Goal: Task Accomplishment & Management: Use online tool/utility

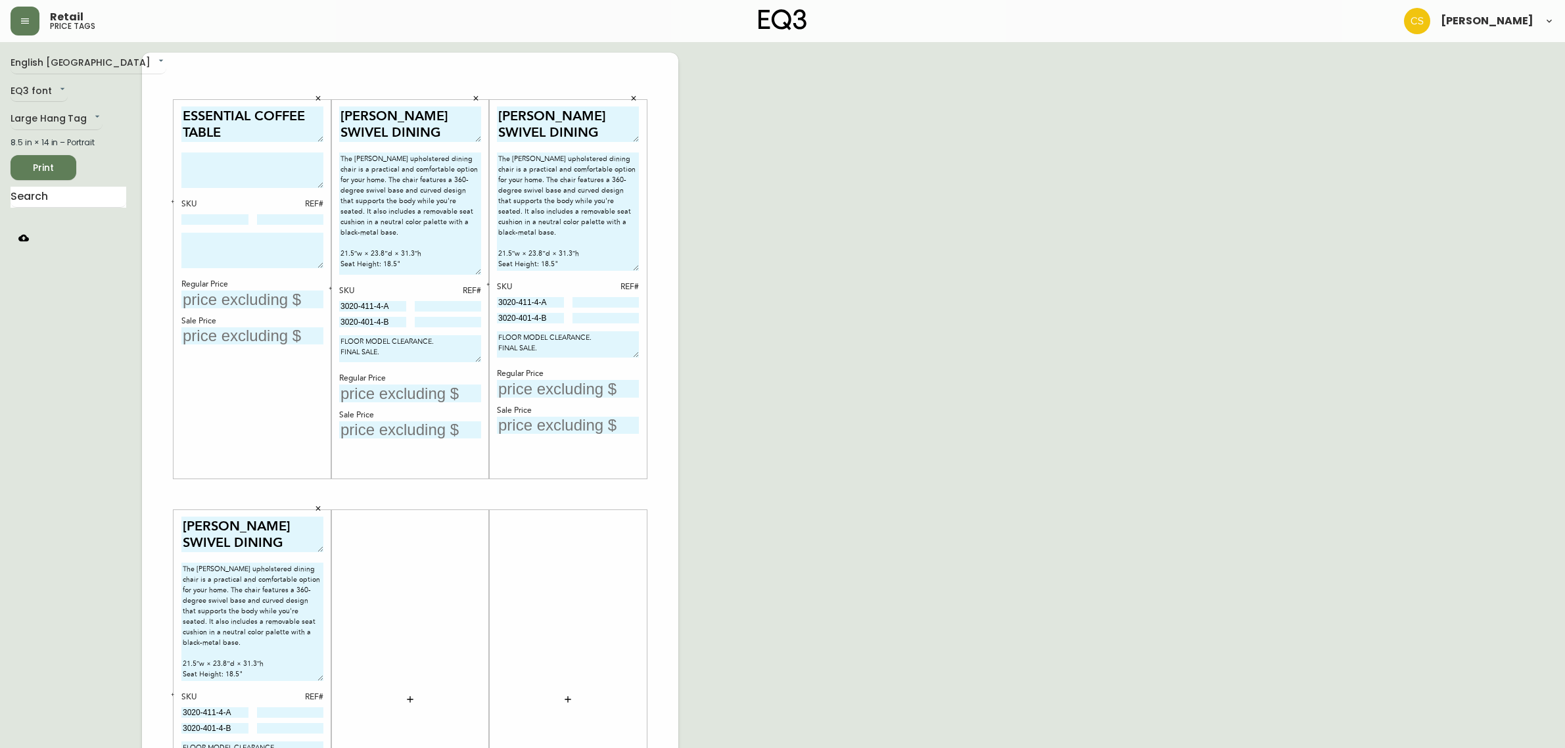
scroll to position [187, 0]
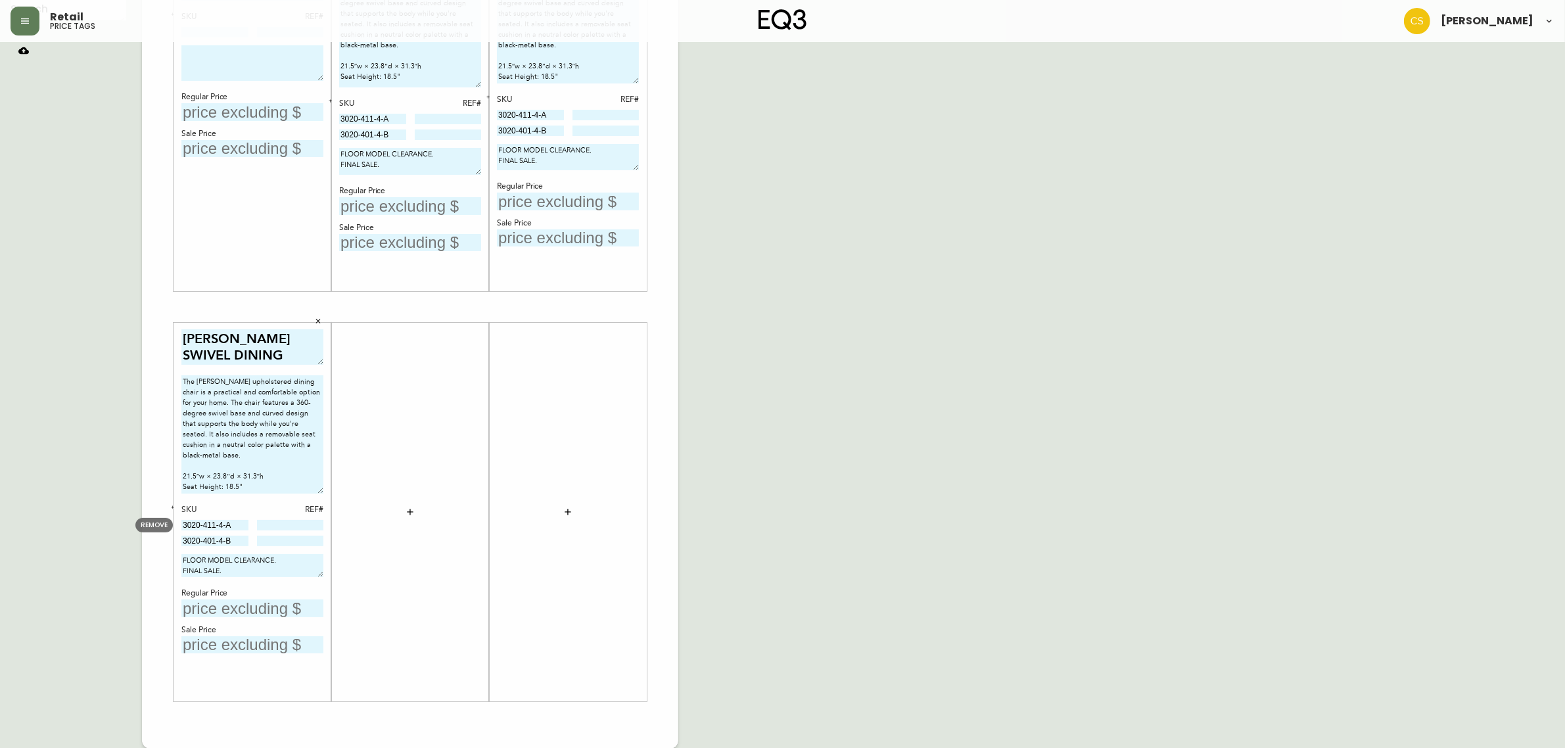
drag, startPoint x: 240, startPoint y: 524, endPoint x: 133, endPoint y: 521, distance: 106.5
click at [133, 521] on body "Retail price tags [PERSON_NAME] English [GEOGRAPHIC_DATA] en_CA EQ3 font EQ3 La…" at bounding box center [782, 281] width 1565 height 936
click at [289, 518] on div "SKU REF# 3020-411-4-A 3020-401-4-B" at bounding box center [252, 525] width 142 height 43
click at [290, 521] on input at bounding box center [290, 525] width 67 height 11
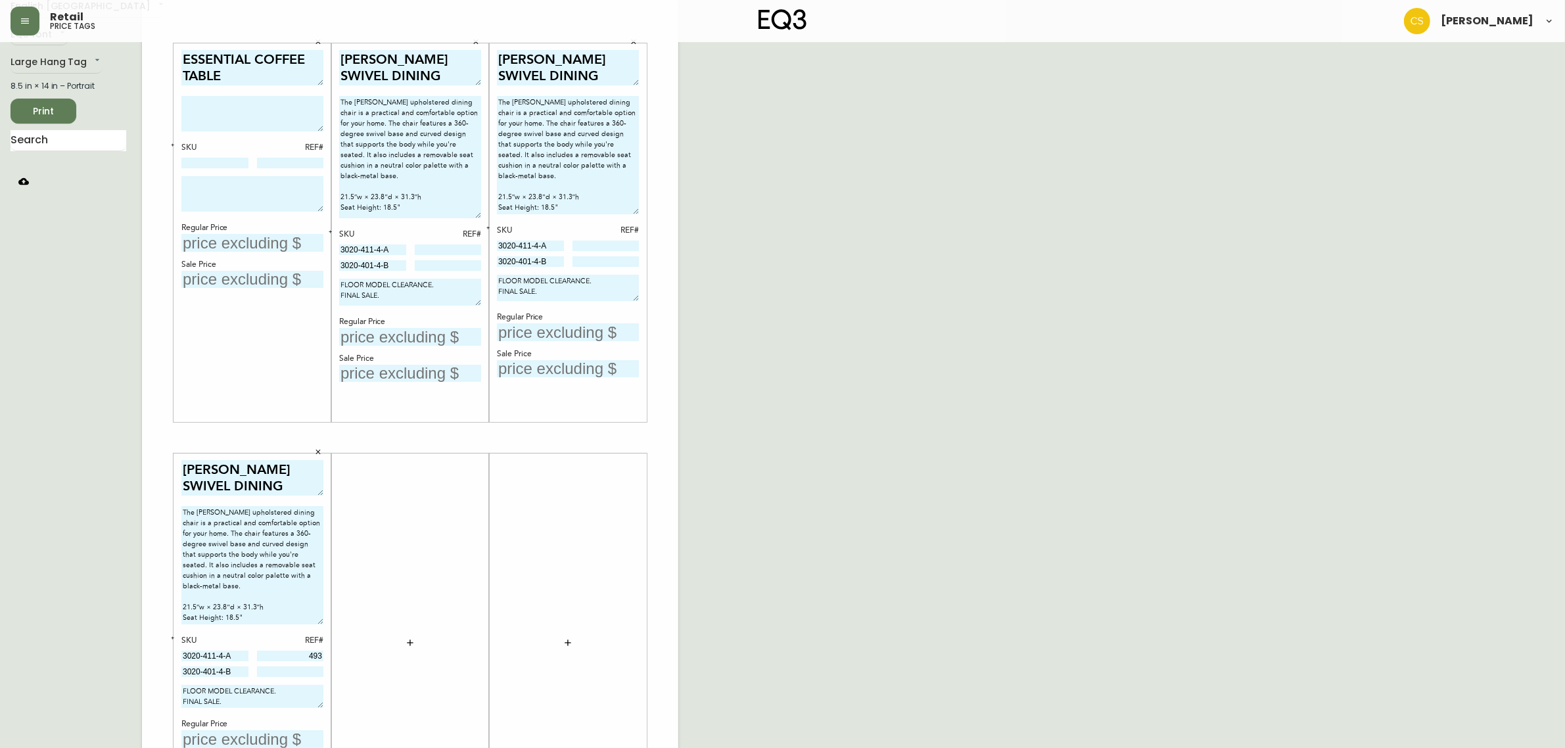
scroll to position [0, 0]
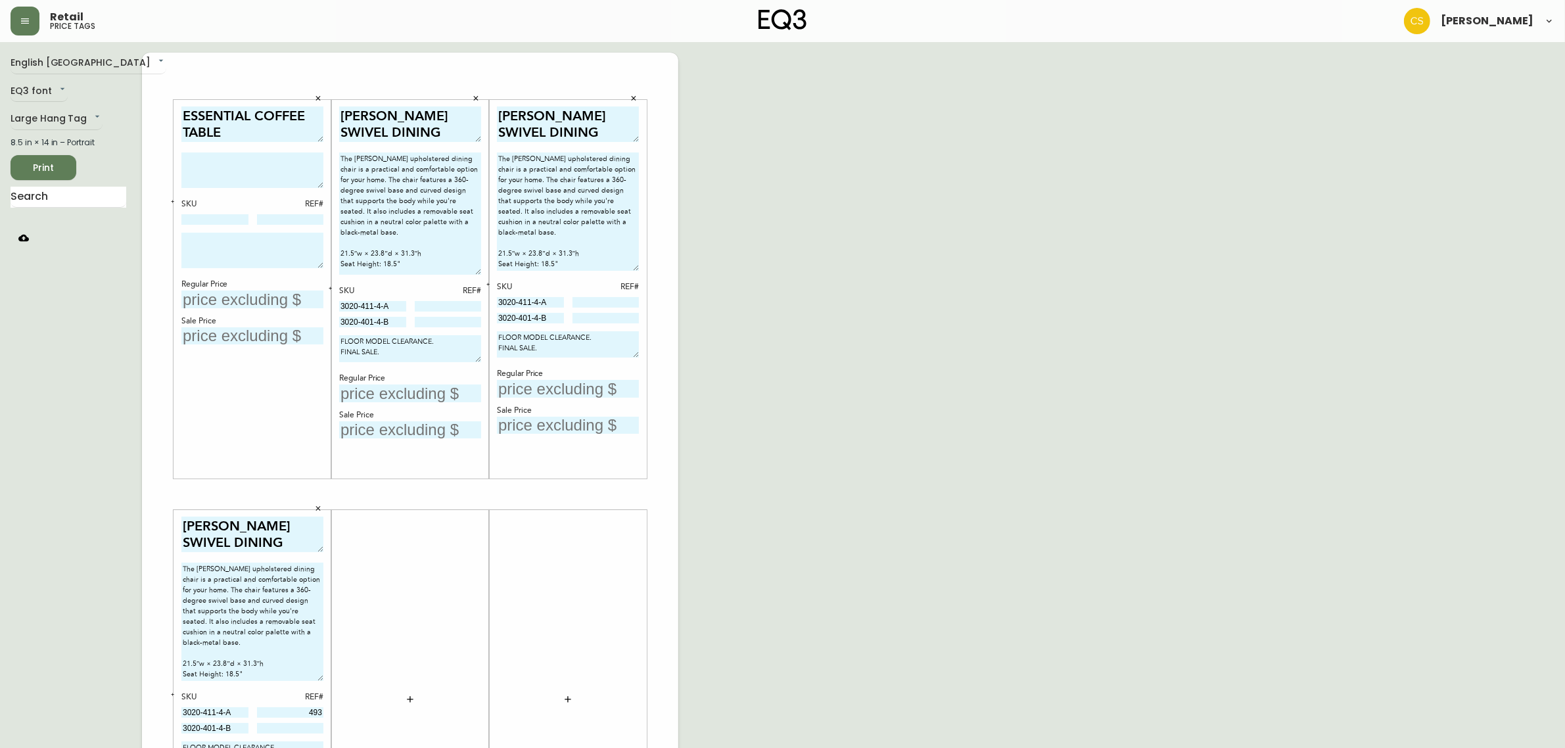
type input "493"
click at [434, 306] on input at bounding box center [448, 306] width 67 height 11
type input "646"
click at [623, 302] on input at bounding box center [605, 302] width 67 height 11
type input "647"
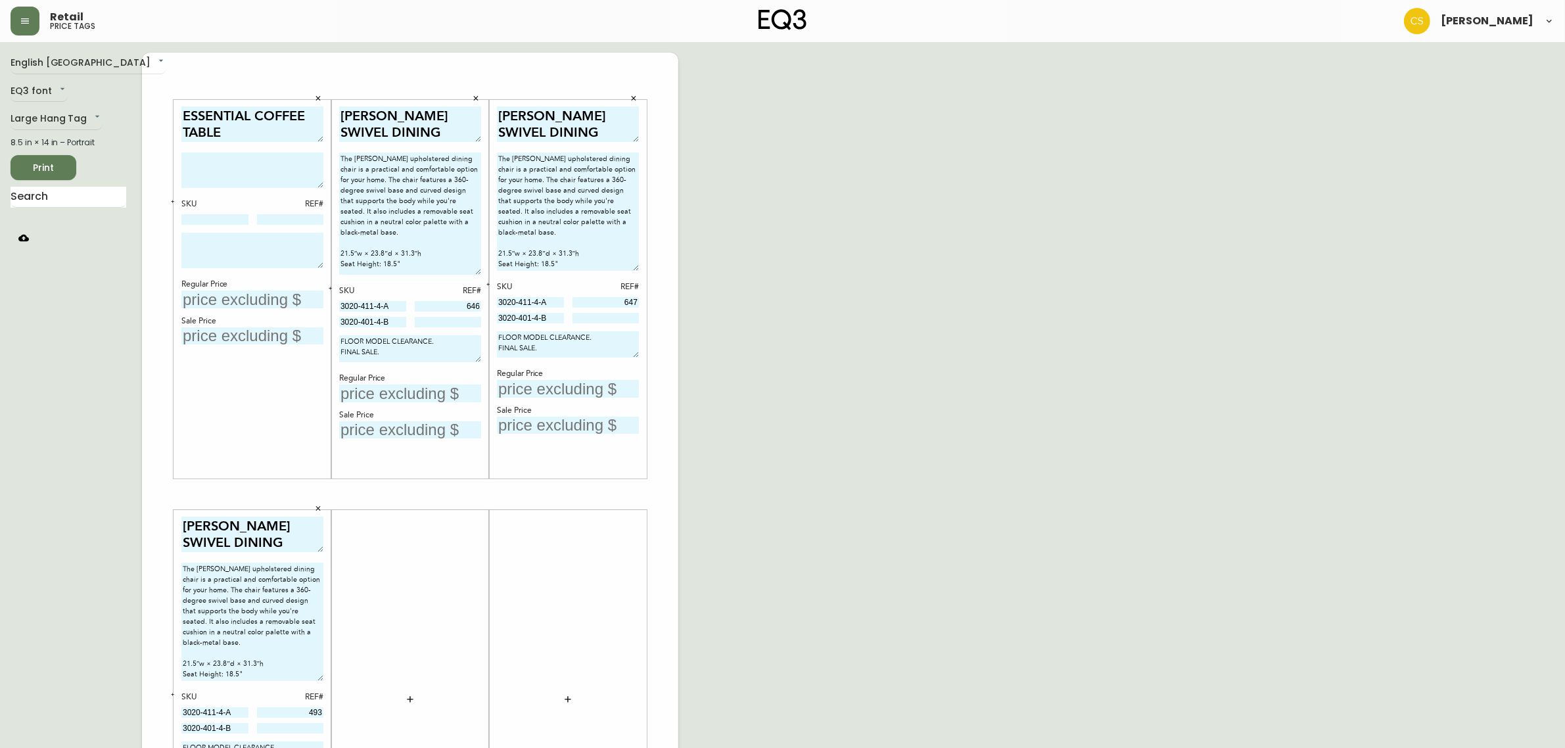
click at [553, 386] on input "text" at bounding box center [568, 389] width 142 height 18
type input "$499"
click at [416, 396] on input "text" at bounding box center [410, 393] width 142 height 18
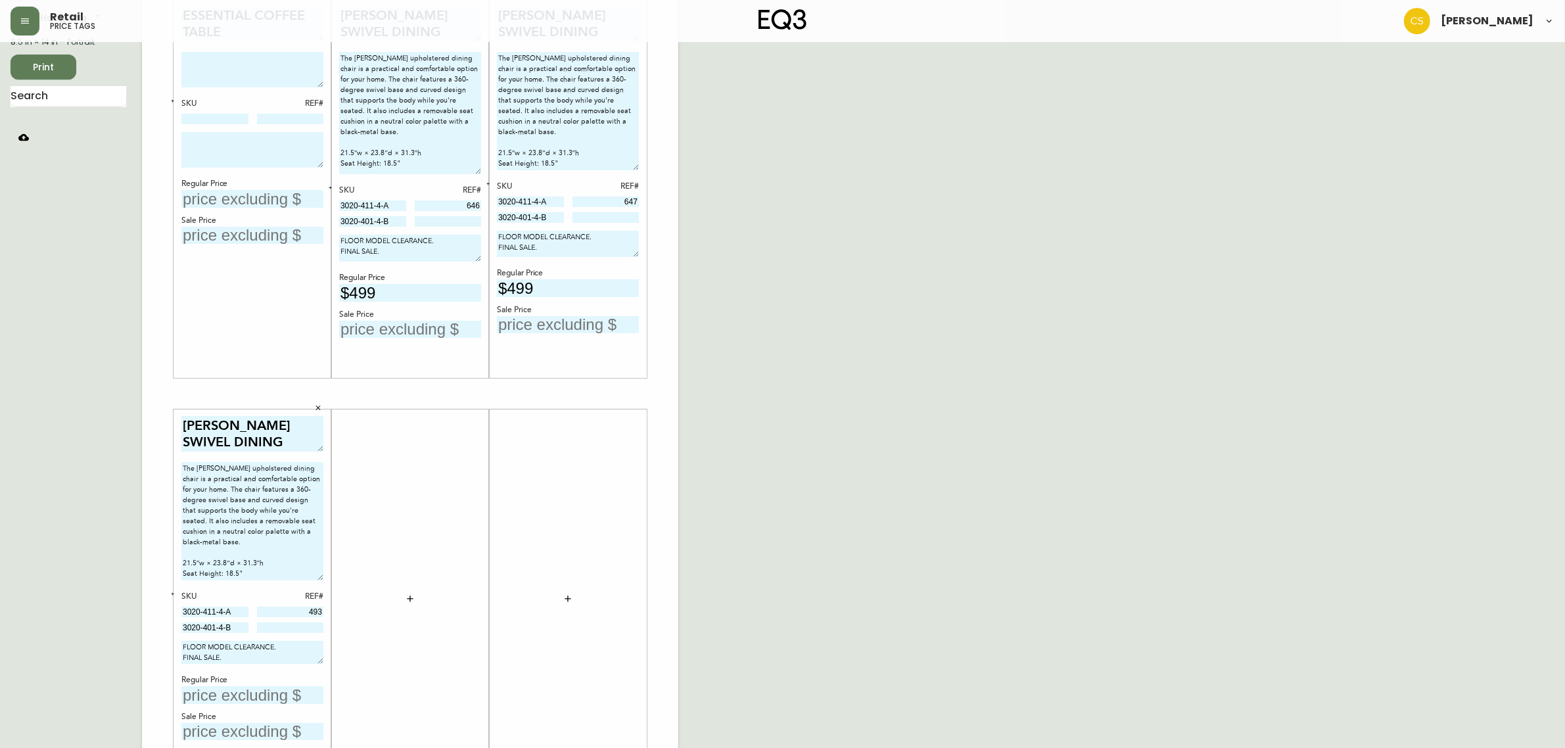
scroll to position [187, 0]
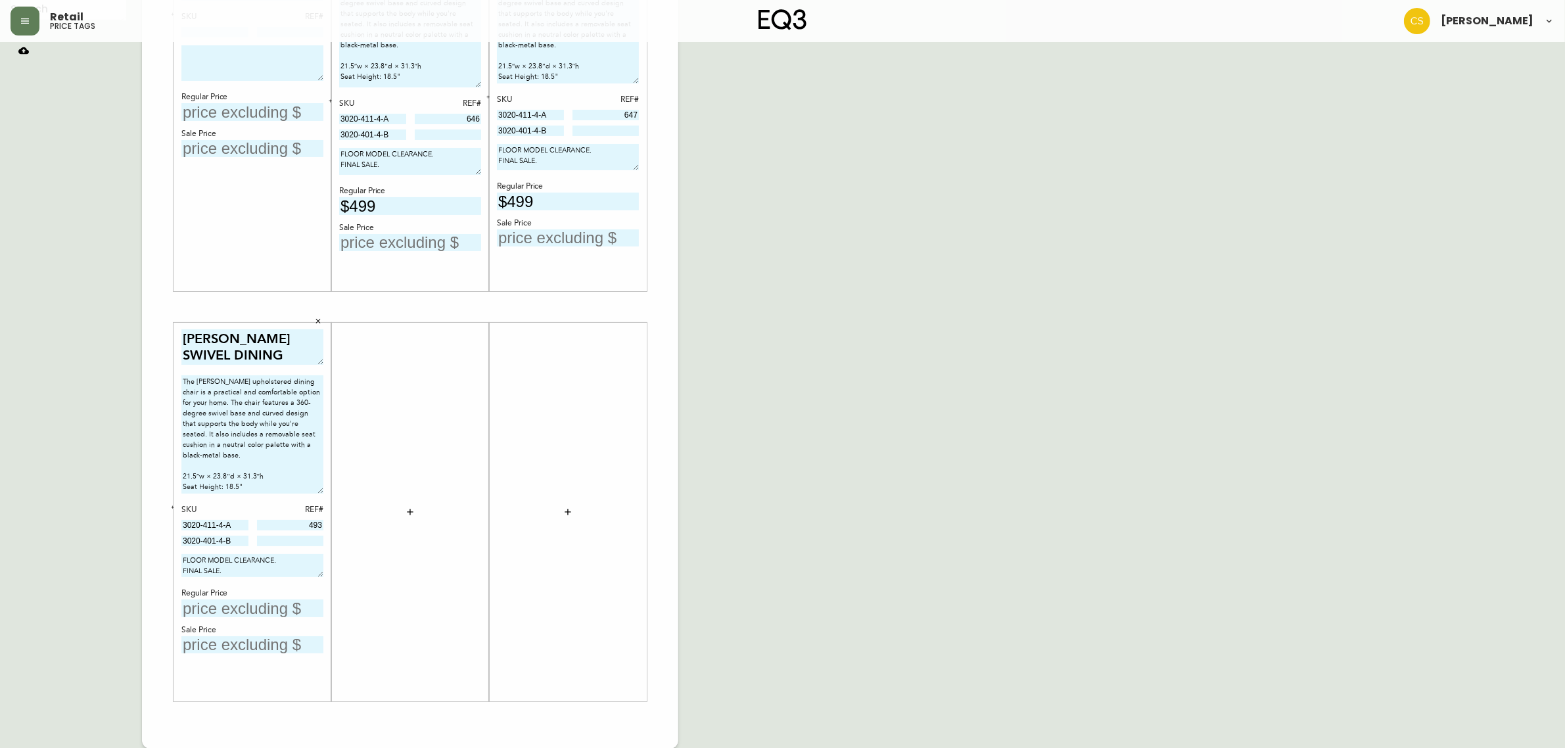
type input "$499"
click at [207, 609] on input "text" at bounding box center [252, 608] width 142 height 18
type input "$499"
click at [370, 235] on input "text" at bounding box center [410, 243] width 142 height 18
type input "$375"
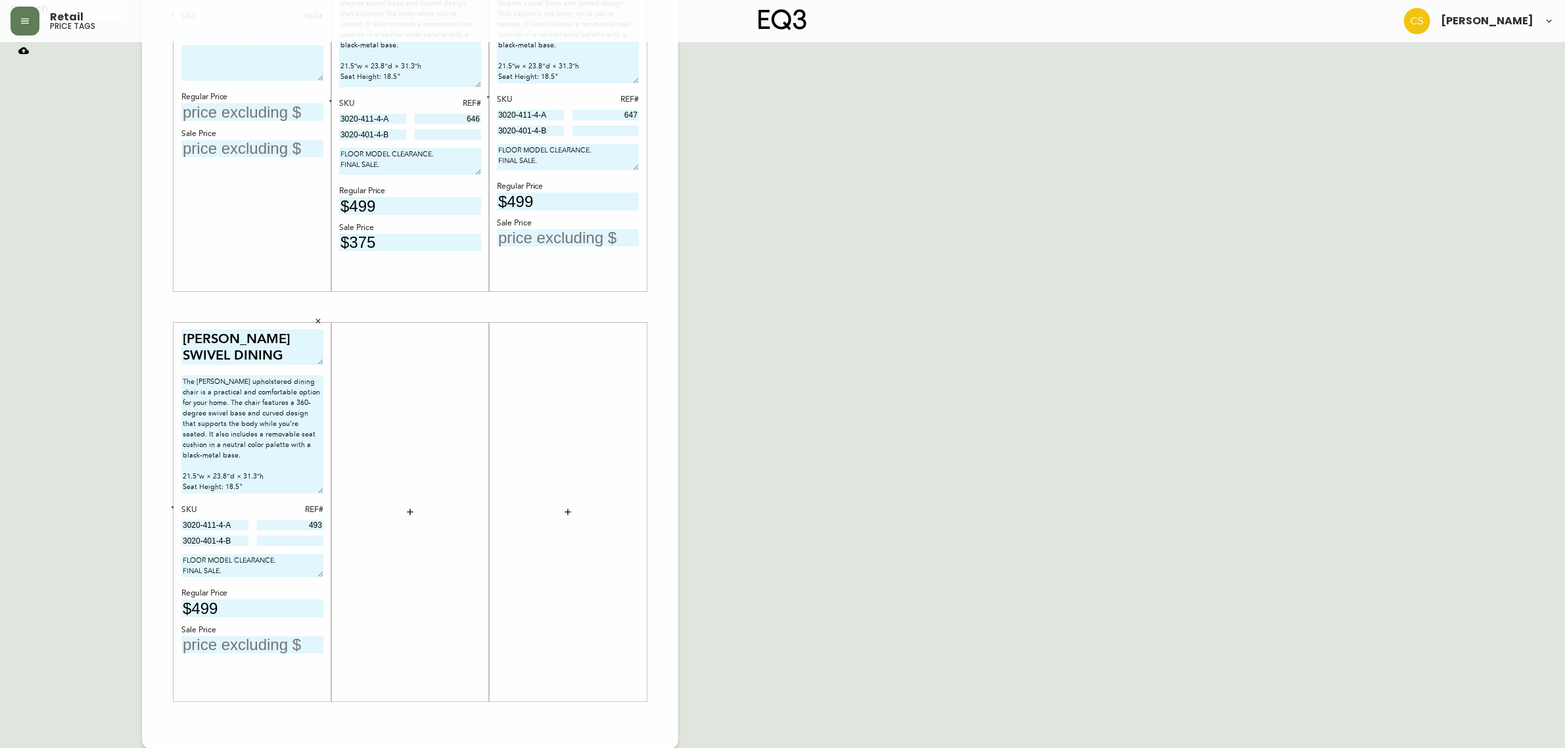
click at [529, 238] on input "text" at bounding box center [568, 238] width 142 height 18
type input "$375"
click at [220, 644] on input "text" at bounding box center [252, 645] width 142 height 18
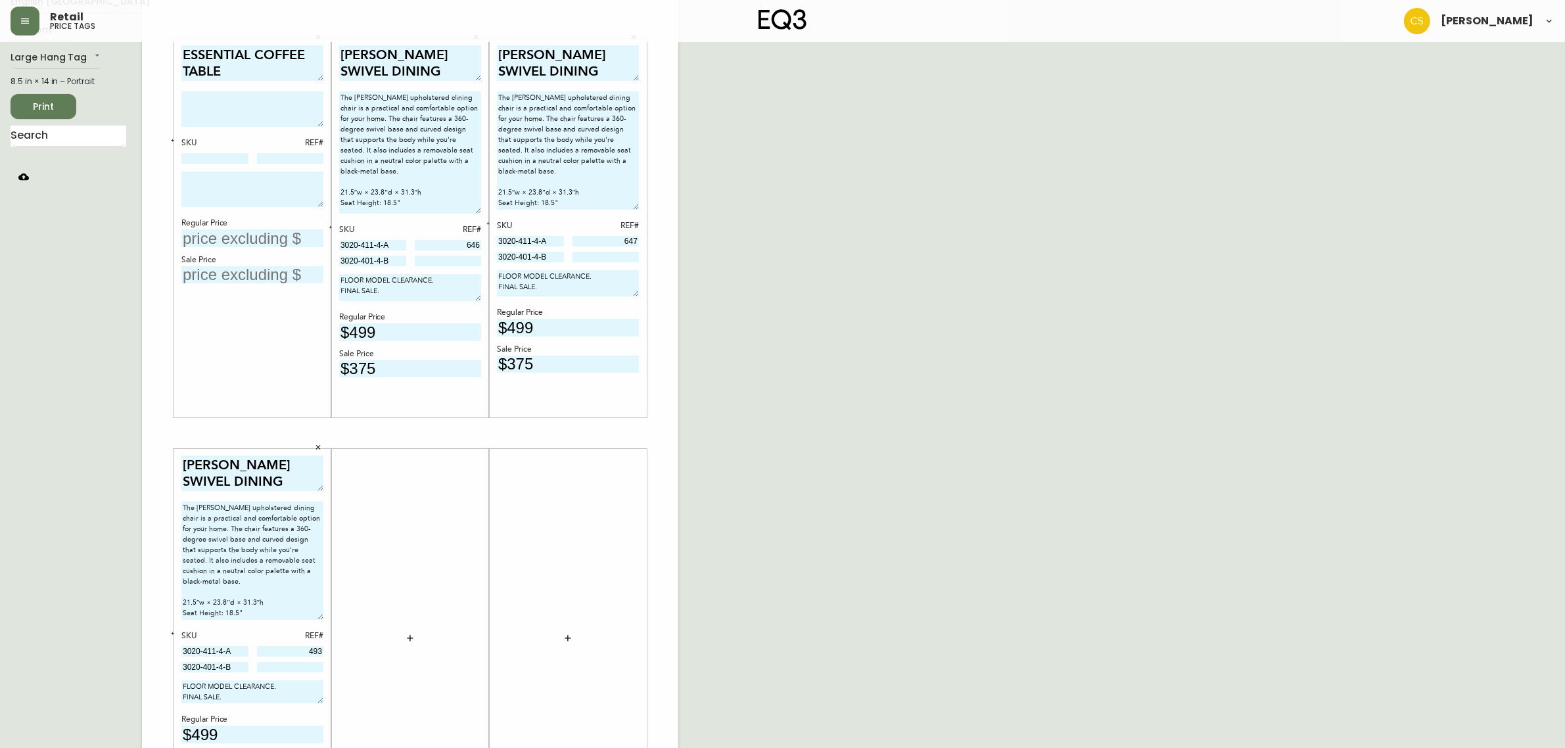
scroll to position [0, 0]
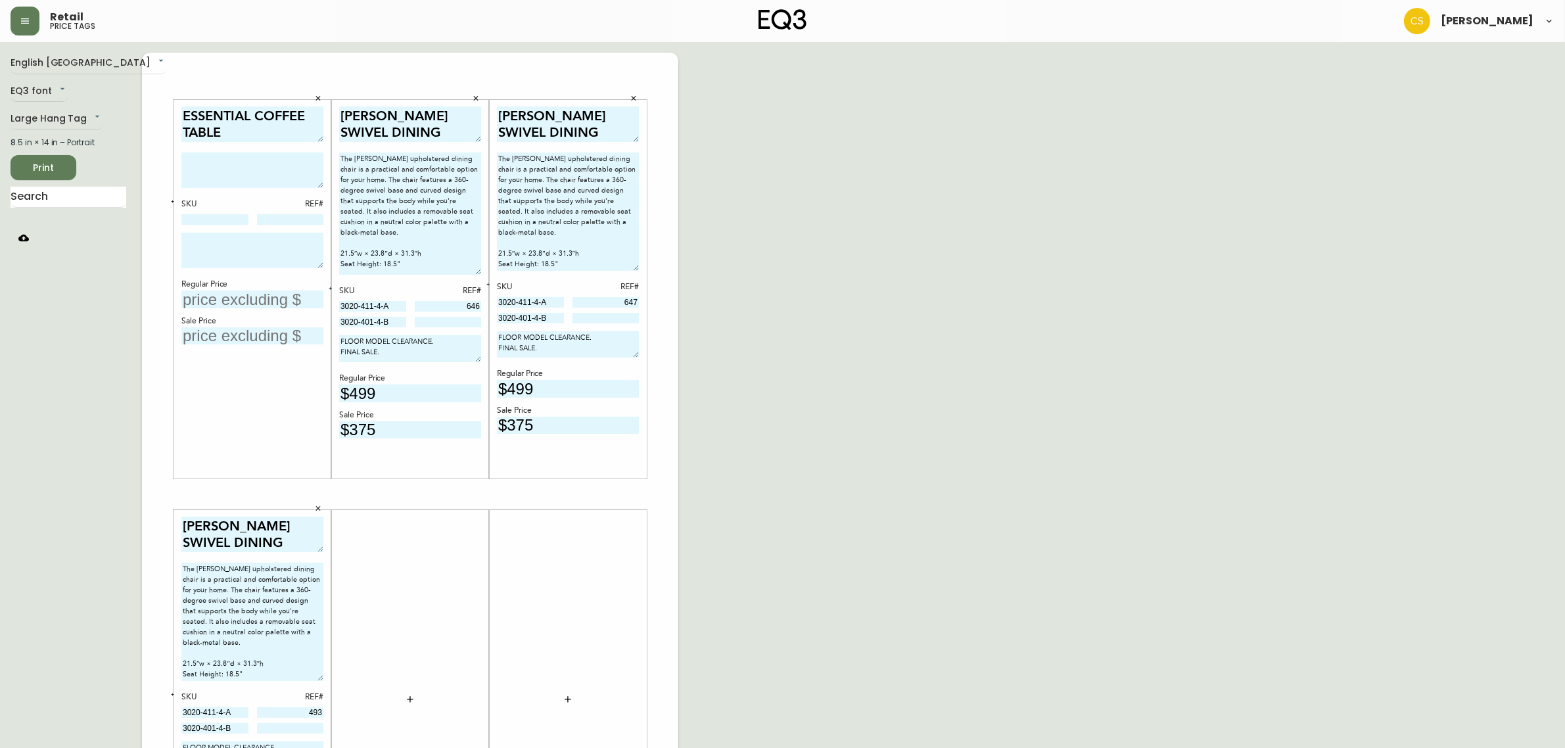
type input "$375"
drag, startPoint x: 398, startPoint y: 319, endPoint x: 322, endPoint y: 315, distance: 75.6
click at [322, 315] on body "Retail price tags [PERSON_NAME] English [GEOGRAPHIC_DATA] en_CA EQ3 font EQ3 La…" at bounding box center [782, 468] width 1565 height 936
click at [444, 317] on input at bounding box center [448, 322] width 67 height 11
type input "2920"
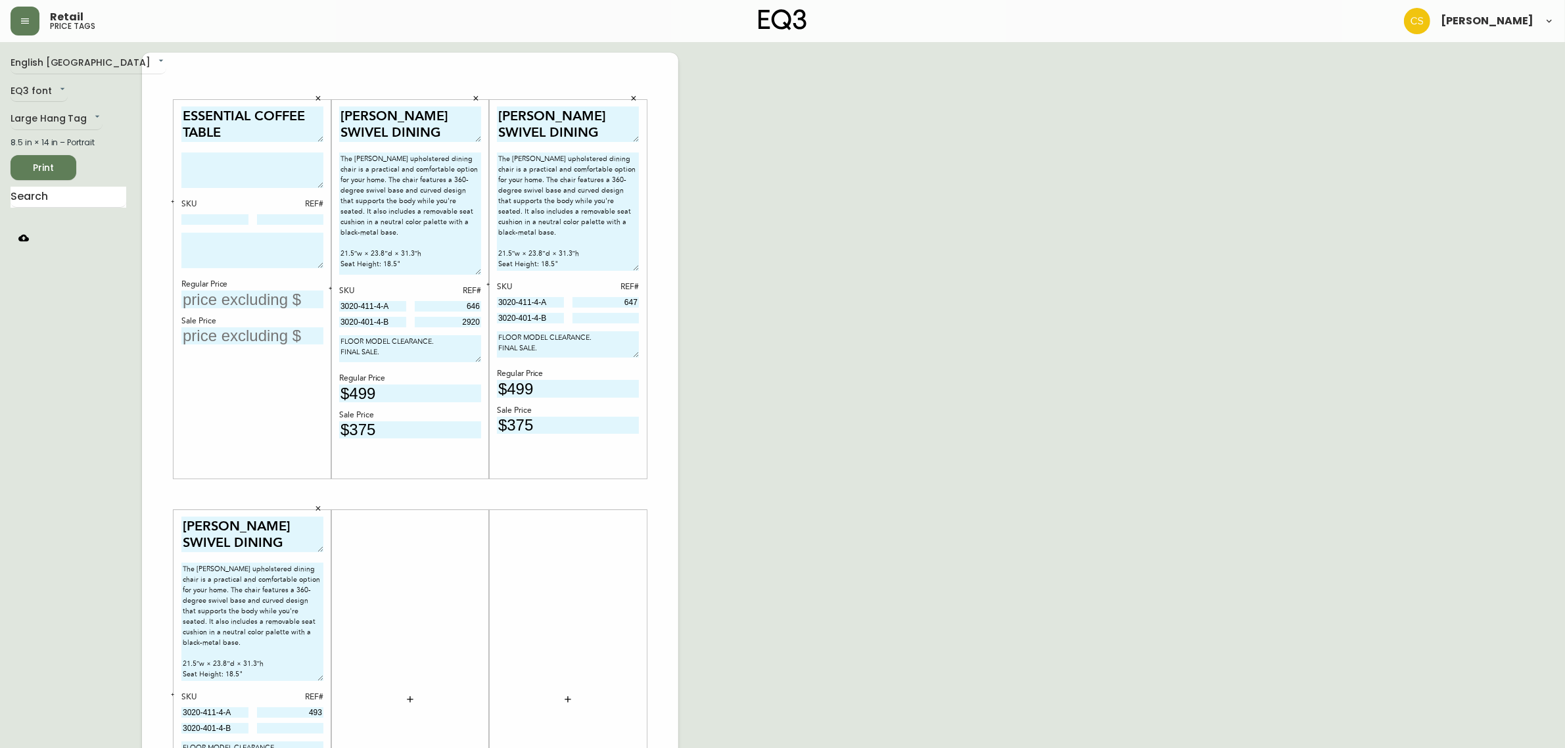
click at [592, 316] on input at bounding box center [605, 318] width 67 height 11
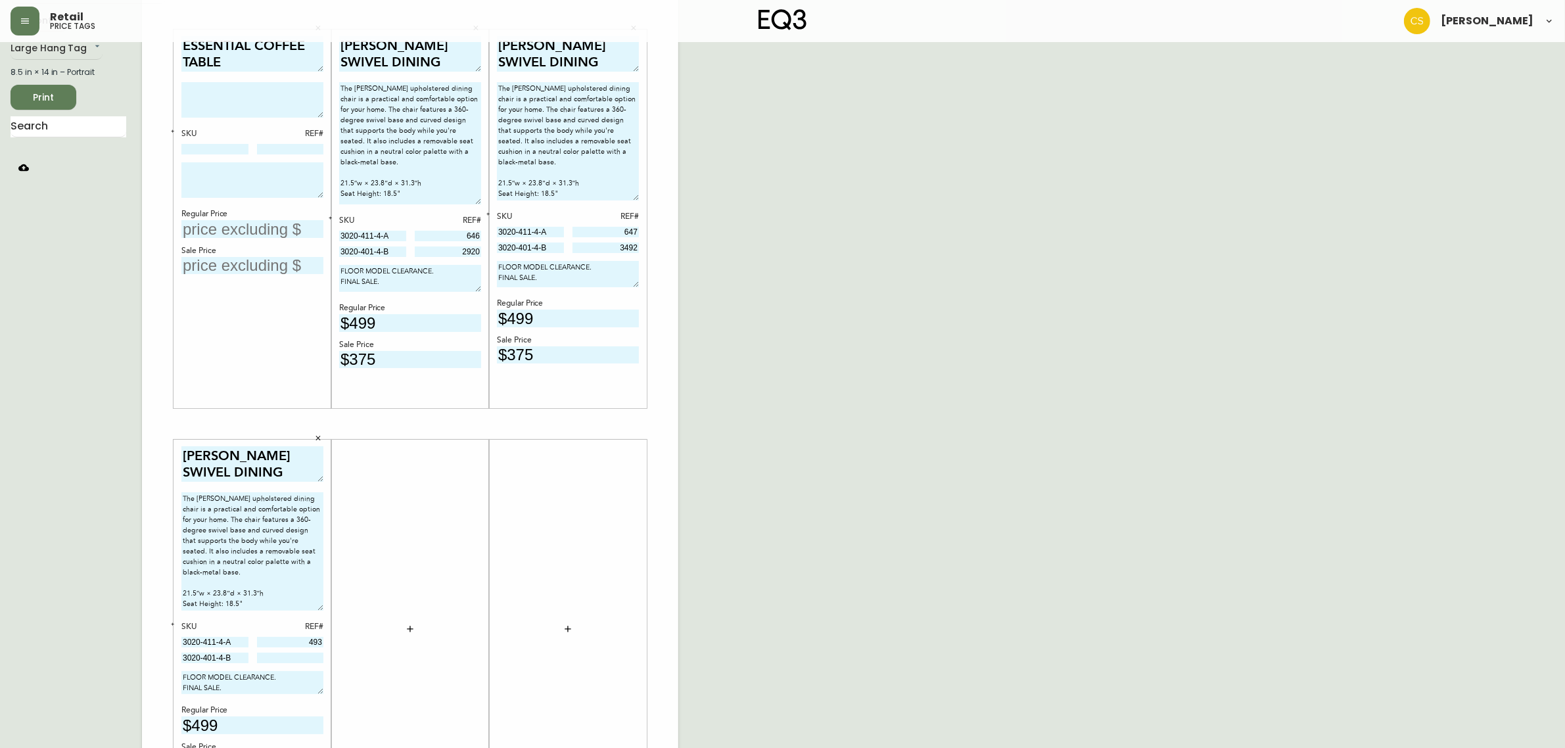
scroll to position [187, 0]
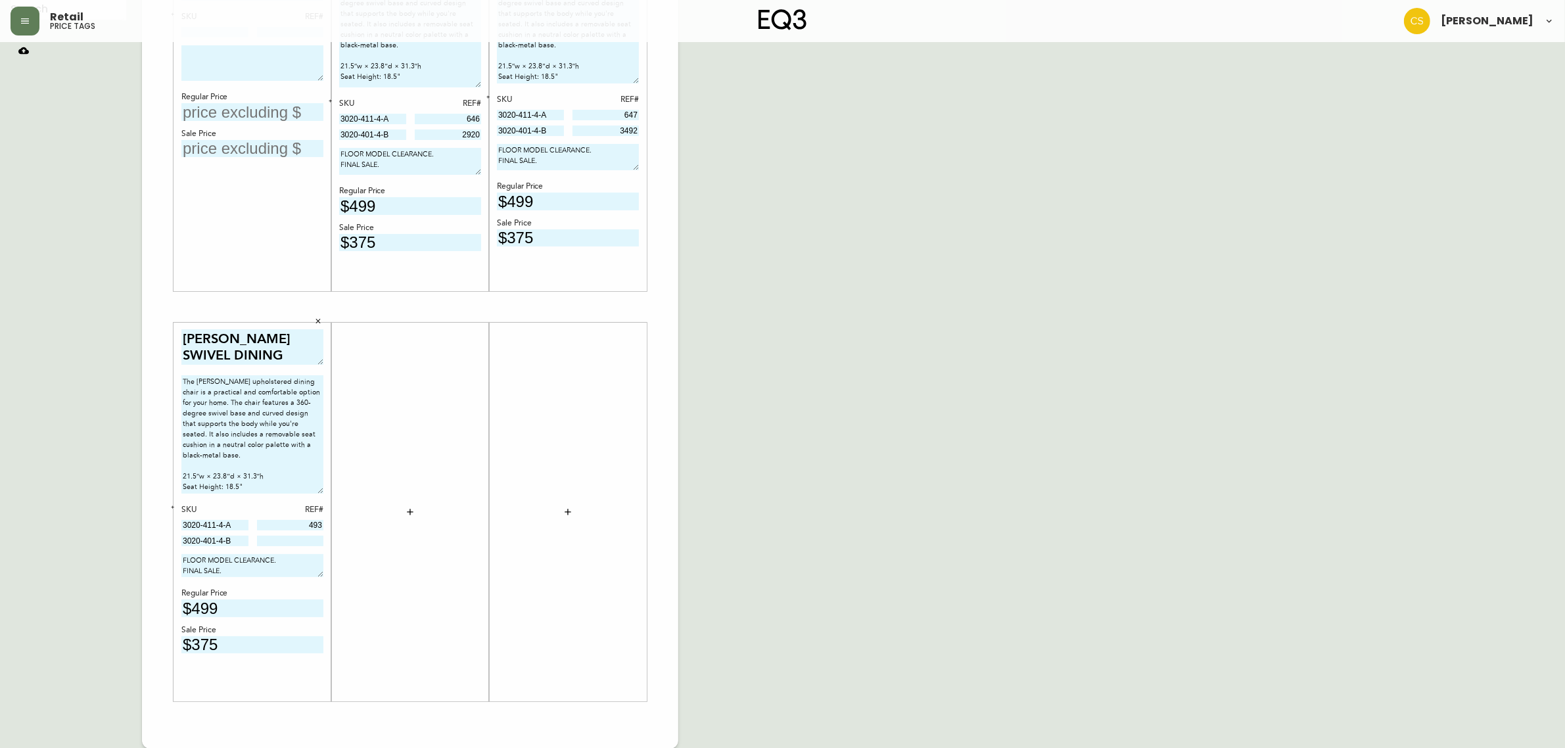
type input "3492"
click at [279, 537] on input at bounding box center [290, 541] width 67 height 11
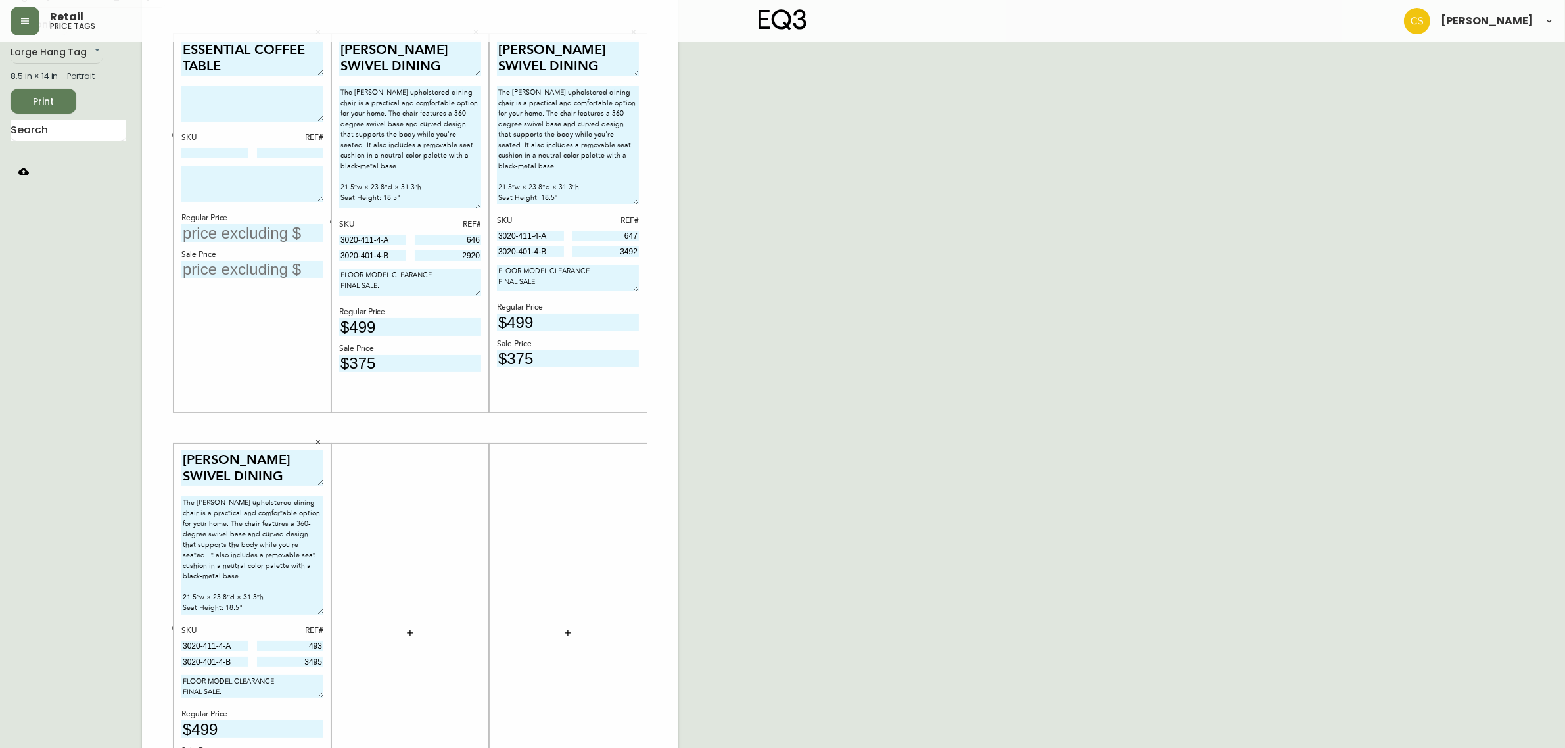
scroll to position [0, 0]
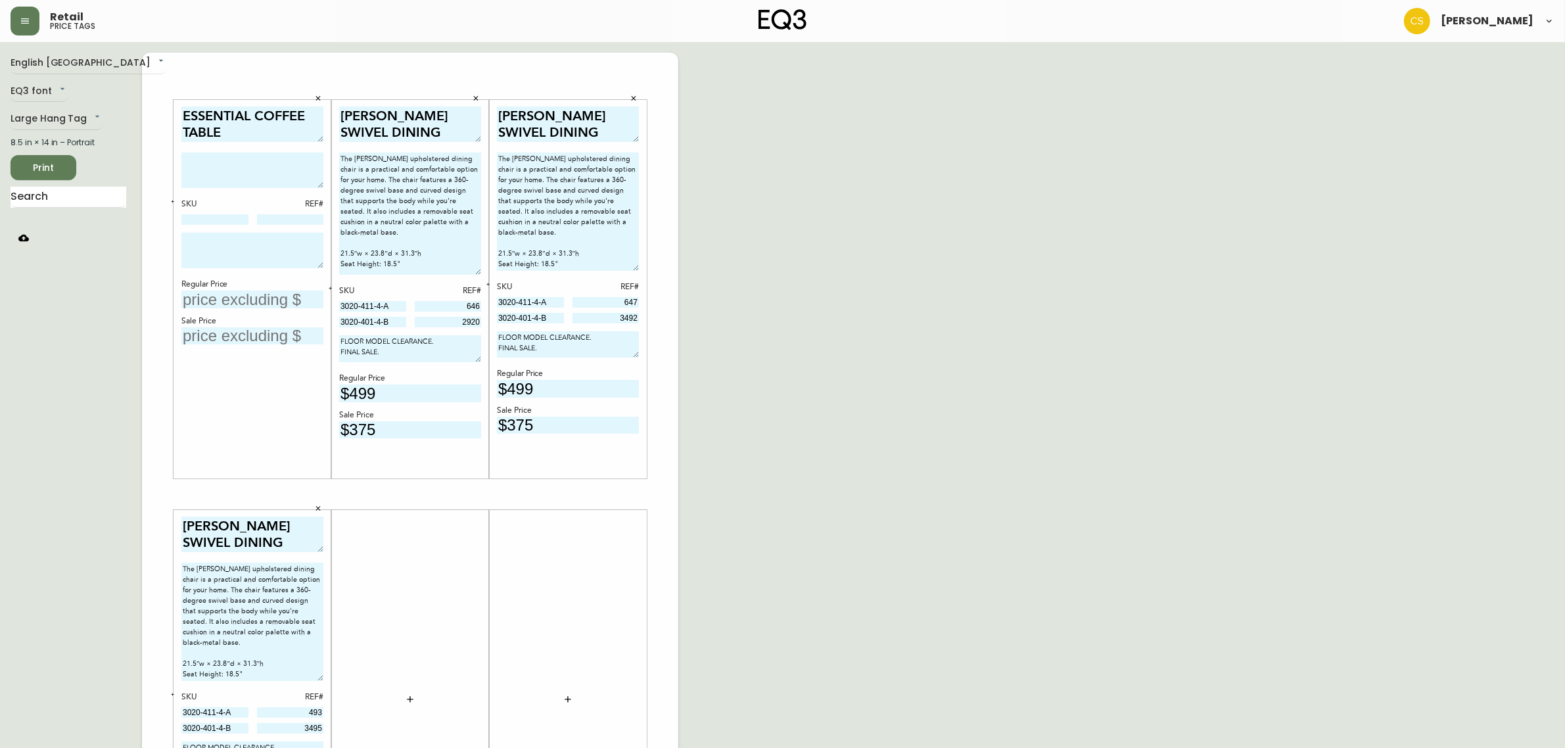
type input "3495"
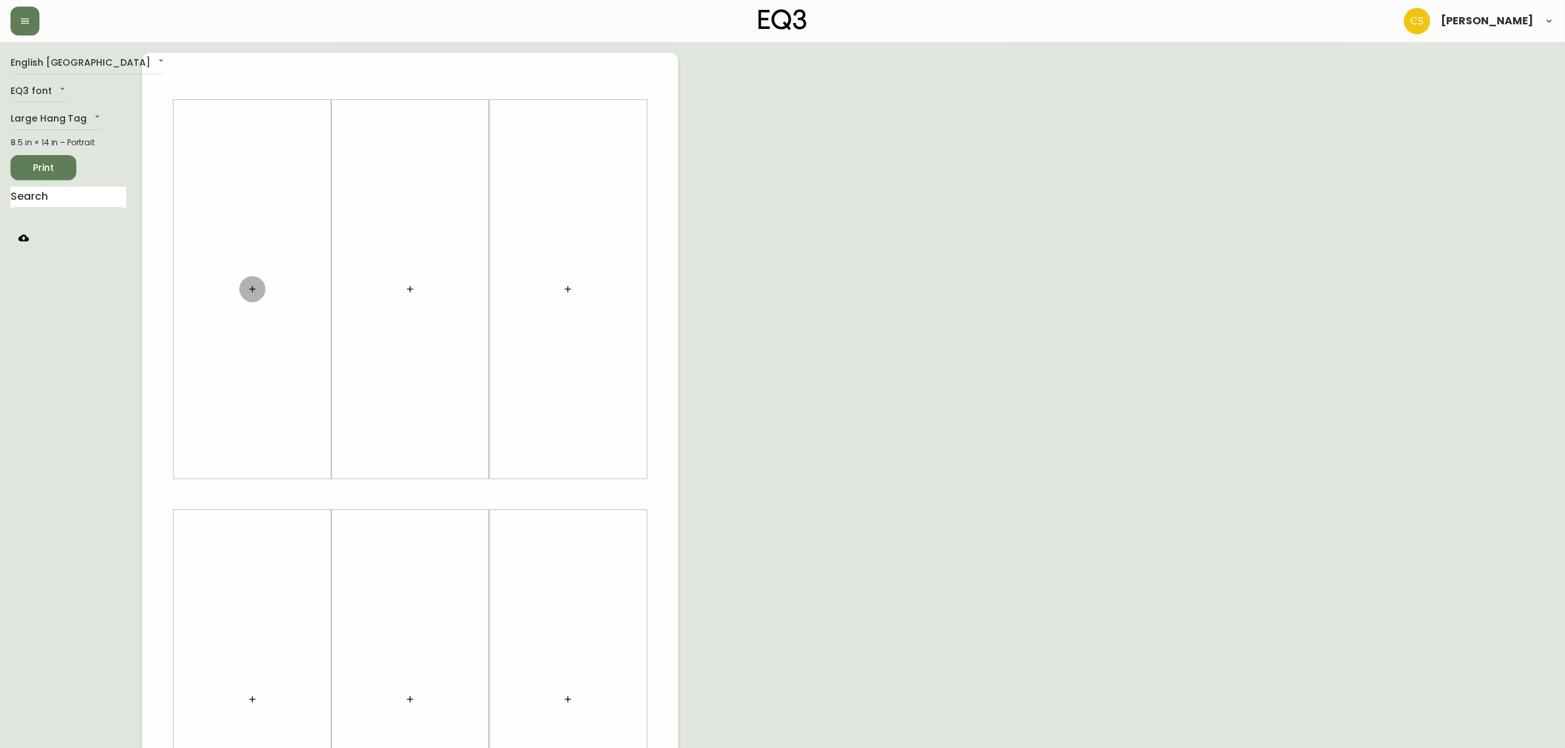
click at [252, 287] on icon "button" at bounding box center [252, 289] width 6 height 6
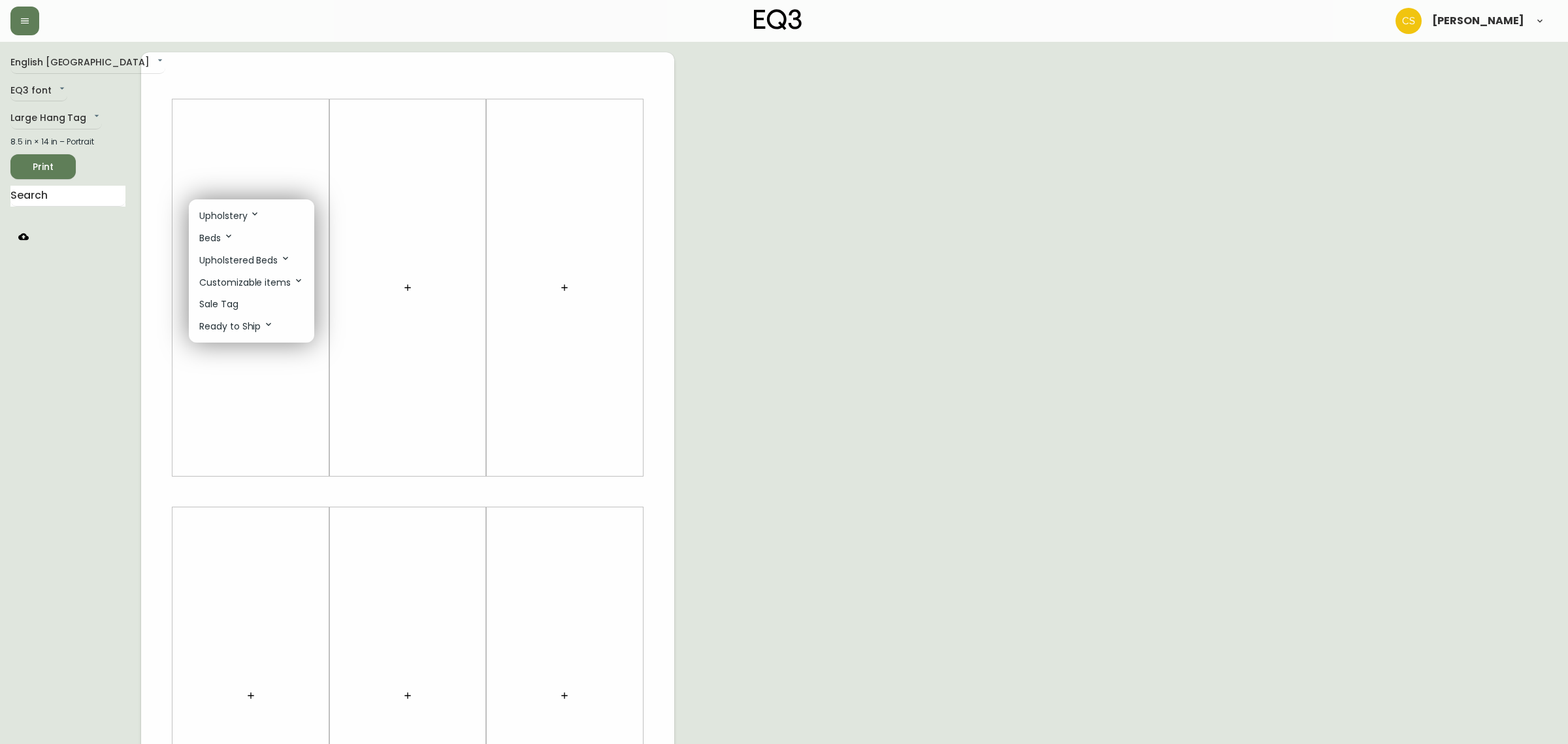
click at [251, 307] on li "Sale Tag" at bounding box center [252, 304] width 125 height 22
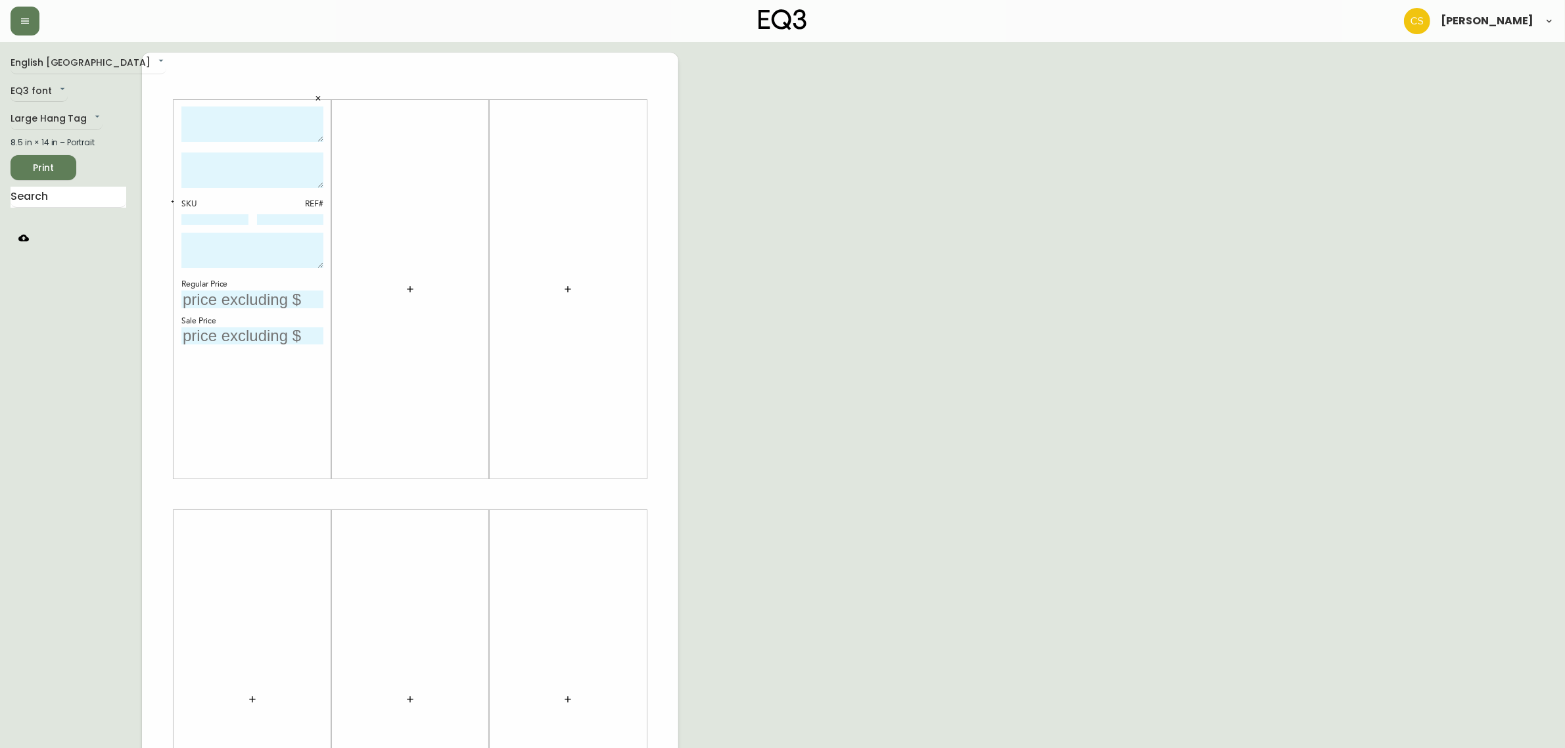
click at [399, 294] on button "button" at bounding box center [410, 289] width 26 height 26
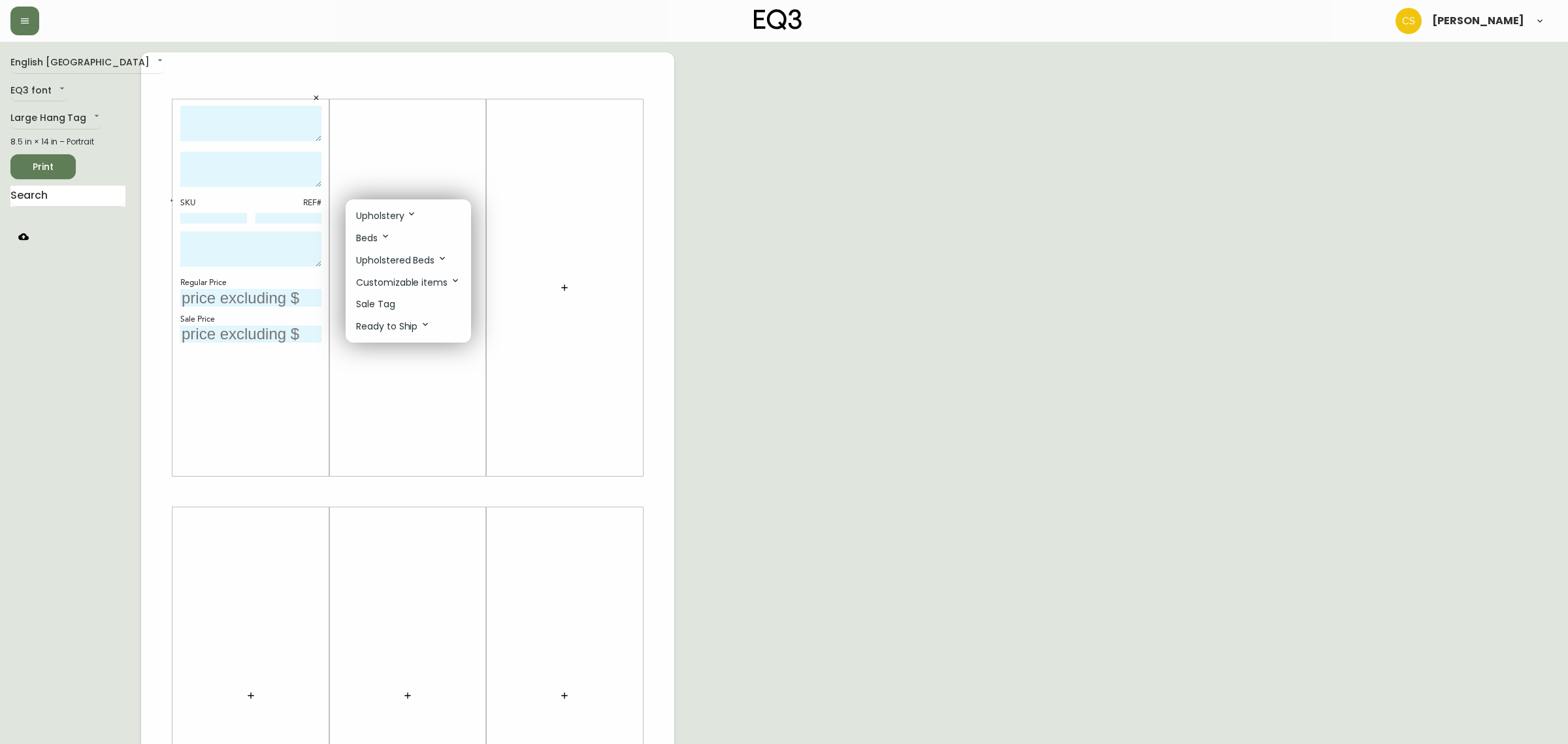
click at [392, 302] on p "Sale Tag" at bounding box center [375, 304] width 39 height 14
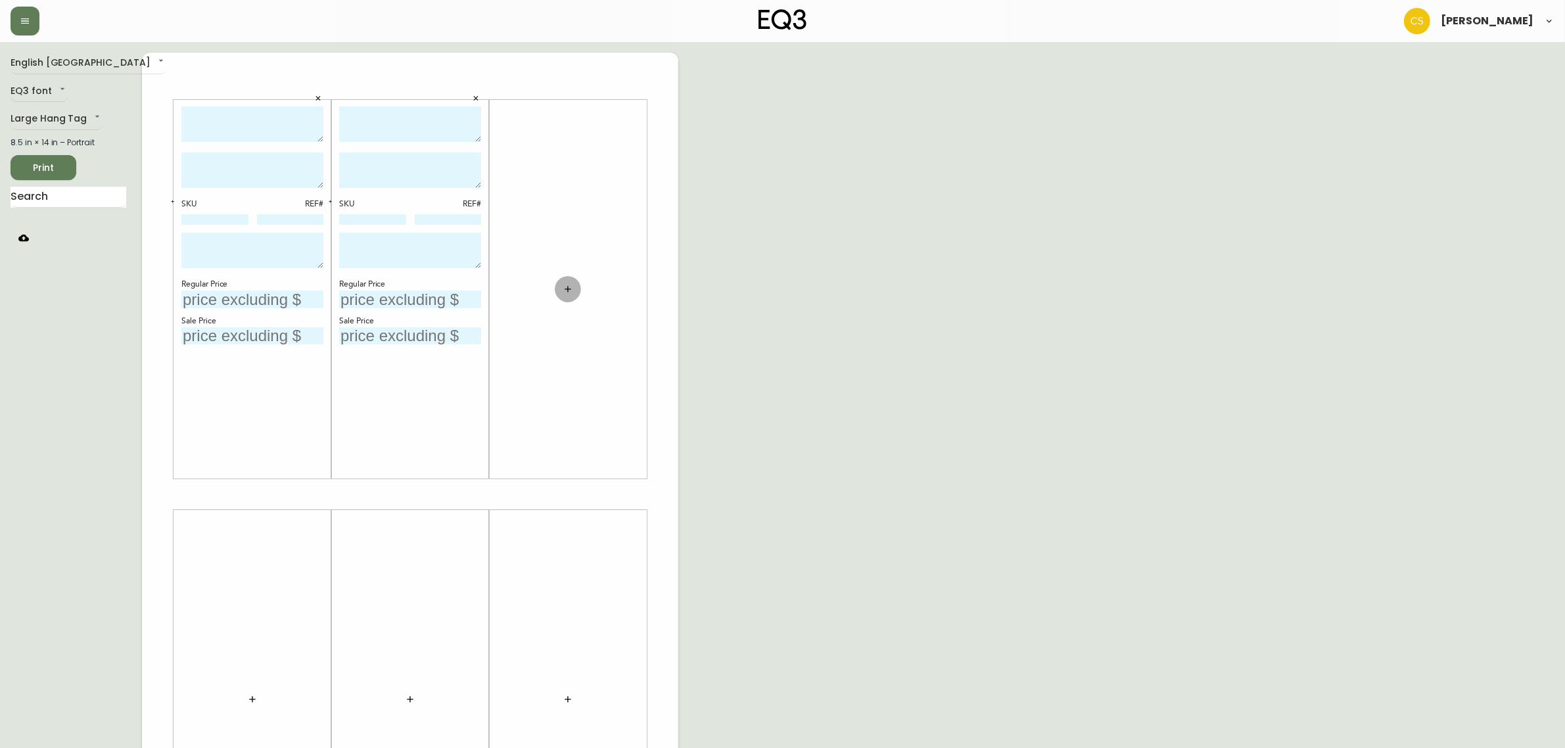
click at [577, 281] on button "button" at bounding box center [568, 289] width 26 height 26
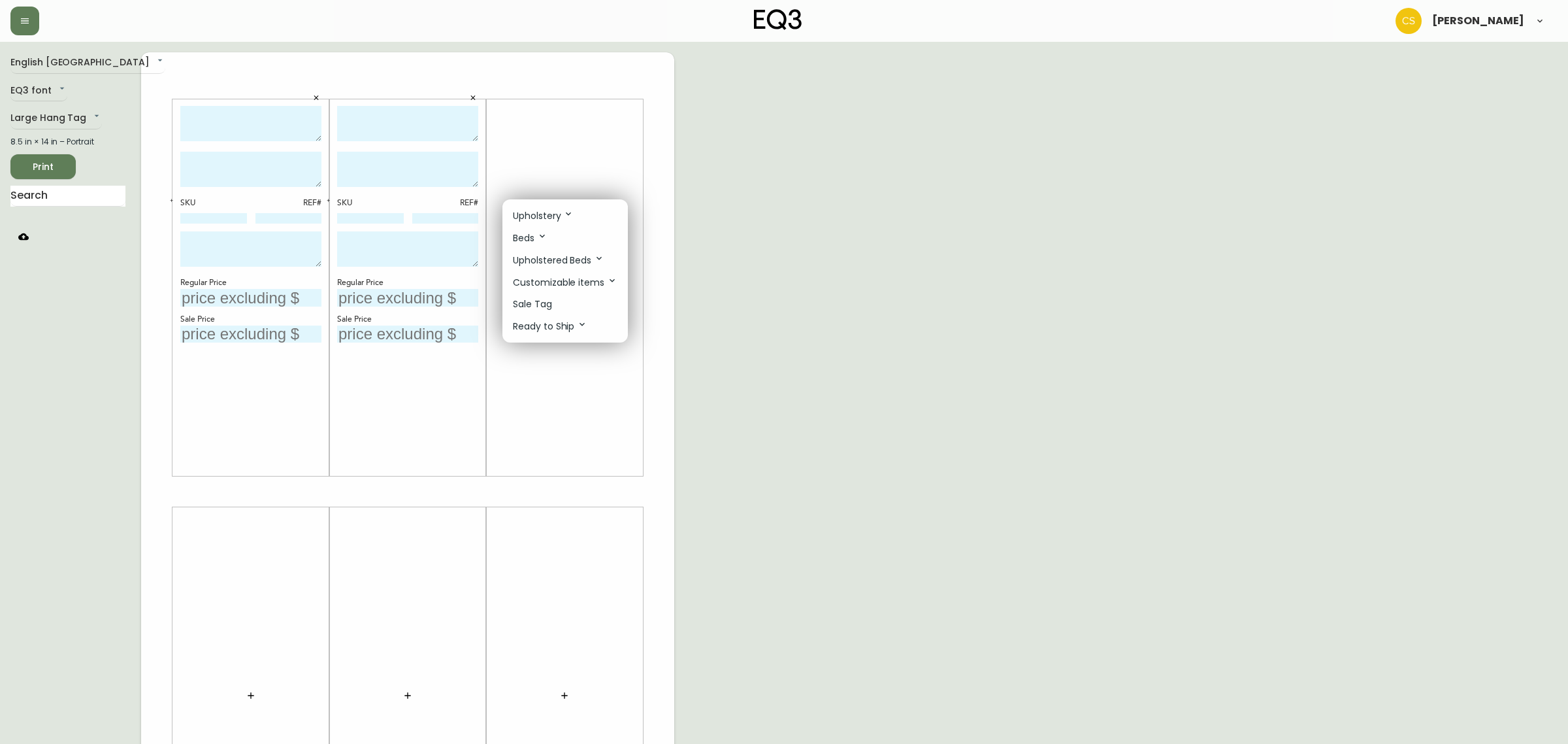
click at [559, 302] on li "Sale Tag" at bounding box center [565, 304] width 125 height 22
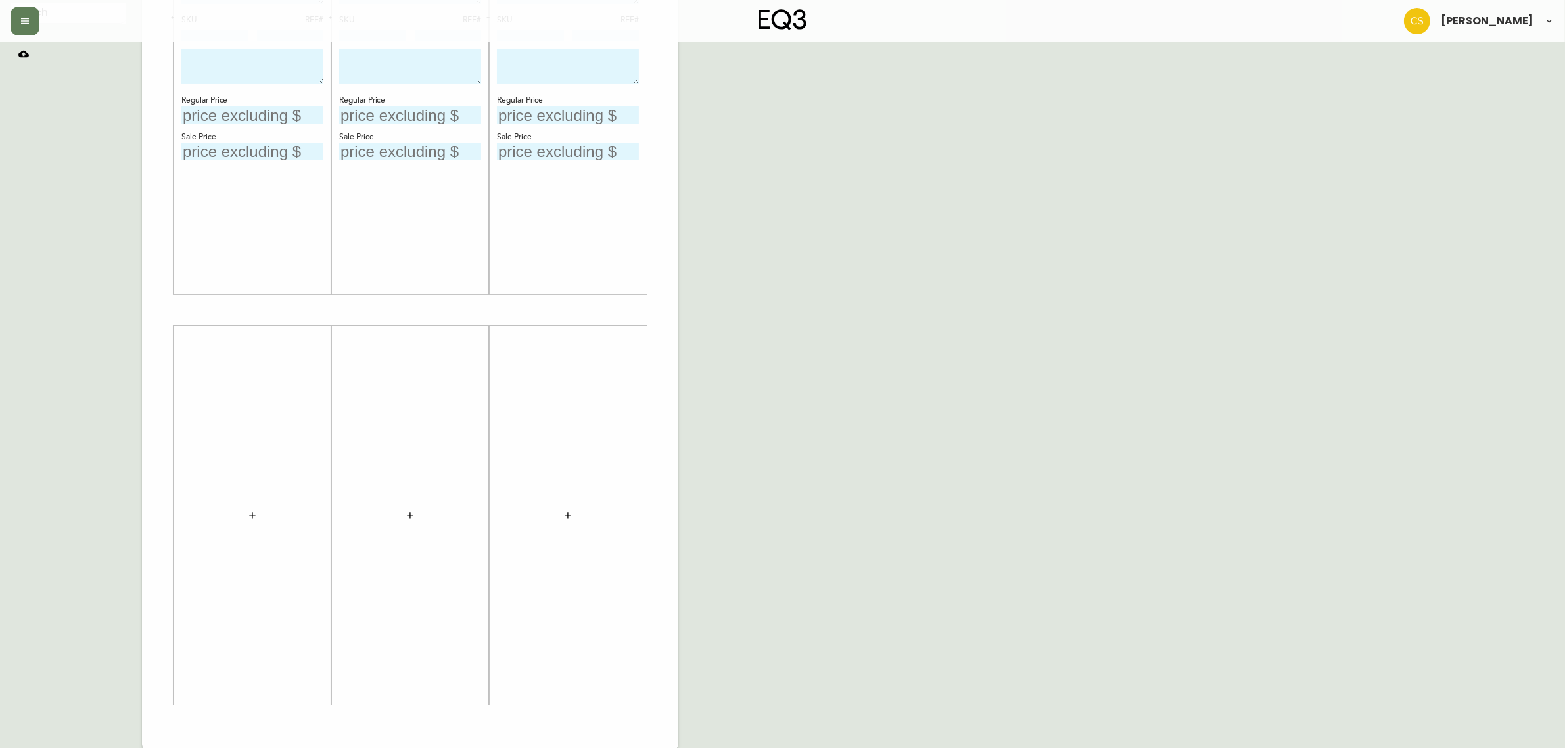
scroll to position [187, 0]
click at [254, 515] on icon "button" at bounding box center [252, 512] width 11 height 11
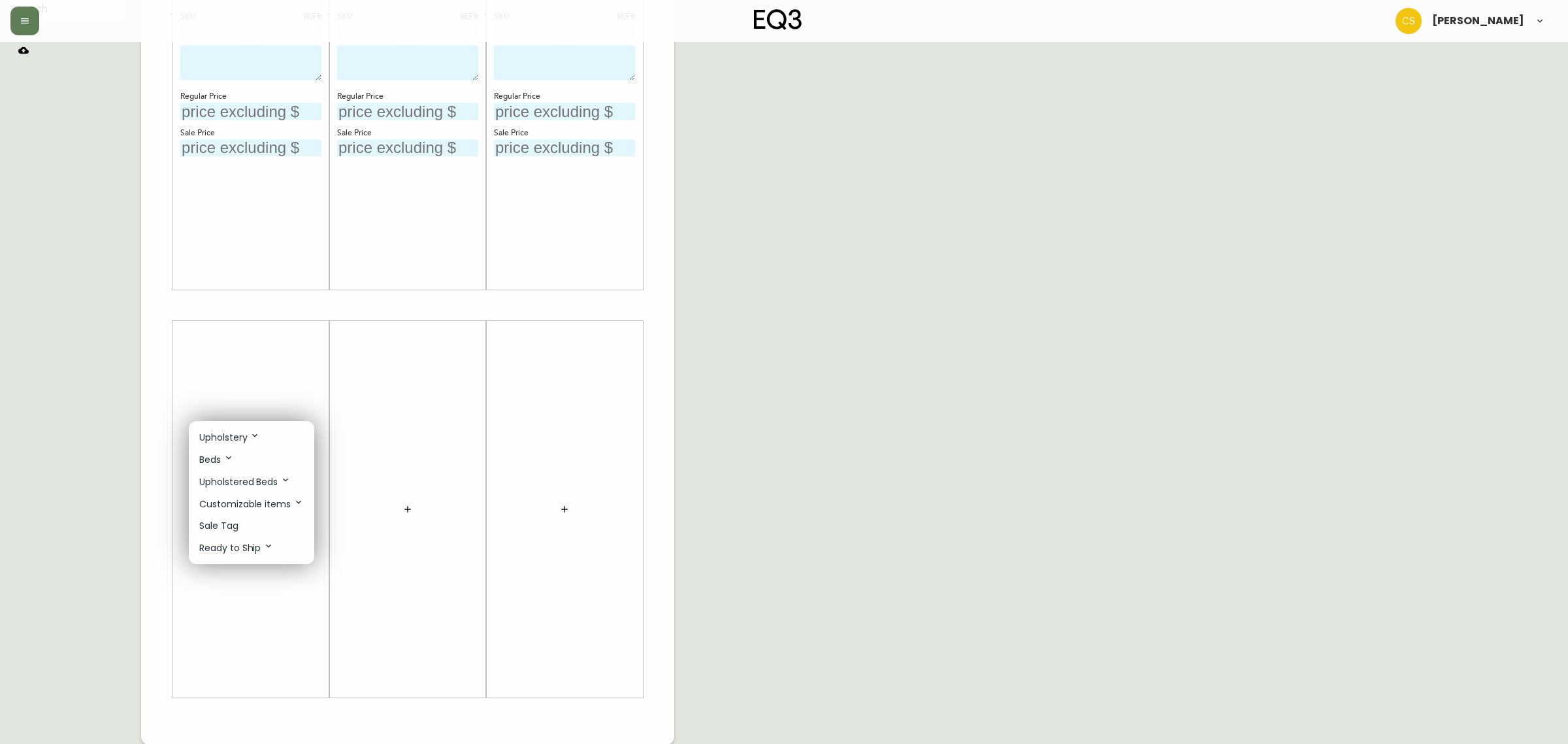
click at [249, 529] on li "Sale Tag" at bounding box center [252, 526] width 125 height 22
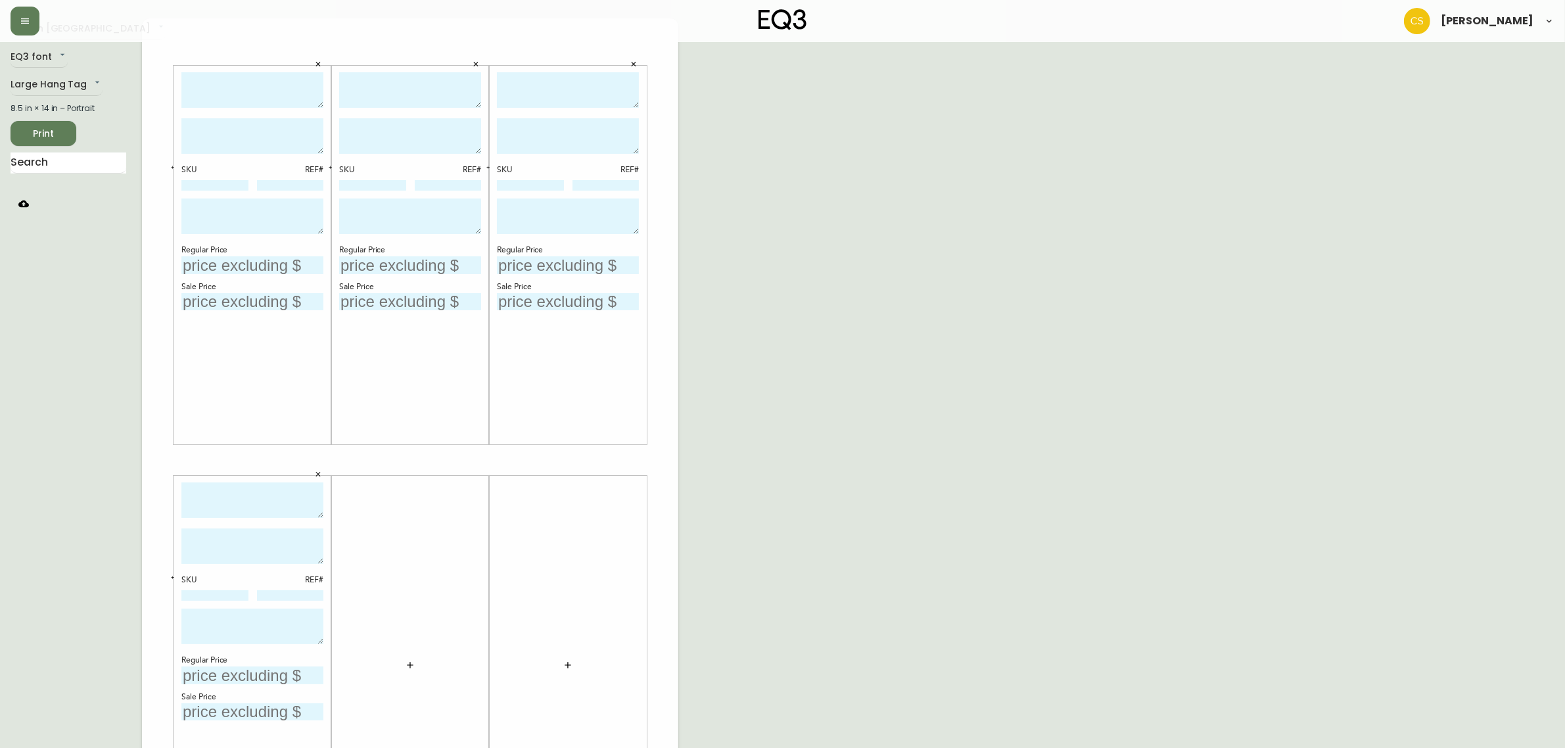
scroll to position [0, 0]
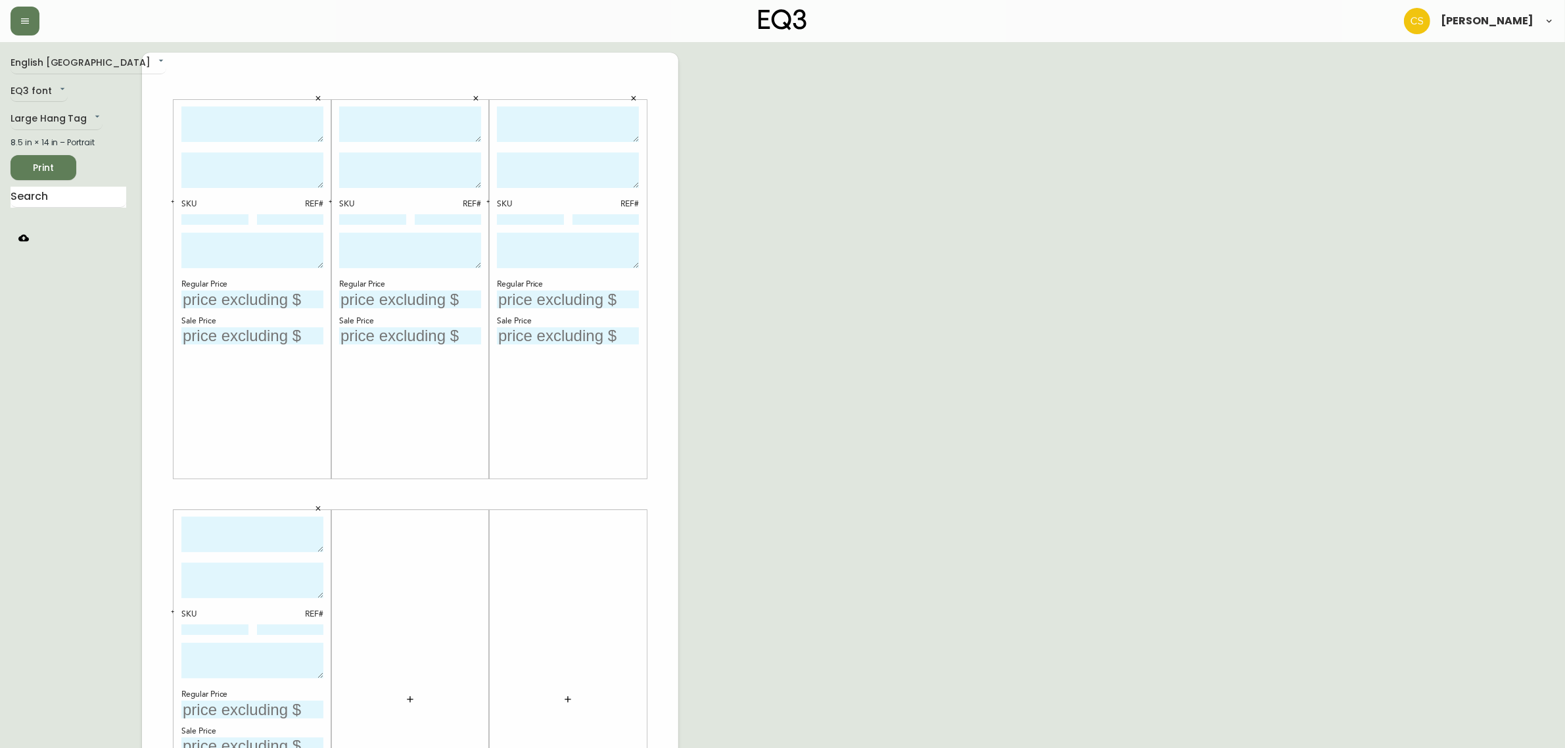
click at [237, 133] on textarea at bounding box center [252, 124] width 142 height 36
type textarea "ESSENTIAL COFFEE TABLE"
click at [400, 113] on textarea at bounding box center [410, 124] width 142 height 36
click at [432, 136] on textarea "[PERSON_NAME] SWIVEL DINING CHAIR" at bounding box center [410, 124] width 142 height 36
drag, startPoint x: 440, startPoint y: 135, endPoint x: 389, endPoint y: 126, distance: 52.2
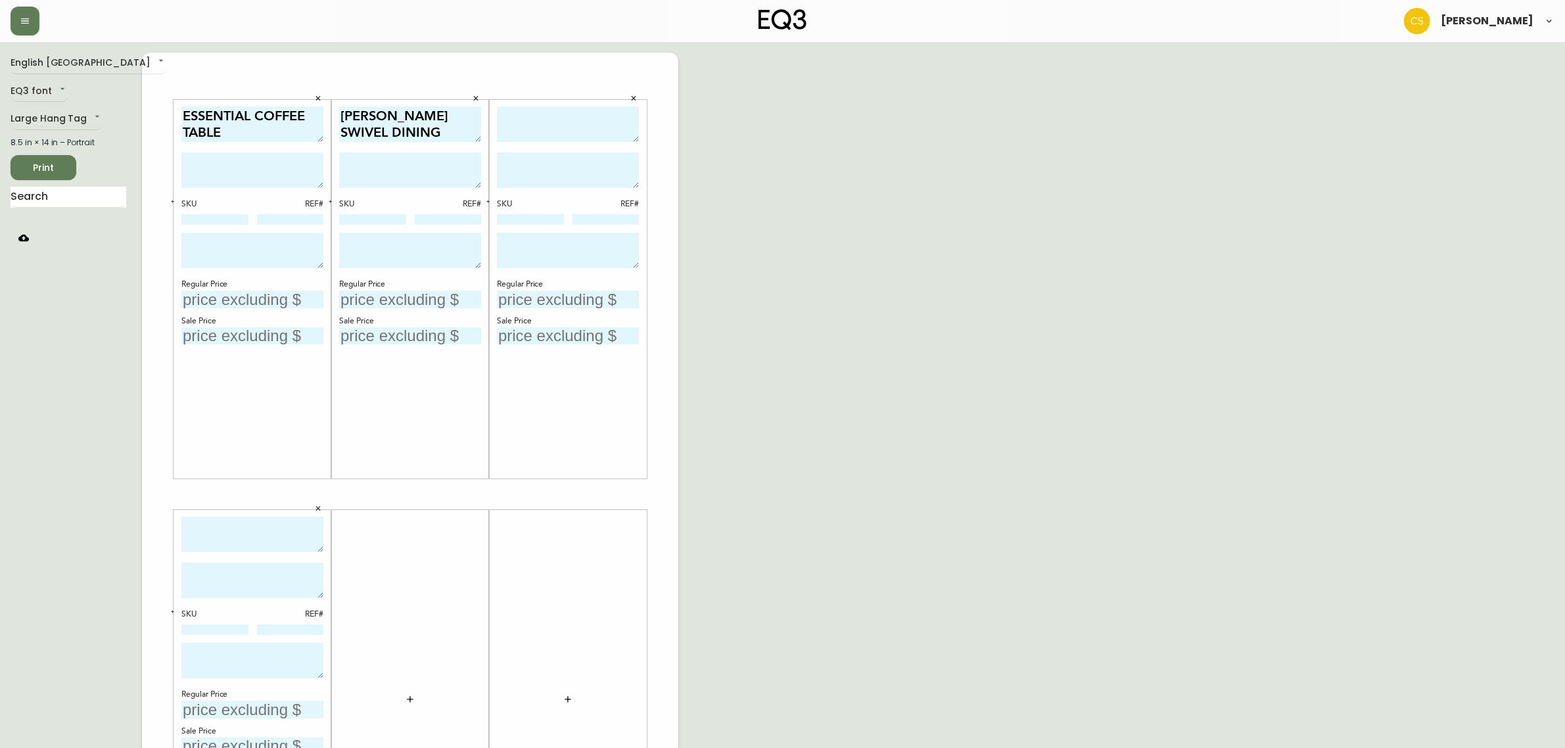
click at [389, 126] on textarea "[PERSON_NAME] SWIVEL DINING CHAIR" at bounding box center [410, 124] width 142 height 36
click at [469, 135] on textarea "[PERSON_NAME] SWIVEL DINING CHAIR" at bounding box center [410, 124] width 142 height 36
click at [474, 120] on textarea "[PERSON_NAME] SWIVEL DINING CHAIR" at bounding box center [410, 124] width 142 height 36
drag, startPoint x: 448, startPoint y: 138, endPoint x: 313, endPoint y: 96, distance: 140.5
click at [313, 96] on div "ESSENTIAL COFFEE TABLE SKU REF# Regular Price Sale Price NIXON SWIVEL DINING CH…" at bounding box center [410, 494] width 536 height 883
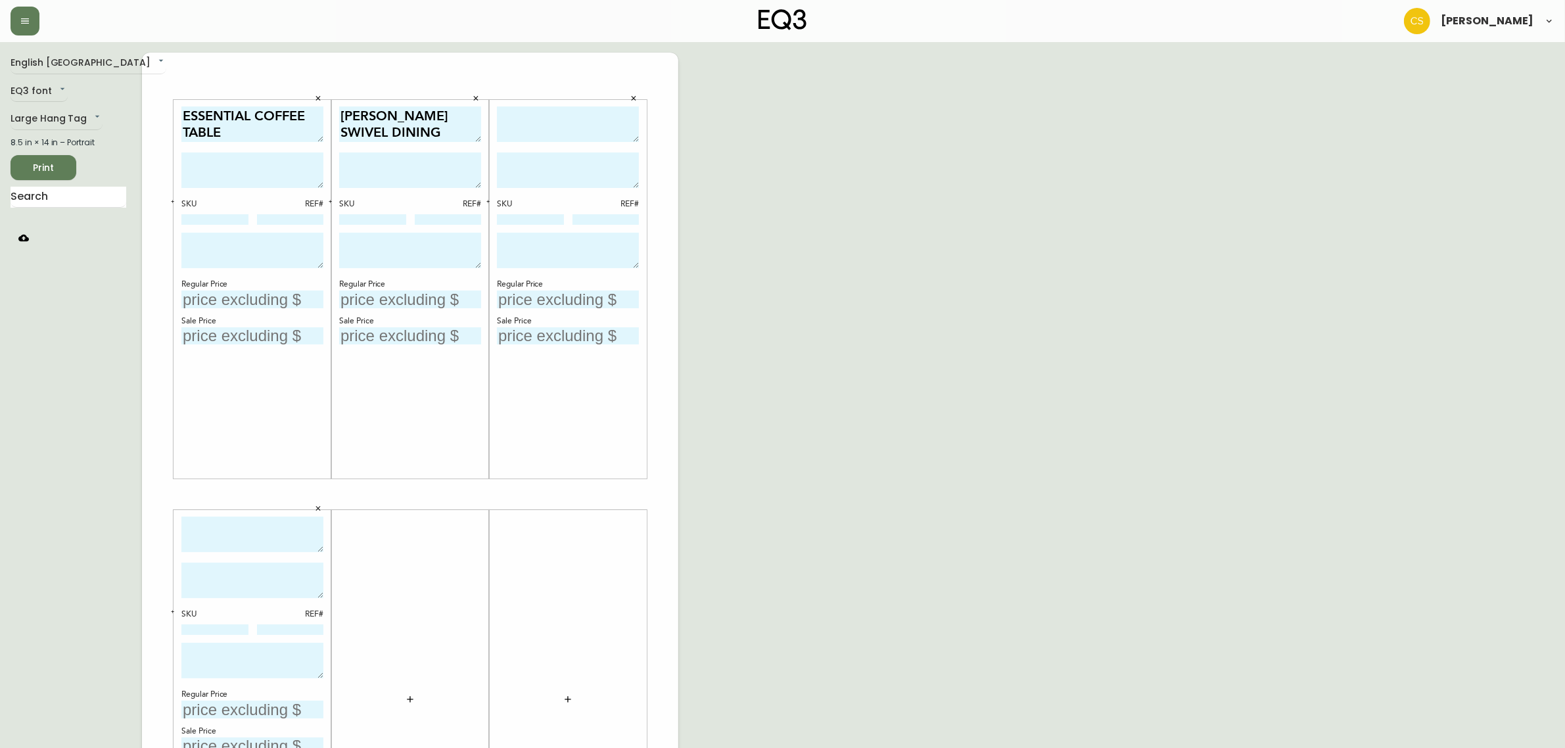
type textarea "[PERSON_NAME] SWIVEL DINING CHAIR"
click at [579, 135] on textarea at bounding box center [568, 124] width 142 height 36
paste textarea "[PERSON_NAME] SWIVEL DINING CHAIR"
type textarea "[PERSON_NAME] SWIVEL DINING CHAIR"
click at [267, 570] on textarea at bounding box center [252, 580] width 142 height 35
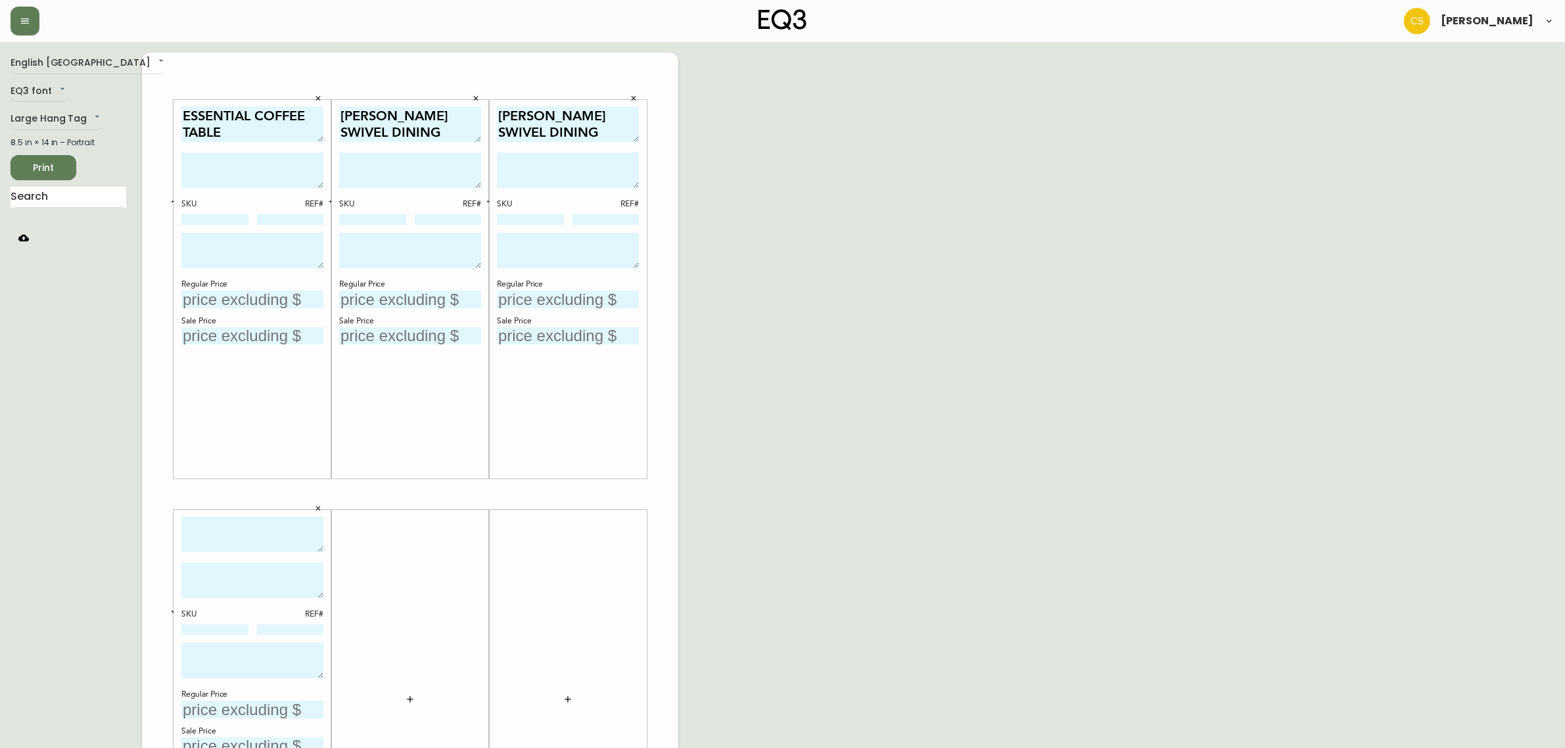
click at [264, 541] on textarea at bounding box center [252, 535] width 142 height 36
paste textarea "[PERSON_NAME] SWIVEL DINING CHAIR"
type textarea "[PERSON_NAME] SWIVEL DINING CHAIR"
click at [439, 179] on textarea at bounding box center [410, 169] width 142 height 35
paste textarea "The Nixon upholstered dining chair is a practical and comfortable option for yo…"
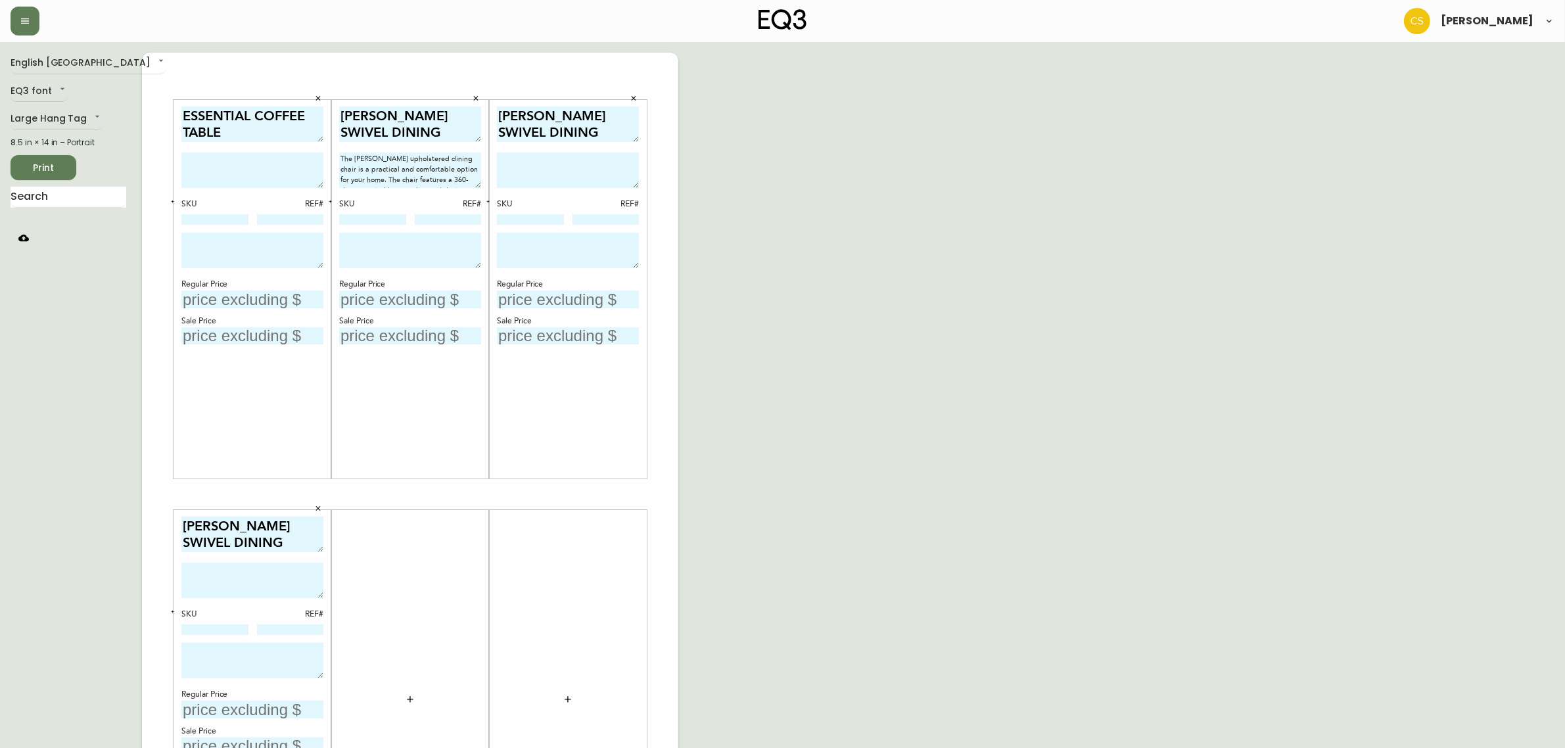
scroll to position [48, 0]
type textarea "The Nixon upholstered dining chair is a practical and comfortable option for yo…"
click at [549, 173] on textarea at bounding box center [568, 169] width 142 height 35
paste textarea "The Nixon upholstered dining chair is a practical and comfortable option for yo…"
type textarea "The Nixon upholstered dining chair is a practical and comfortable option for yo…"
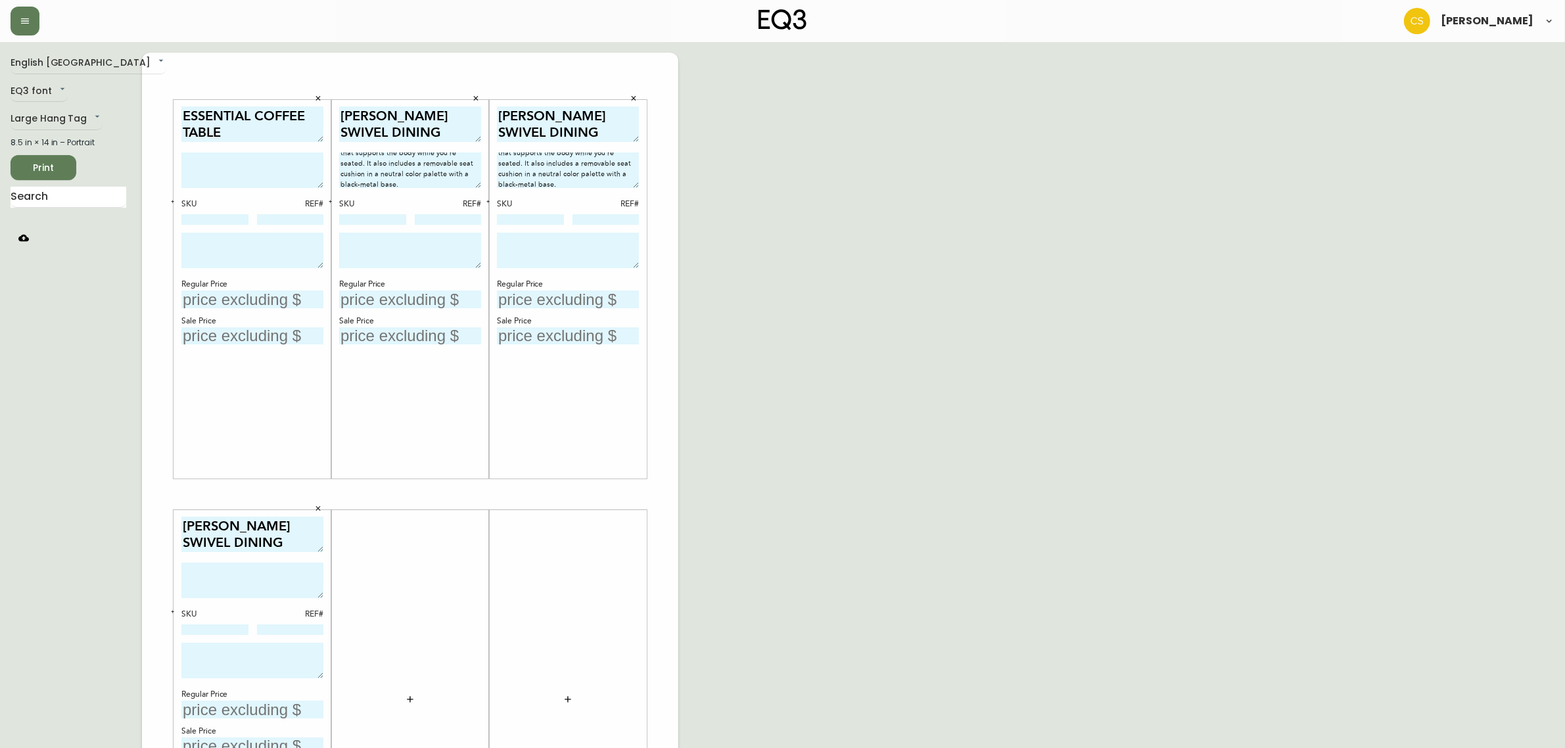
click at [241, 592] on textarea at bounding box center [252, 580] width 142 height 35
paste textarea "The Nixon upholstered dining chair is a practical and comfortable option for yo…"
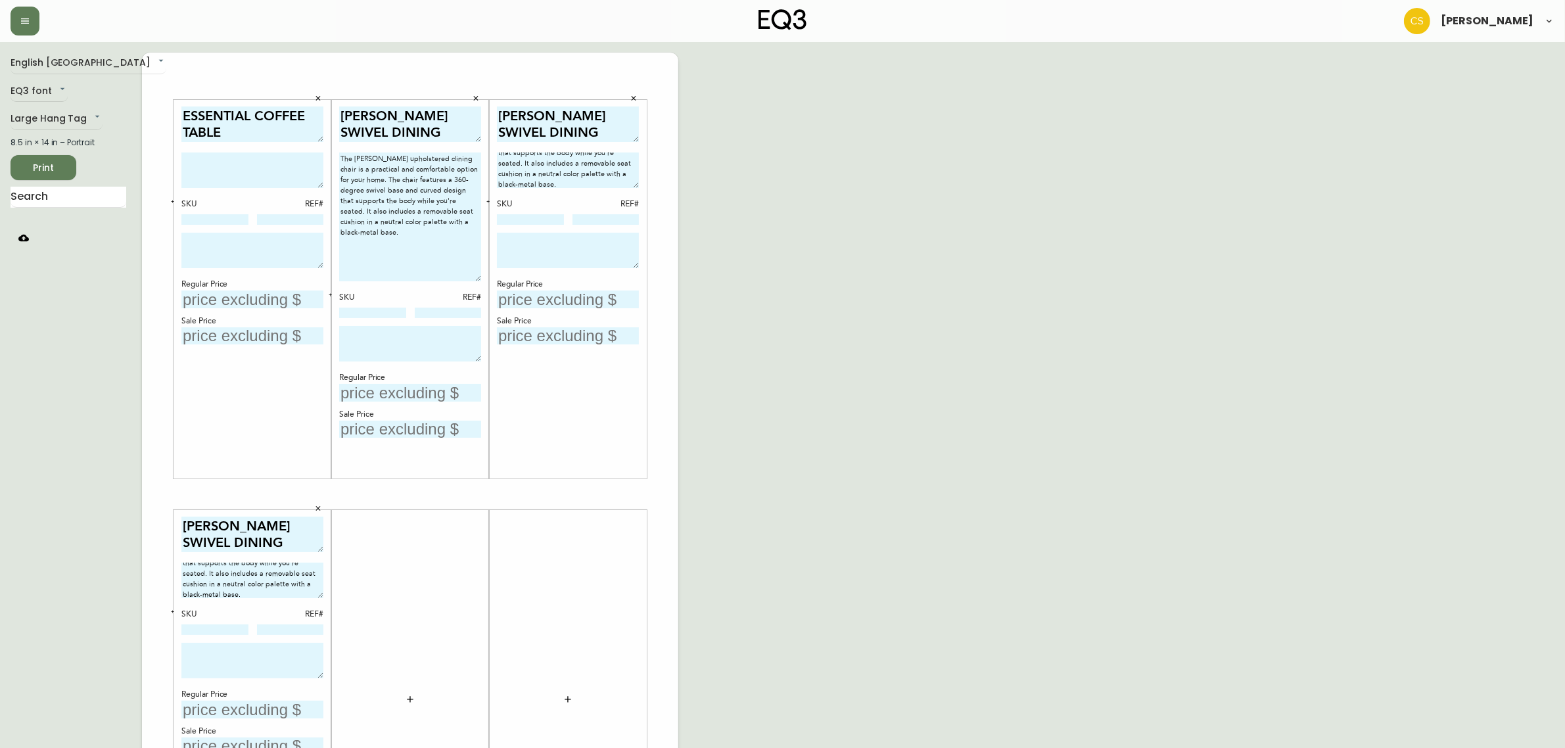
drag, startPoint x: 478, startPoint y: 185, endPoint x: 478, endPoint y: 278, distance: 93.3
click at [478, 278] on textarea "The Nixon upholstered dining chair is a practical and comfortable option for yo…" at bounding box center [410, 216] width 142 height 129
type textarea "The Nixon upholstered dining chair is a practical and comfortable option for yo…"
click at [385, 255] on textarea "The Nixon upholstered dining chair is a practical and comfortable option for yo…" at bounding box center [410, 216] width 142 height 129
paste textarea "21.5″w × 23.8″d × 31.3″h"
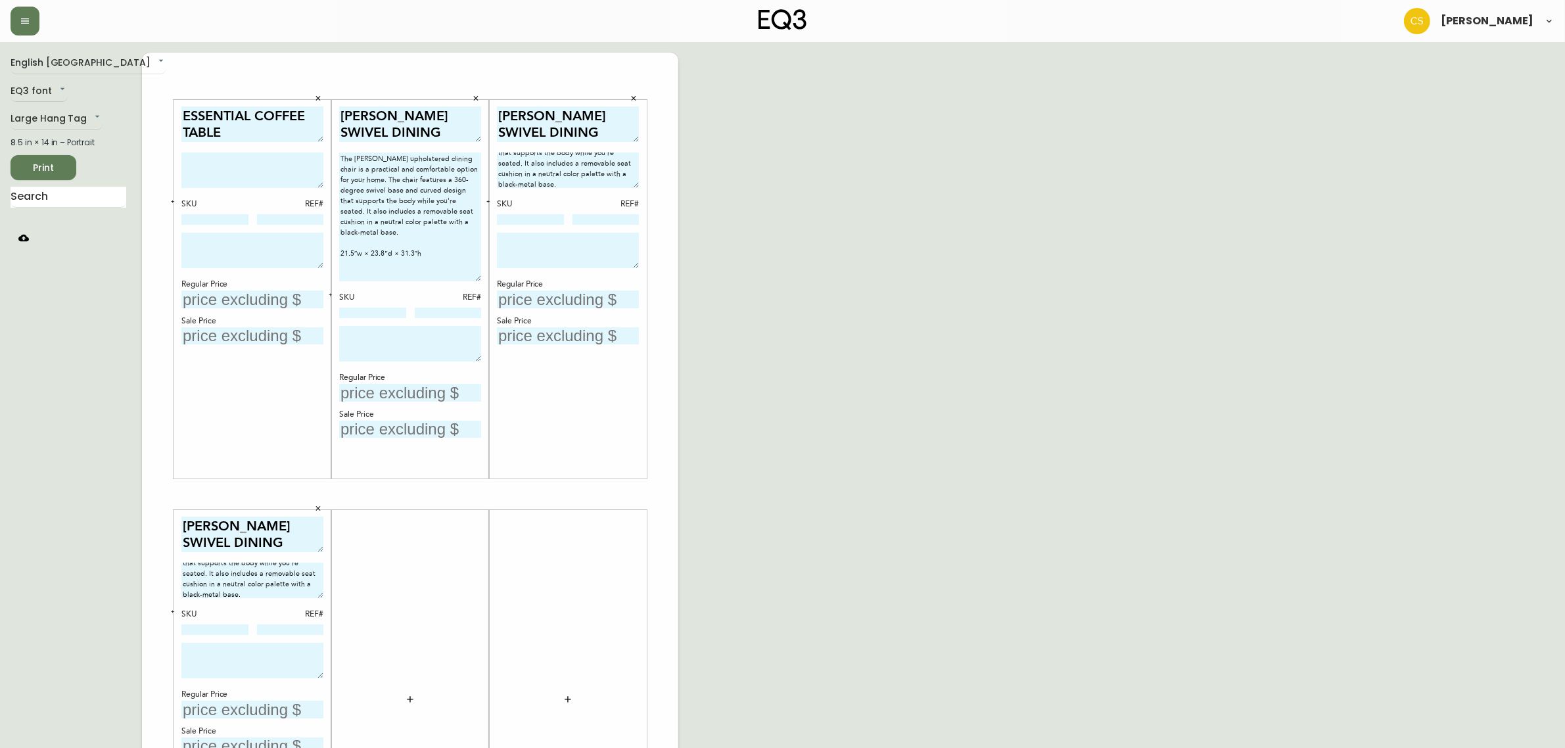
click at [425, 248] on textarea "The Nixon upholstered dining chair is a practical and comfortable option for yo…" at bounding box center [410, 216] width 142 height 129
click at [425, 253] on textarea "The Nixon upholstered dining chair is a practical and comfortable option for yo…" at bounding box center [410, 216] width 142 height 129
paste textarea "Seat Height: 18.5""
drag, startPoint x: 408, startPoint y: 265, endPoint x: 316, endPoint y: 131, distance: 162.0
click at [316, 131] on div "ESSENTIAL COFFEE TABLE SKU REF# Regular Price Sale Price NIXON SWIVEL DINING CH…" at bounding box center [410, 494] width 536 height 883
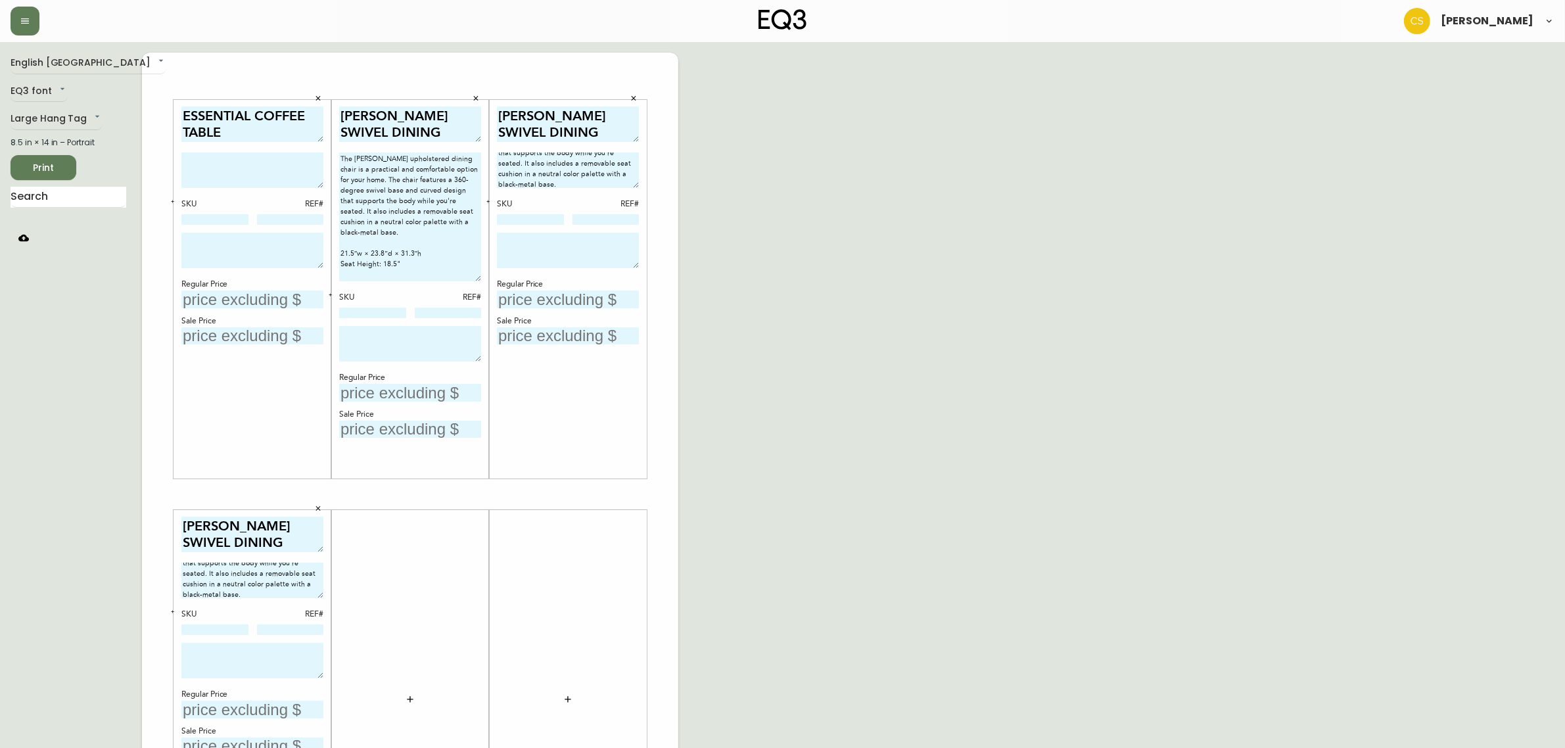
type textarea "The [PERSON_NAME] upholstered dining chair is a practical and comfortable optio…"
click at [601, 182] on textarea "The Nixon upholstered dining chair is a practical and comfortable option for yo…" at bounding box center [568, 169] width 142 height 35
click at [612, 182] on textarea "The Nixon upholstered dining chair is a practical and comfortable option for yo…" at bounding box center [568, 169] width 142 height 35
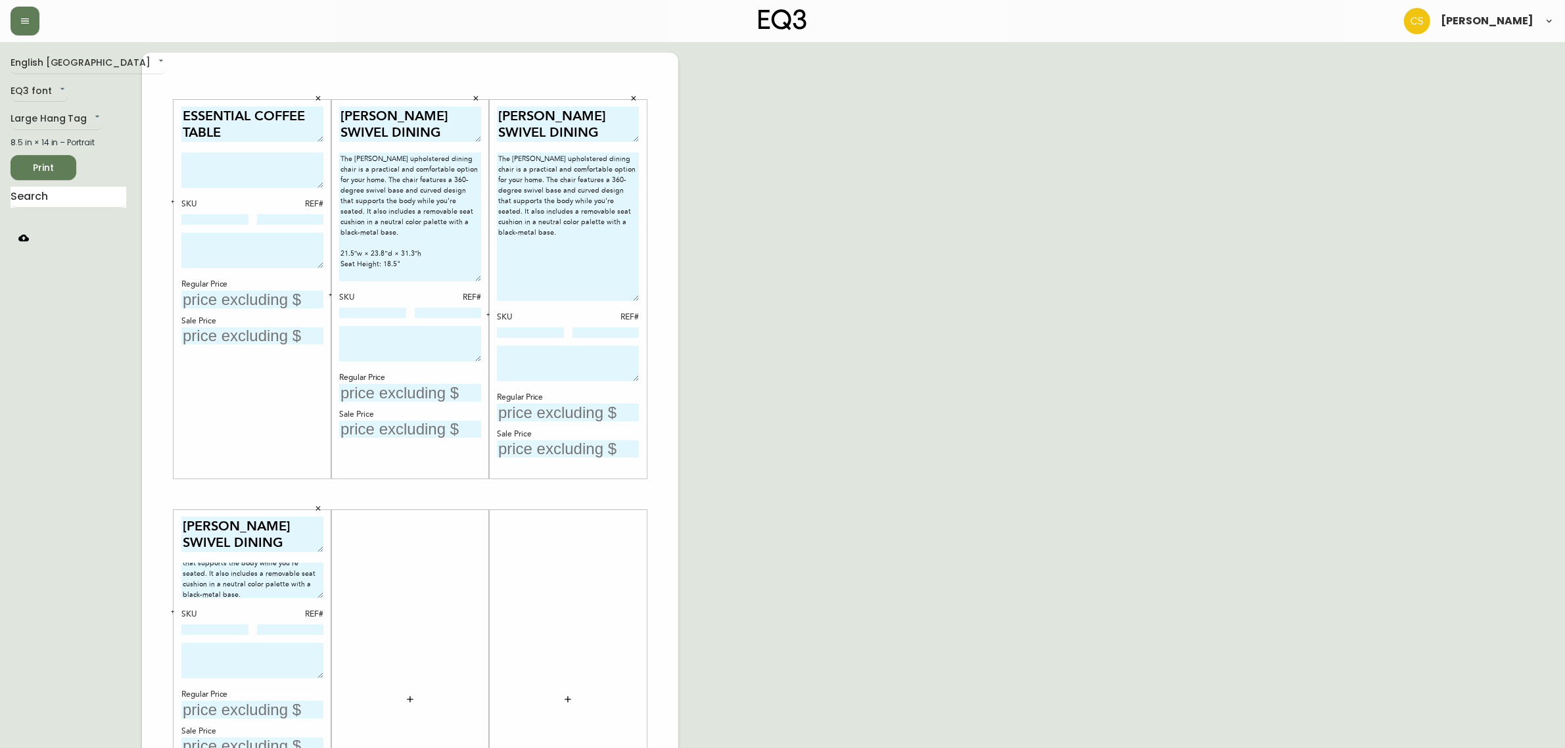
drag, startPoint x: 635, startPoint y: 185, endPoint x: 636, endPoint y: 298, distance: 113.0
click at [636, 298] on textarea "The Nixon upholstered dining chair is a practical and comfortable option for yo…" at bounding box center [568, 226] width 142 height 149
click at [523, 250] on textarea "The Nixon upholstered dining chair is a practical and comfortable option for yo…" at bounding box center [568, 226] width 142 height 149
drag, startPoint x: 539, startPoint y: 244, endPoint x: 441, endPoint y: 101, distance: 173.5
click at [441, 101] on div "ESSENTIAL COFFEE TABLE SKU REF# Regular Price Sale Price NIXON SWIVEL DINING CH…" at bounding box center [410, 494] width 536 height 883
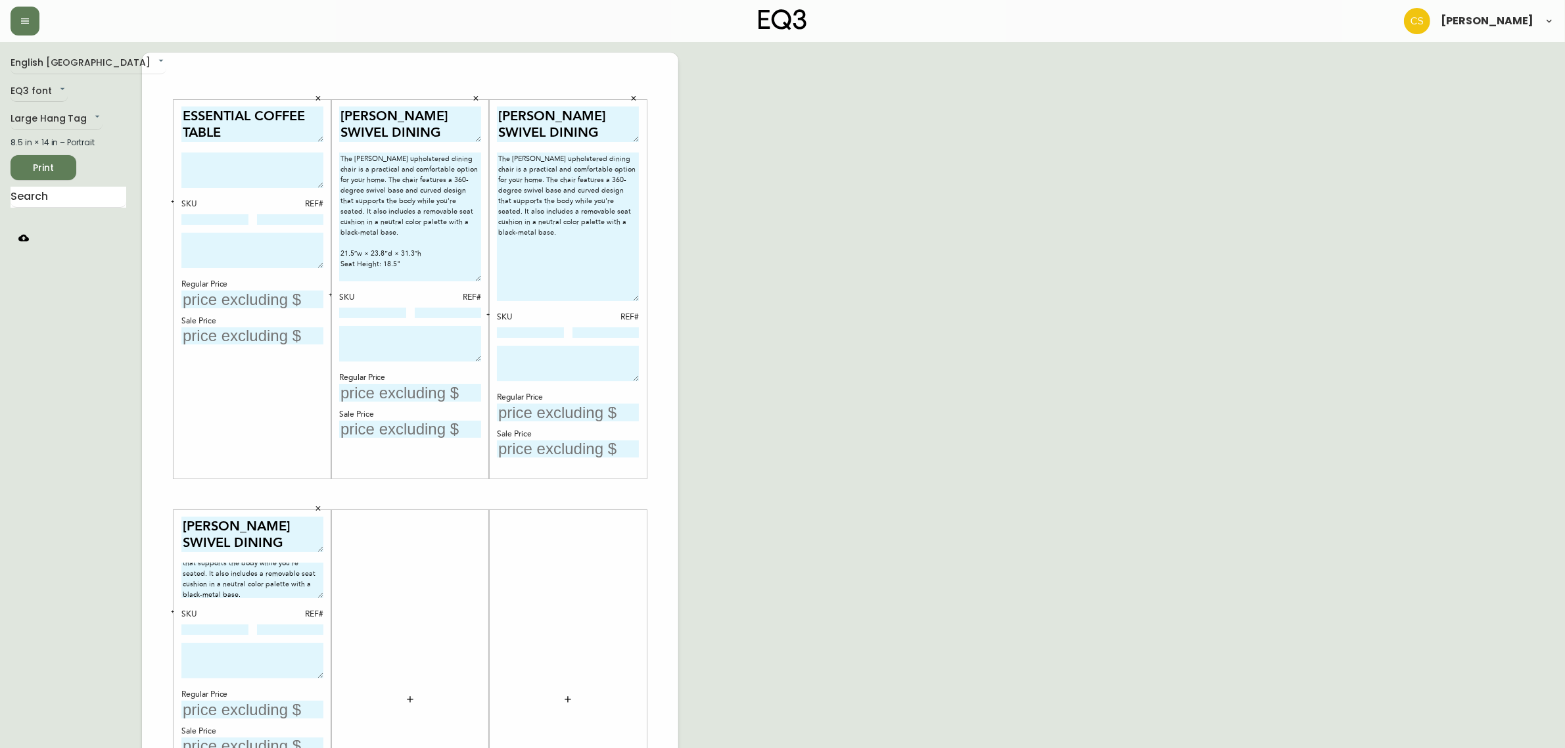
paste textarea "21.5″w × 23.8″d × 31.3″h Seat Height: 18.5""
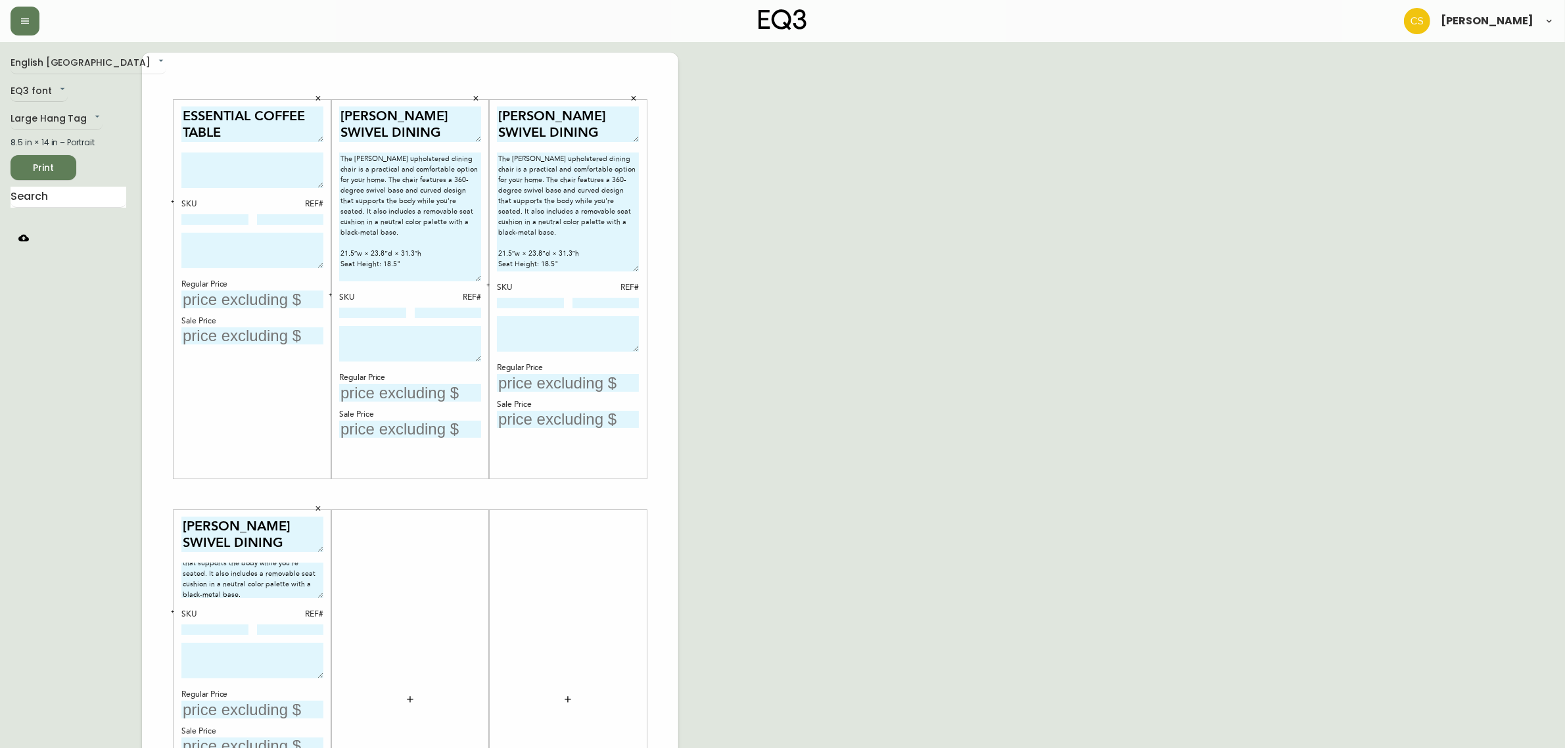
drag, startPoint x: 634, startPoint y: 294, endPoint x: 634, endPoint y: 267, distance: 26.9
click at [634, 267] on textarea "The [PERSON_NAME] upholstered dining chair is a practical and comfortable optio…" at bounding box center [568, 211] width 142 height 119
drag, startPoint x: 477, startPoint y: 273, endPoint x: 478, endPoint y: 264, distance: 9.2
click at [478, 264] on textarea "The [PERSON_NAME] upholstered dining chair is a practical and comfortable optio…" at bounding box center [410, 211] width 142 height 119
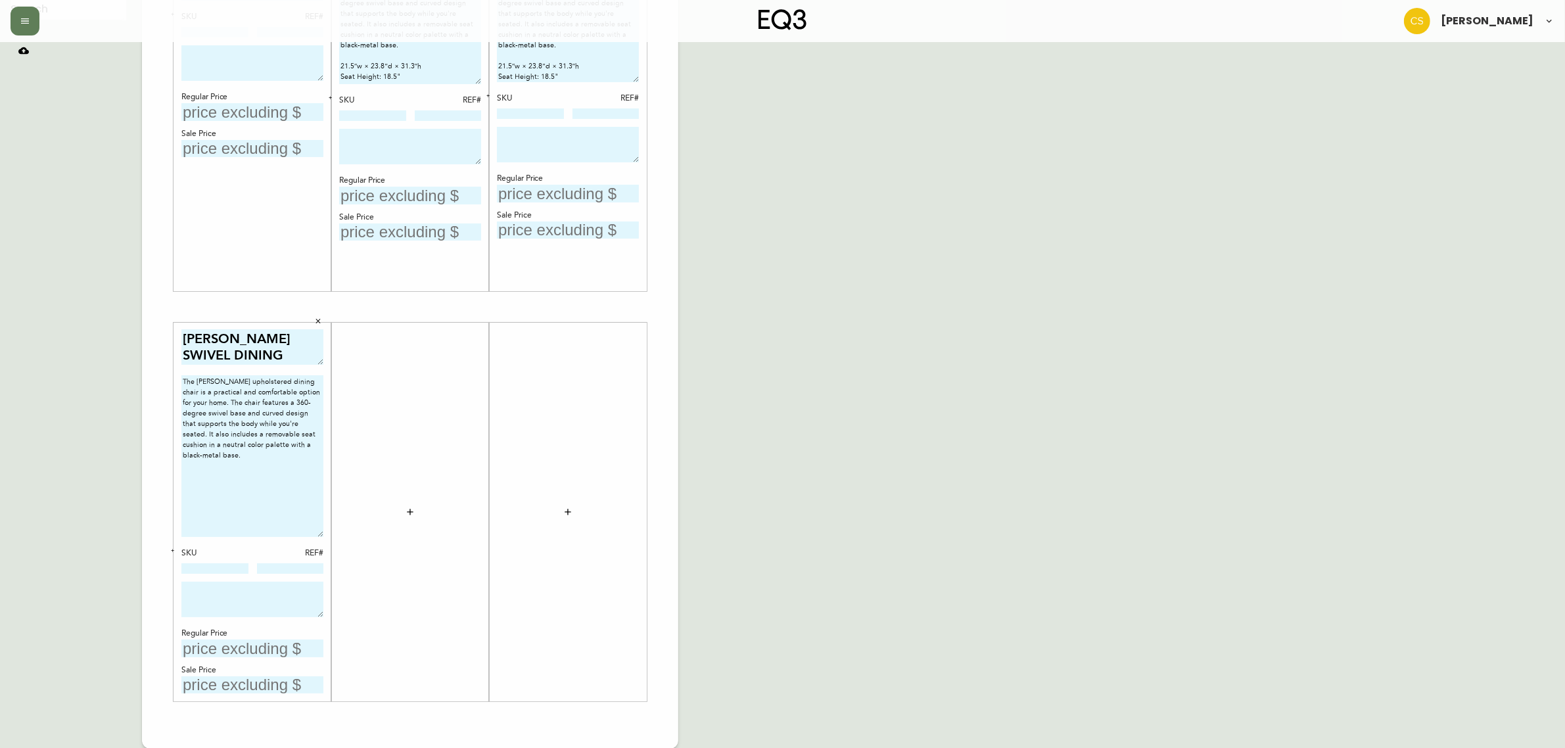
drag, startPoint x: 316, startPoint y: 405, endPoint x: 319, endPoint y: 531, distance: 125.6
click at [319, 531] on textarea "The Nixon upholstered dining chair is a practical and comfortable option for yo…" at bounding box center [252, 456] width 142 height 162
type textarea "The [PERSON_NAME] upholstered dining chair is a practical and comfortable optio…"
drag, startPoint x: 253, startPoint y: 480, endPoint x: 129, endPoint y: 338, distance: 187.7
click at [129, 338] on div "English Canada en_CA EQ3 font EQ3 Large Hang Tag large 8.5 in × 14 in – Portrai…" at bounding box center [783, 306] width 1544 height 883
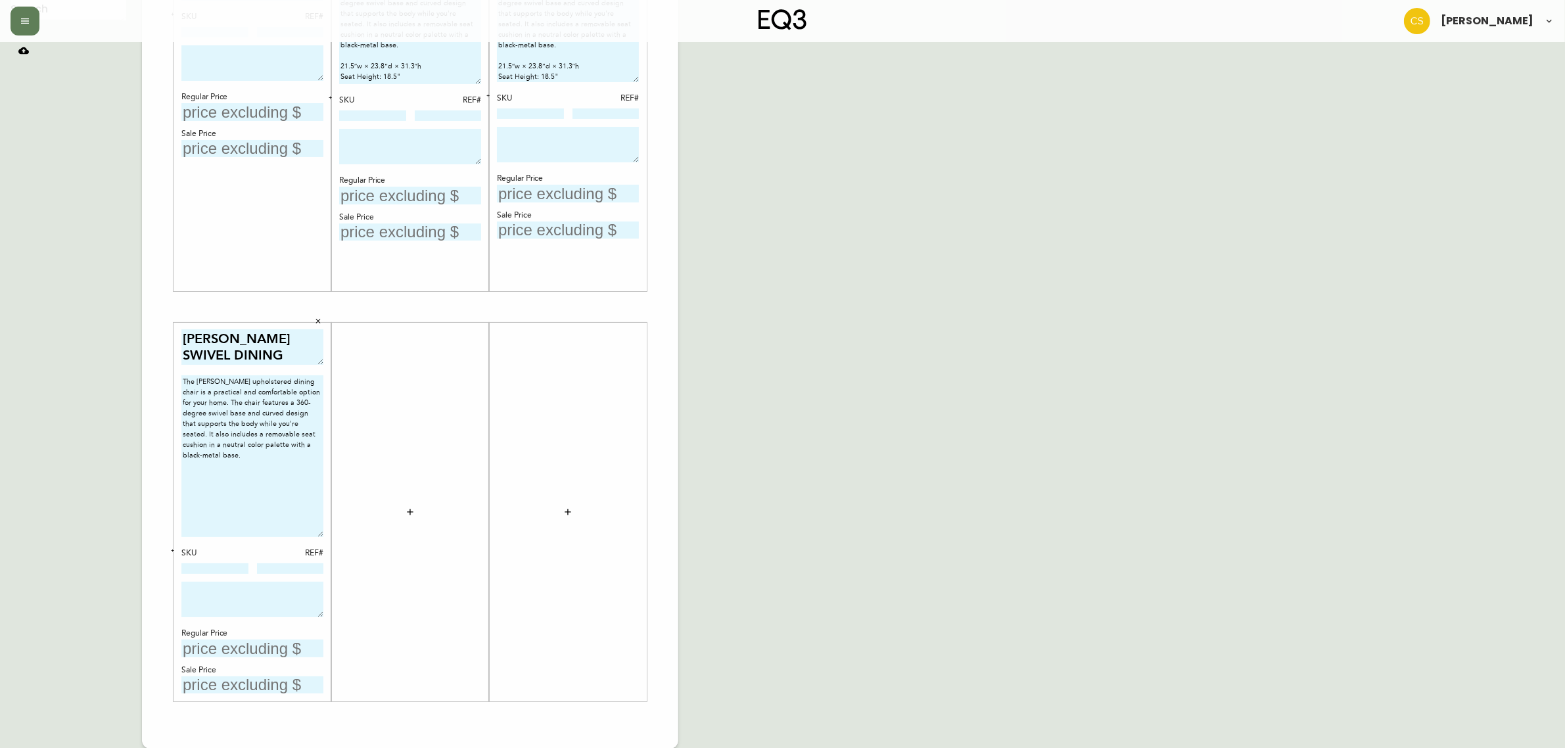
paste textarea "21.5″w × 23.8″d × 31.3″h Seat Height: 18.5""
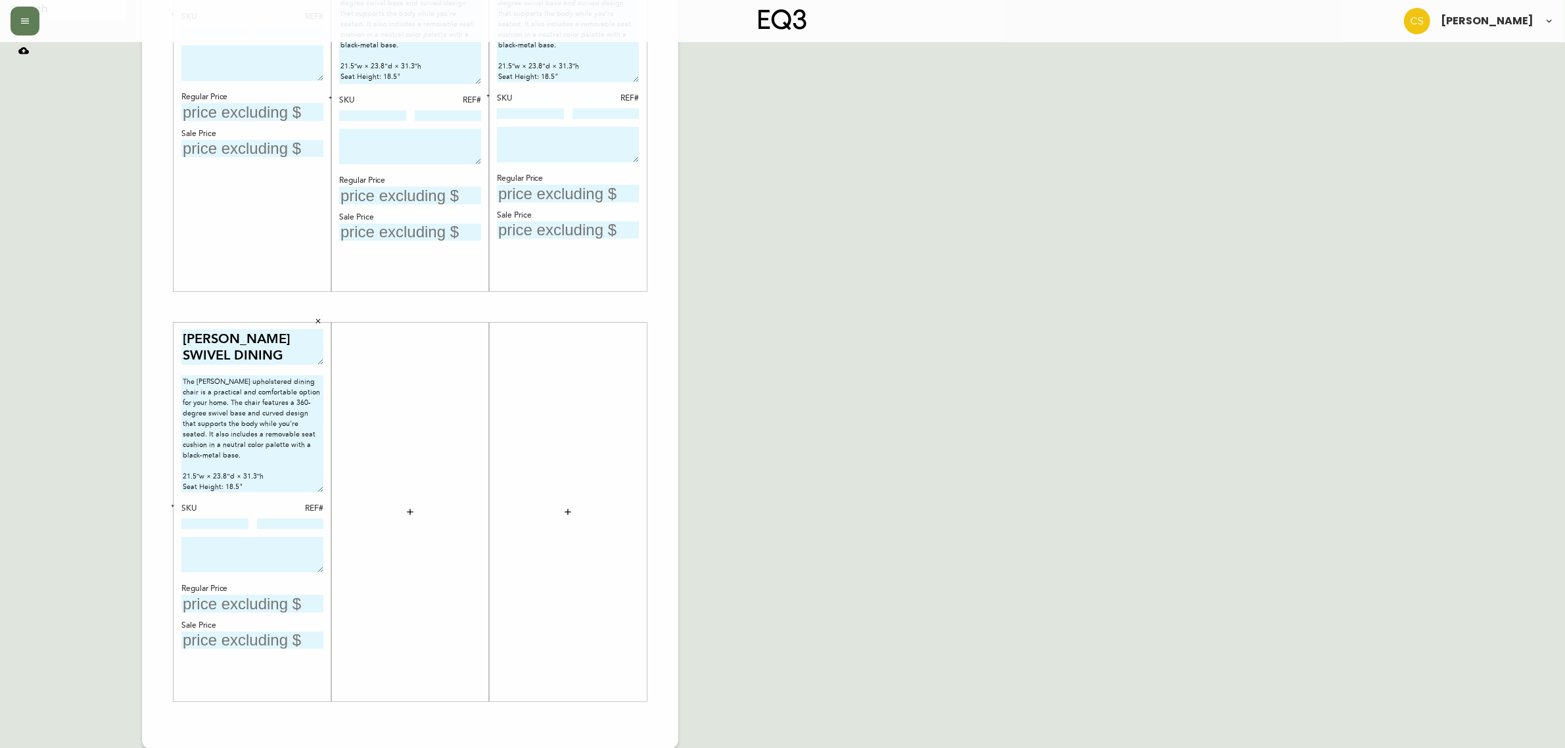
drag, startPoint x: 317, startPoint y: 530, endPoint x: 320, endPoint y: 485, distance: 44.8
click at [320, 485] on textarea "The [PERSON_NAME] upholstered dining chair is a practical and comfortable optio…" at bounding box center [252, 433] width 142 height 117
type textarea "The [PERSON_NAME] upholstered dining chair is a practical and comfortable optio…"
click at [214, 526] on input at bounding box center [214, 523] width 67 height 11
paste input "3020-411-4-A"
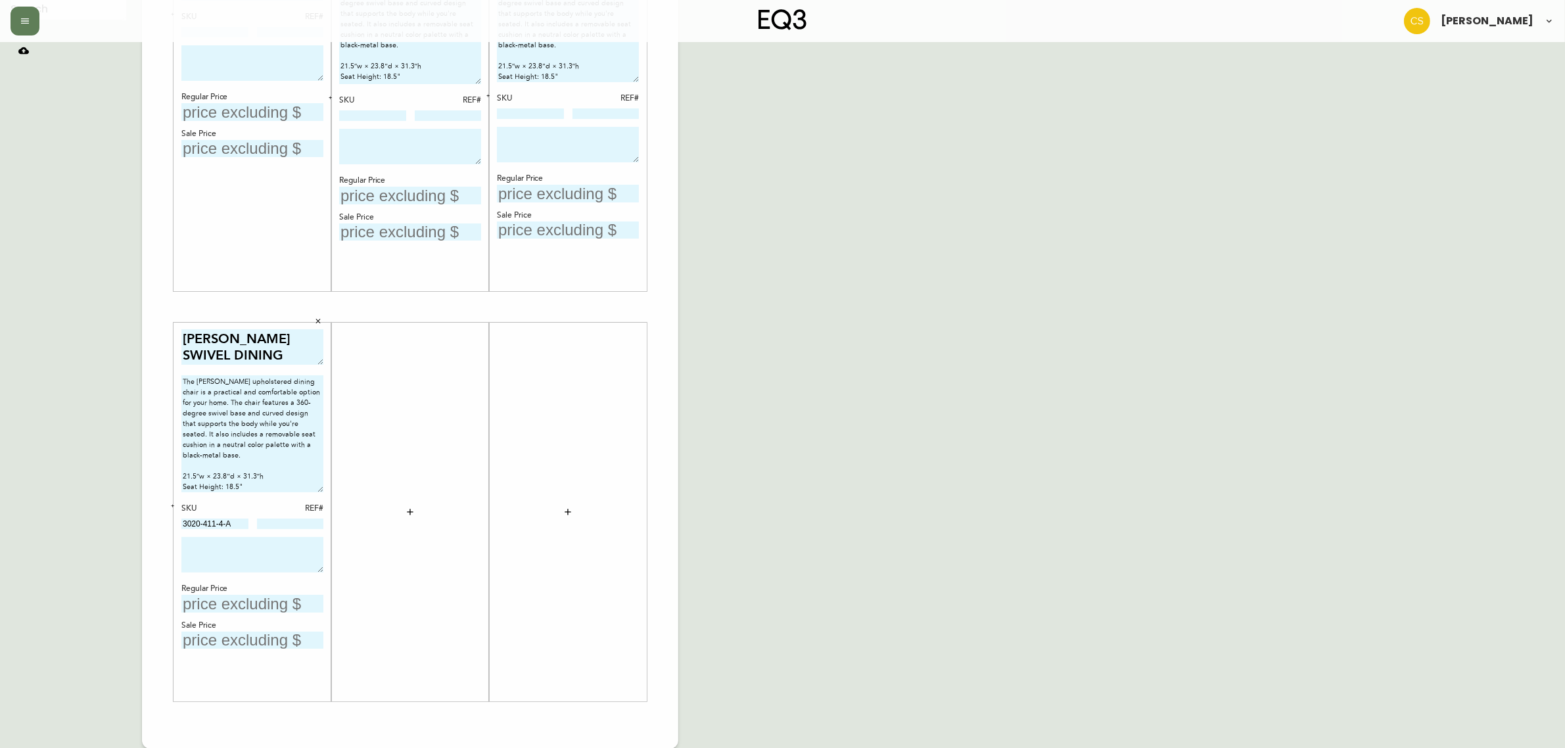
type input "3020-411-4-A"
click at [175, 509] on button "button" at bounding box center [173, 506] width 12 height 12
click at [331, 95] on icon "button" at bounding box center [330, 97] width 5 height 5
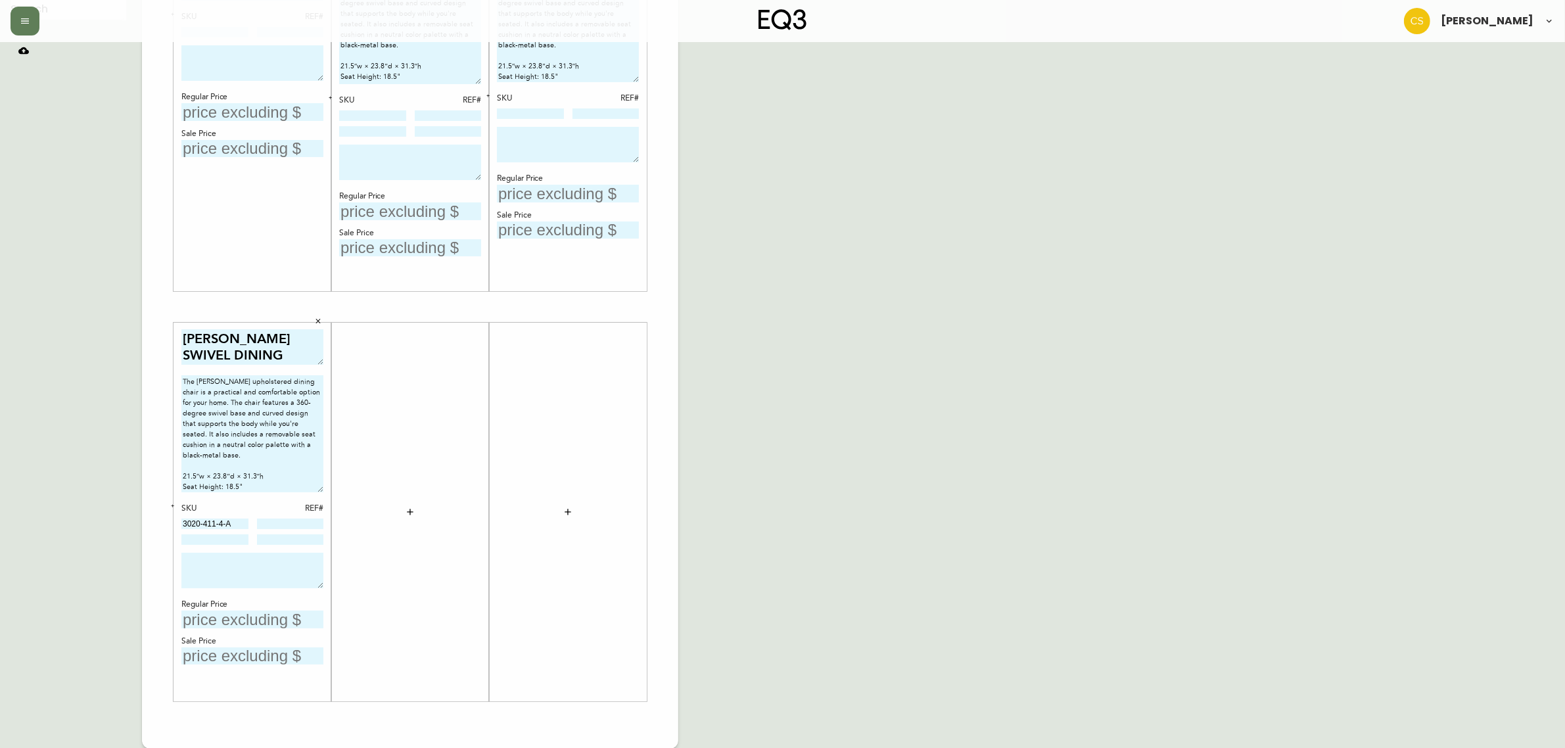
click at [490, 97] on button "button" at bounding box center [488, 96] width 12 height 12
click at [518, 116] on input at bounding box center [530, 113] width 67 height 11
paste input "3020-411-4-A"
type input "3020-411-4-A"
click at [369, 114] on input at bounding box center [372, 115] width 67 height 11
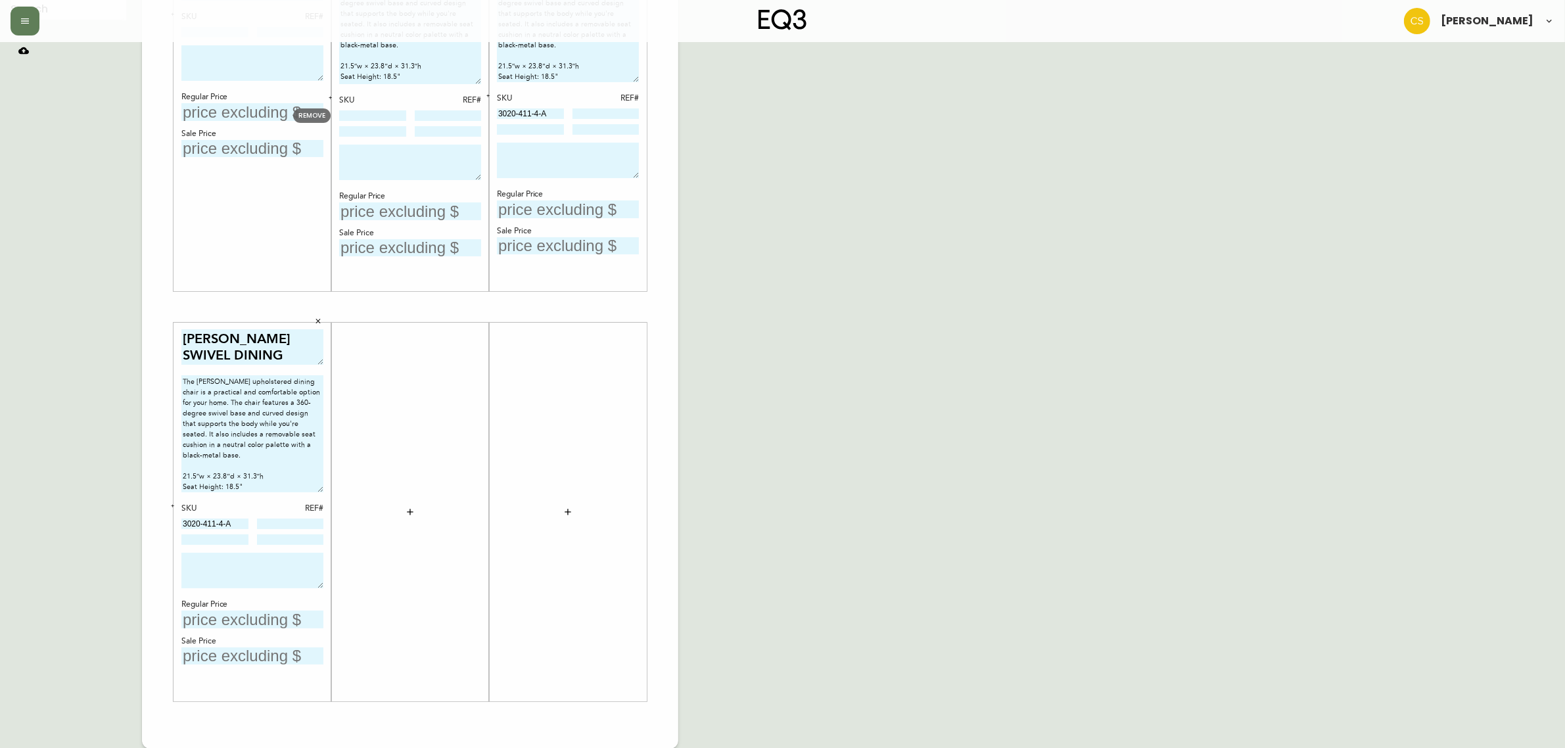
paste input "3020-411-4-A"
type input "3020-411-4-A"
click at [513, 133] on input at bounding box center [530, 129] width 67 height 11
paste input "3020-401-4-B"
type input "3020-401-4-B"
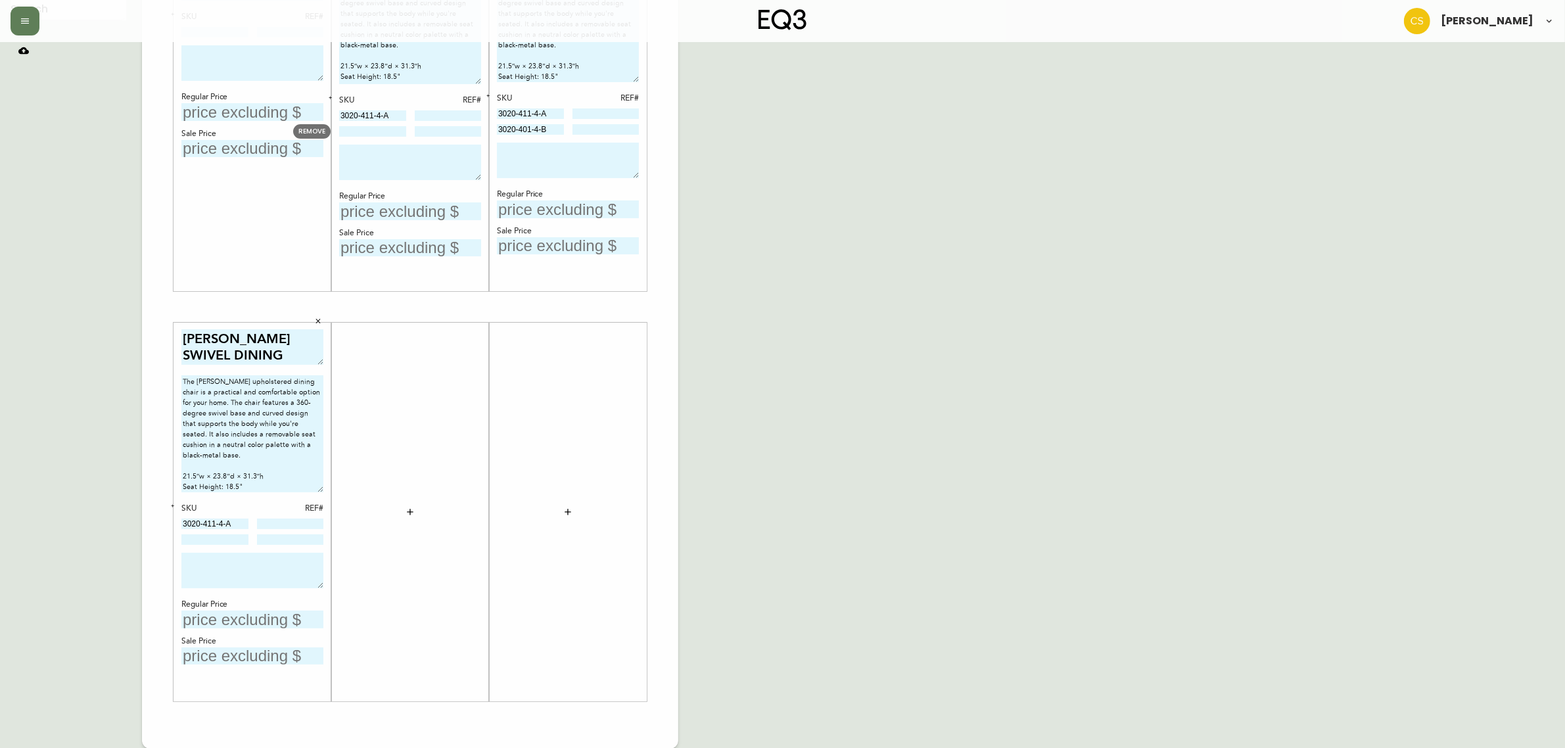
click at [347, 129] on input at bounding box center [372, 131] width 67 height 11
paste input "3020-401-4-B"
type input "3020-401-4-B"
click at [228, 536] on input at bounding box center [214, 539] width 67 height 11
paste input "3020-401-4-B"
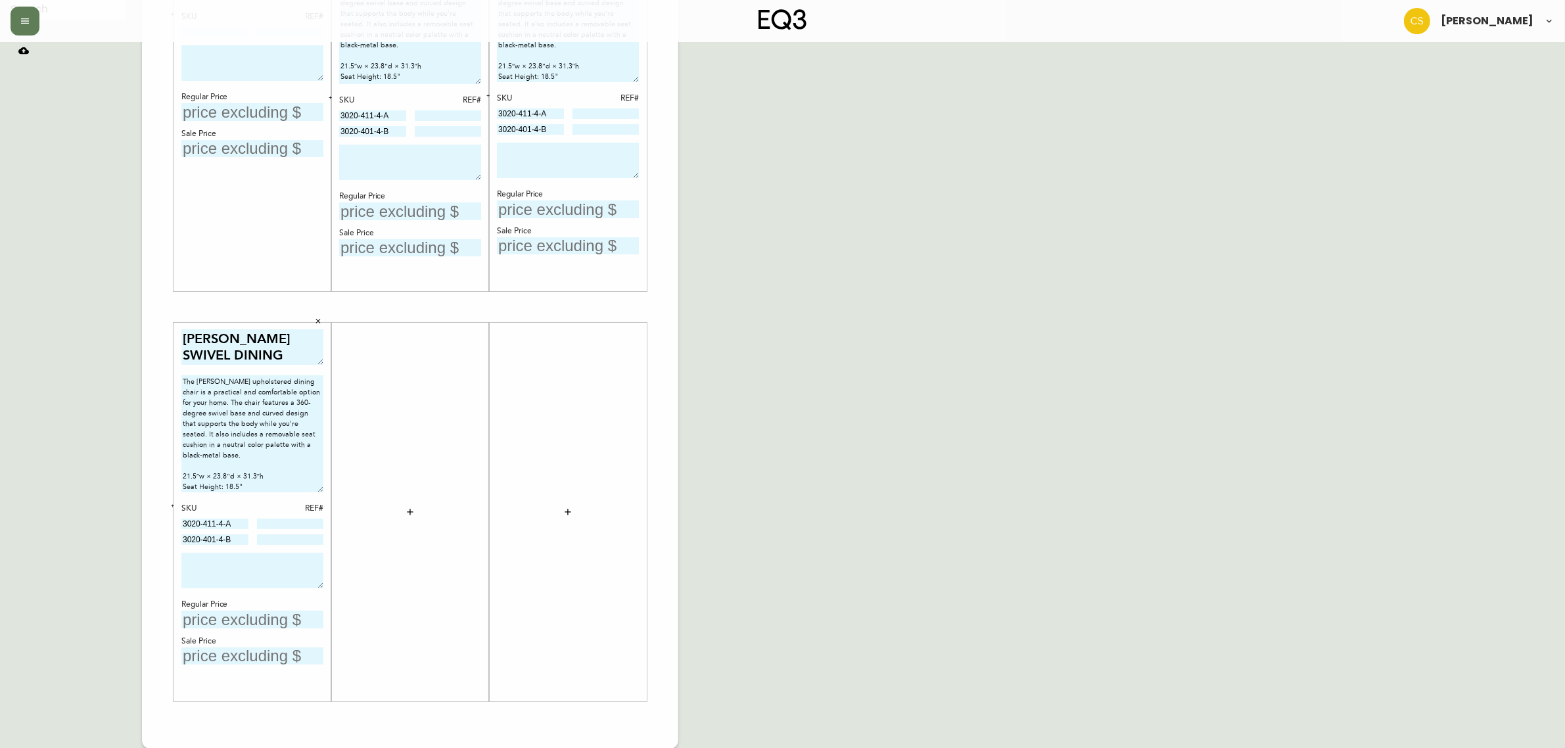
type input "3020-401-4-B"
click at [214, 559] on textarea at bounding box center [252, 570] width 142 height 35
drag, startPoint x: 316, startPoint y: 585, endPoint x: 316, endPoint y: 575, distance: 9.9
click at [316, 575] on textarea "FLOOR MODEL CLEARANCE. FINAL SALE." at bounding box center [252, 566] width 142 height 27
drag, startPoint x: 248, startPoint y: 569, endPoint x: 143, endPoint y: 534, distance: 111.4
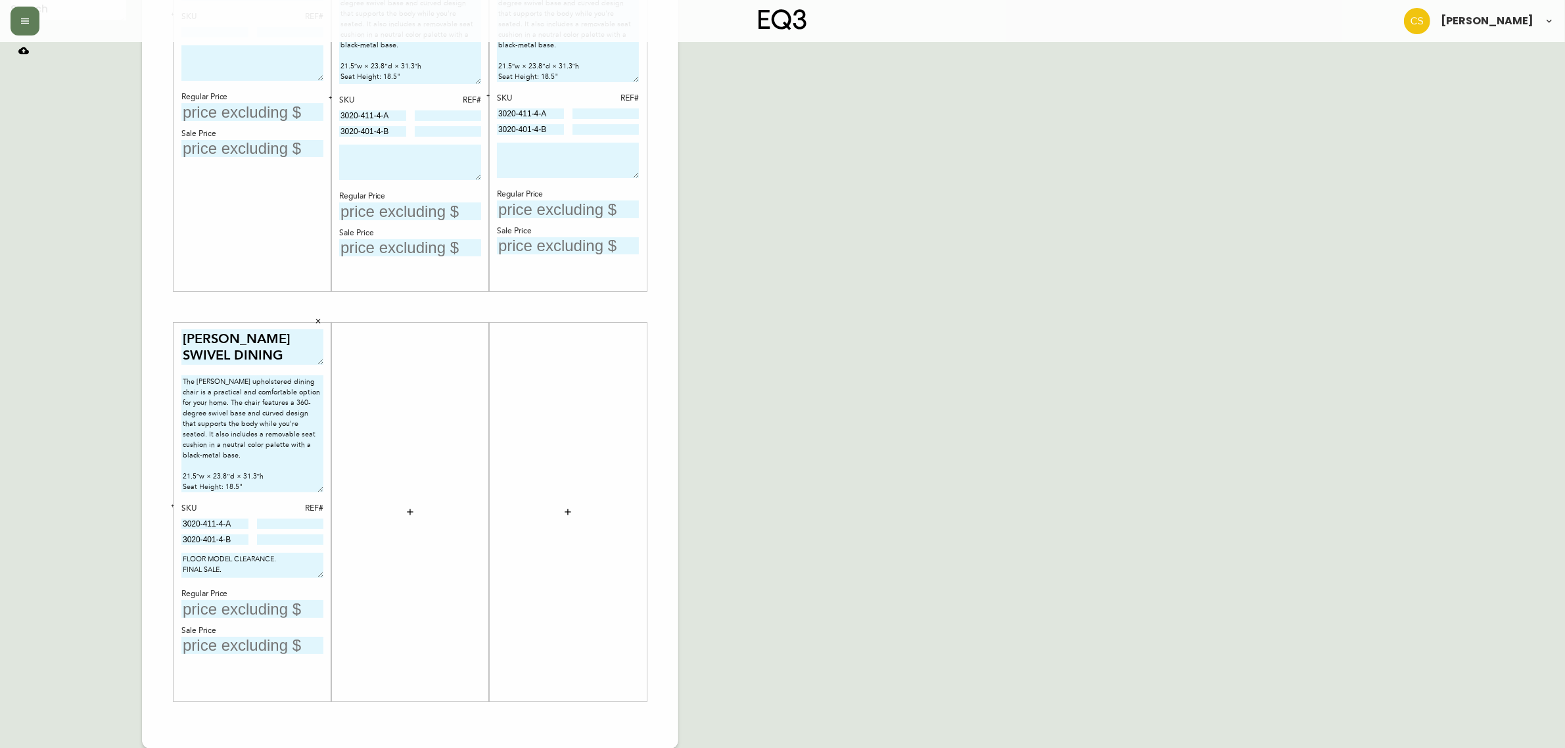
click at [143, 534] on div "ESSENTIAL COFFEE TABLE SKU REF# Regular Price Sale Price NIXON SWIVEL DINING CH…" at bounding box center [410, 306] width 536 height 883
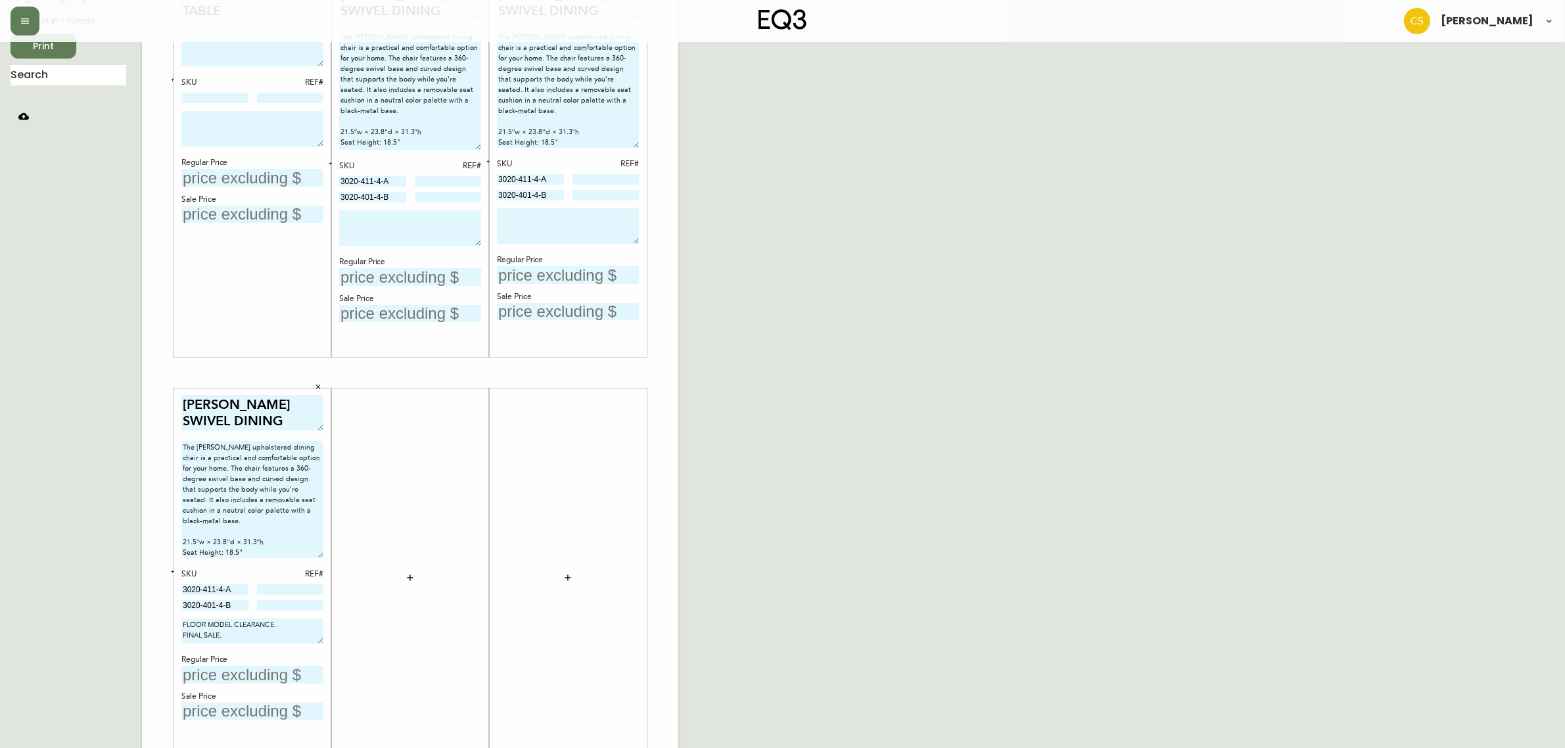
scroll to position [23, 0]
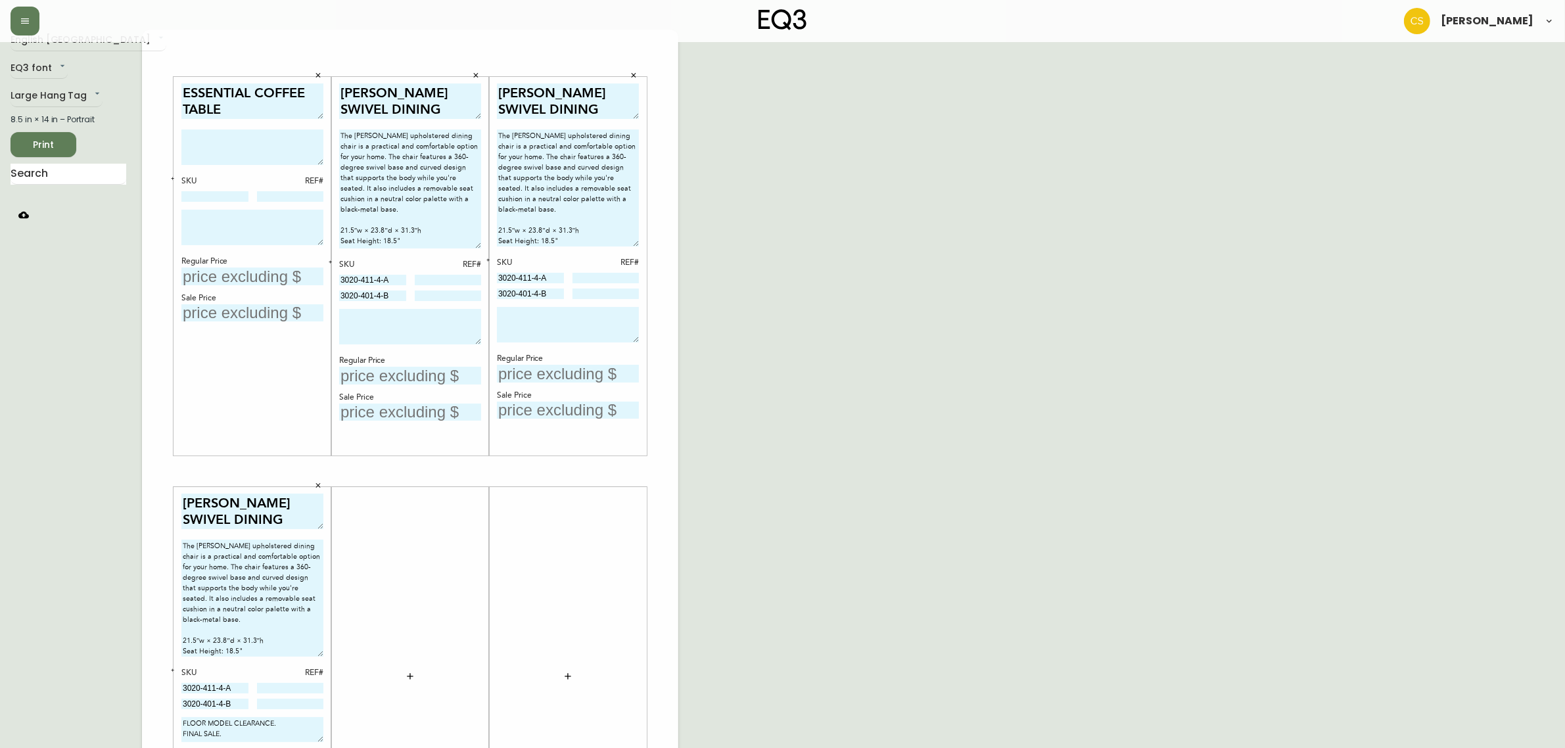
type textarea "FLOOR MODEL CLEARANCE. FINAL SALE."
click at [388, 323] on textarea at bounding box center [410, 326] width 142 height 35
paste textarea "FLOOR MODEL CLEARANCE. FINAL SALE."
type textarea "FLOOR MODEL CLEARANCE. FINAL SALE."
click at [563, 334] on textarea at bounding box center [568, 324] width 142 height 35
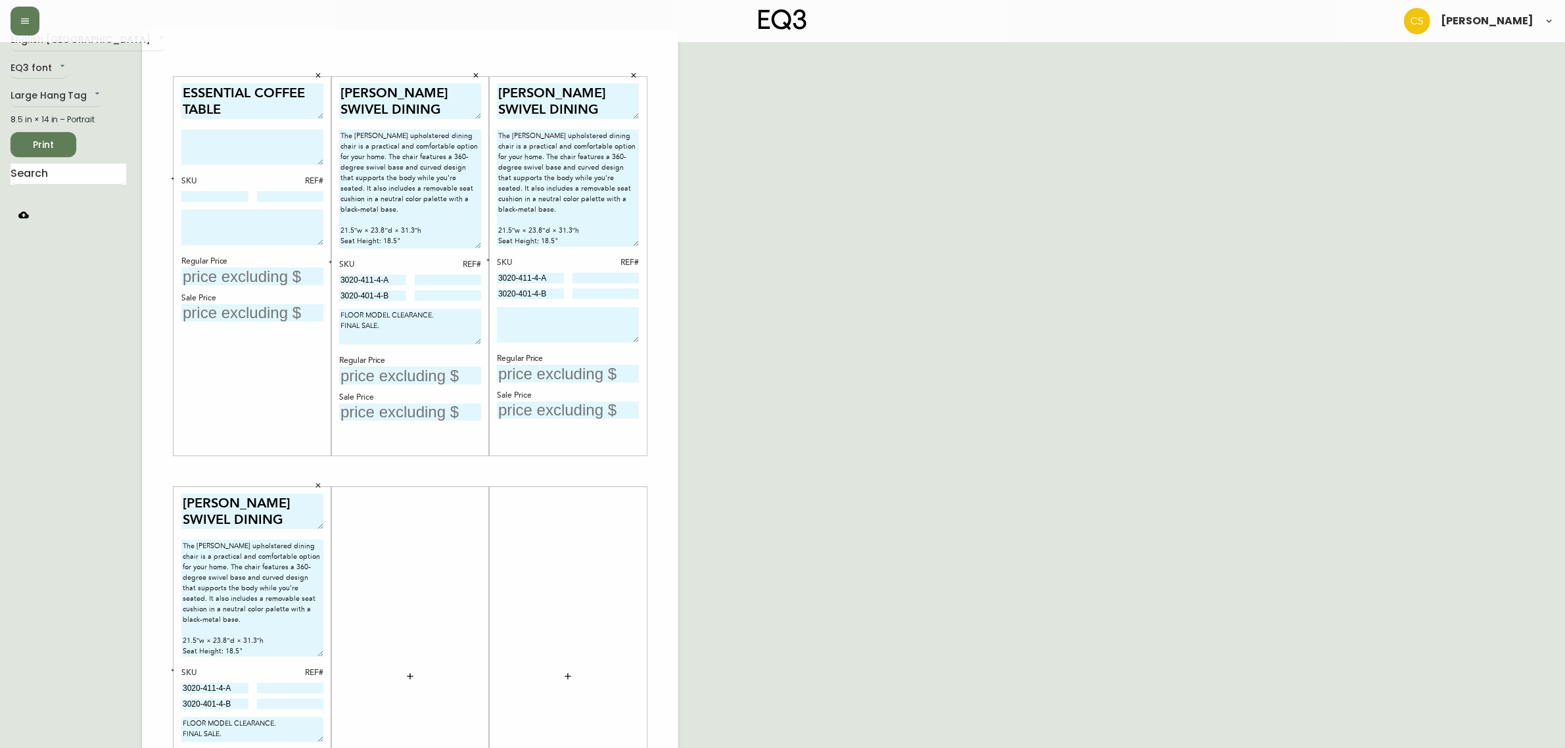
paste textarea "FLOOR MODEL CLEARANCE. FINAL SALE."
drag, startPoint x: 478, startPoint y: 343, endPoint x: 476, endPoint y: 333, distance: 10.7
click at [476, 333] on div "FLOOR MODEL CLEARANCE. FINAL SALE." at bounding box center [410, 323] width 142 height 28
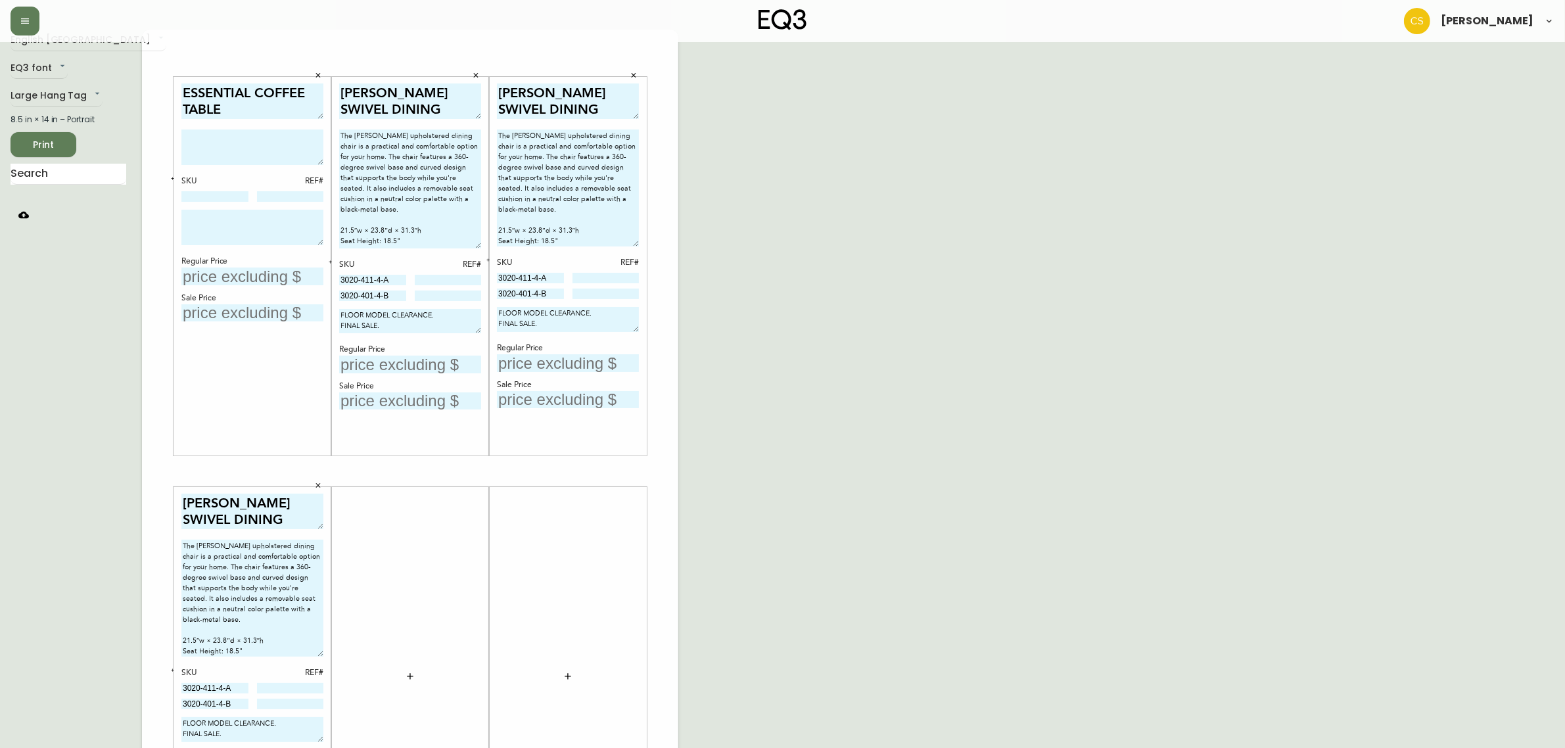
drag, startPoint x: 635, startPoint y: 340, endPoint x: 635, endPoint y: 331, distance: 9.9
click at [635, 331] on textarea "FLOOR MODEL CLEARANCE. FINAL SALE." at bounding box center [568, 319] width 142 height 25
type textarea "FLOOR MODEL CLEARANCE. FINAL SALE."
click at [396, 359] on input "text" at bounding box center [410, 365] width 142 height 18
type input "$499"
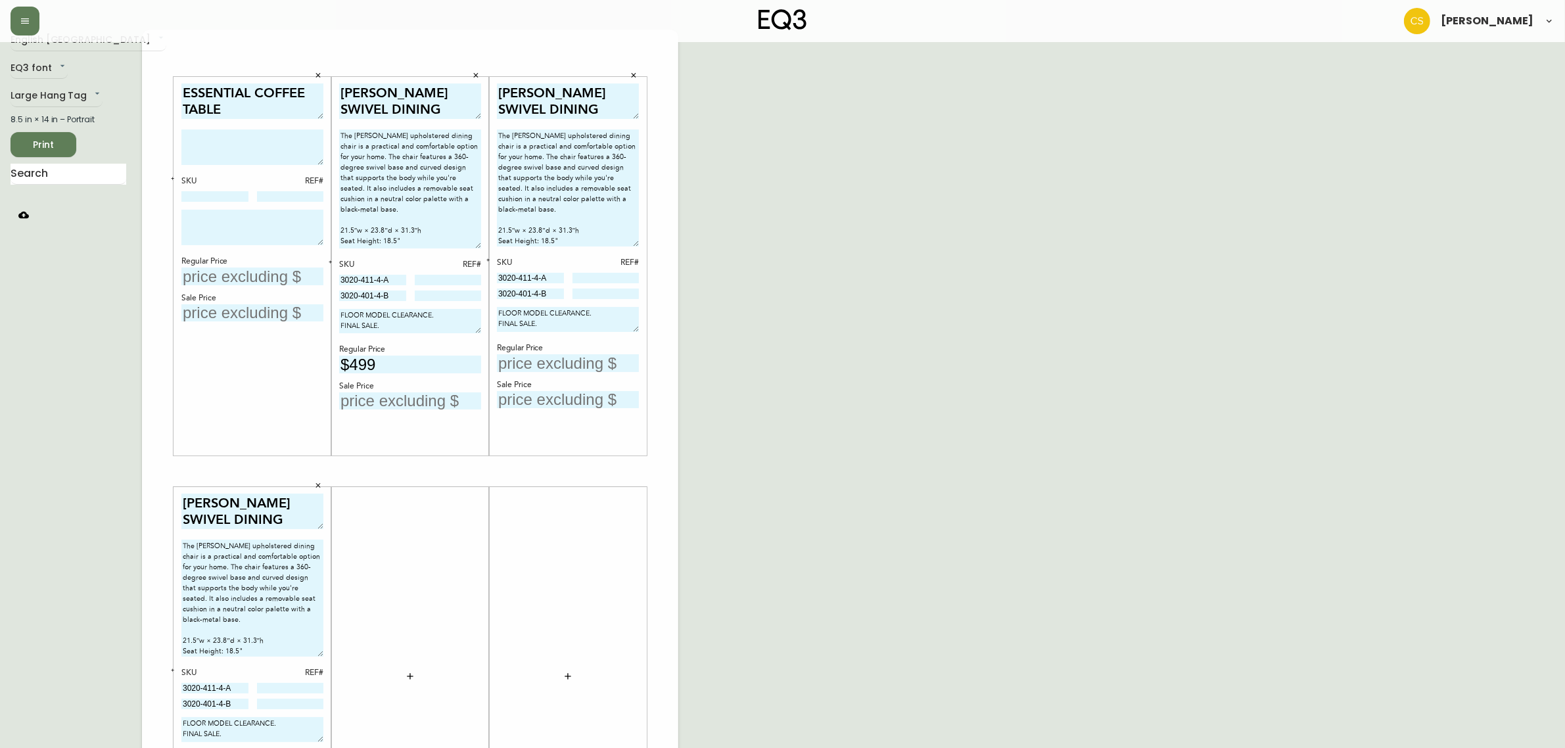
drag, startPoint x: 507, startPoint y: 370, endPoint x: 516, endPoint y: 357, distance: 15.7
click at [510, 367] on input "text" at bounding box center [568, 363] width 142 height 18
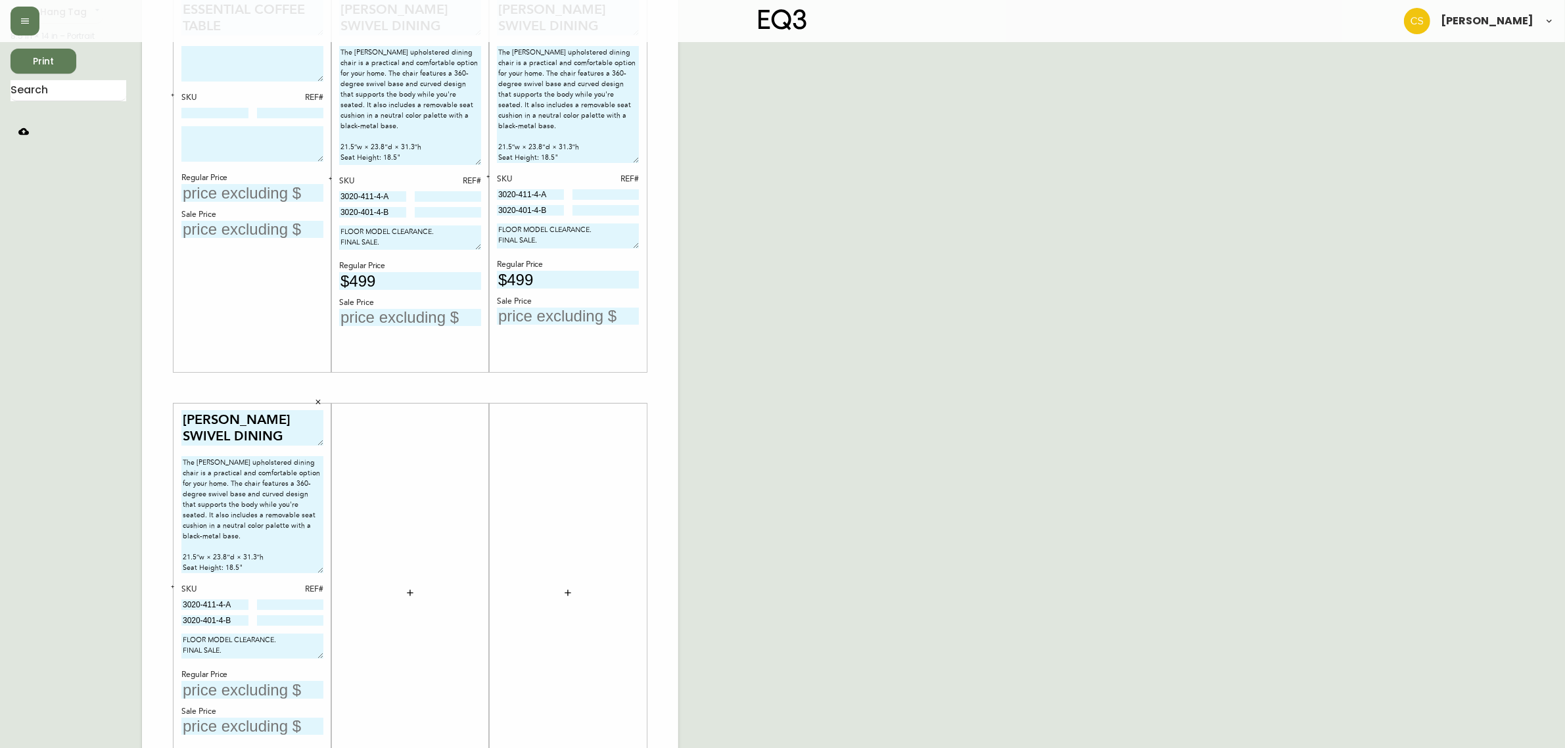
scroll to position [187, 0]
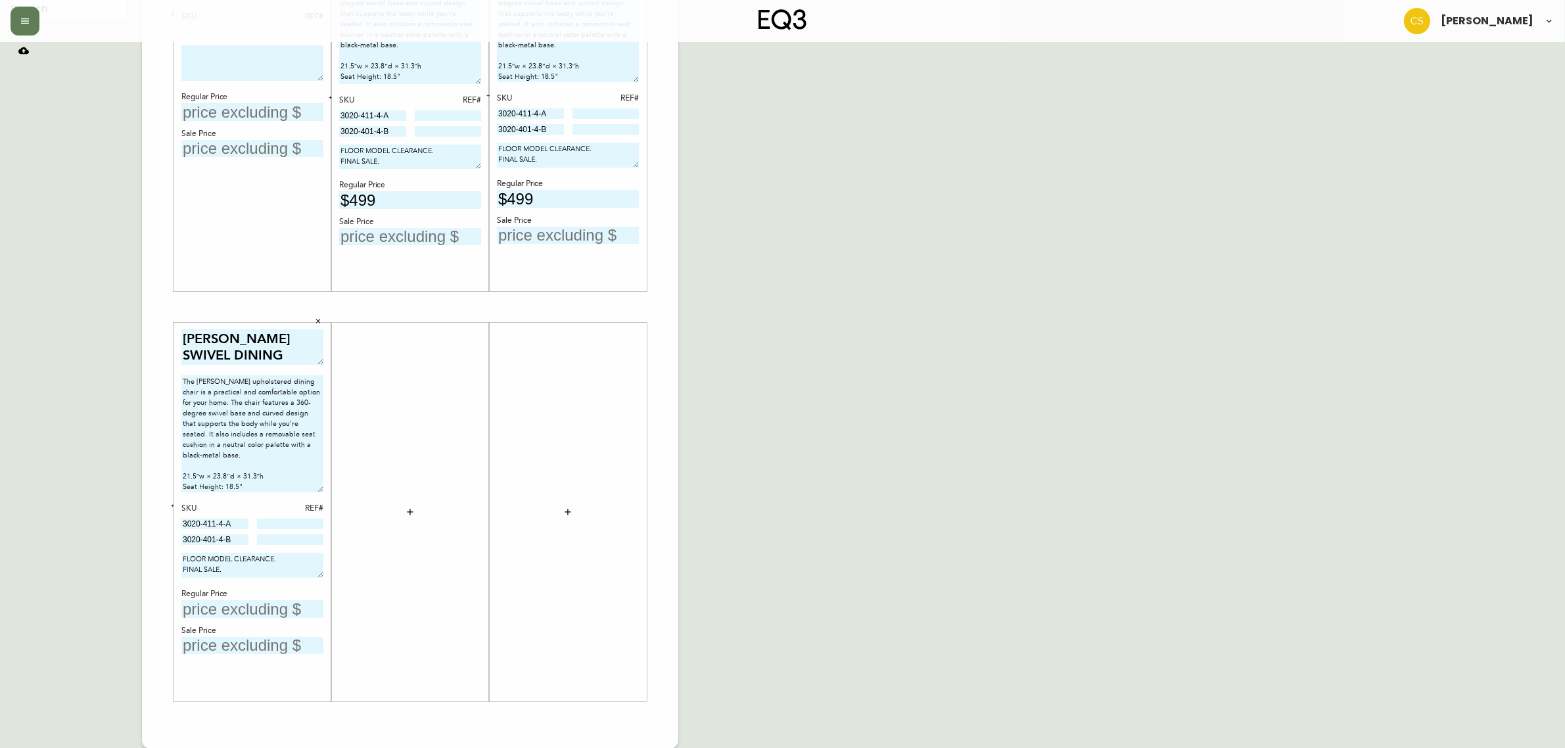
type input "$499"
click at [225, 602] on input "text" at bounding box center [252, 609] width 142 height 18
type input "$499"
click at [250, 649] on input "text" at bounding box center [252, 646] width 142 height 18
type input "$375"
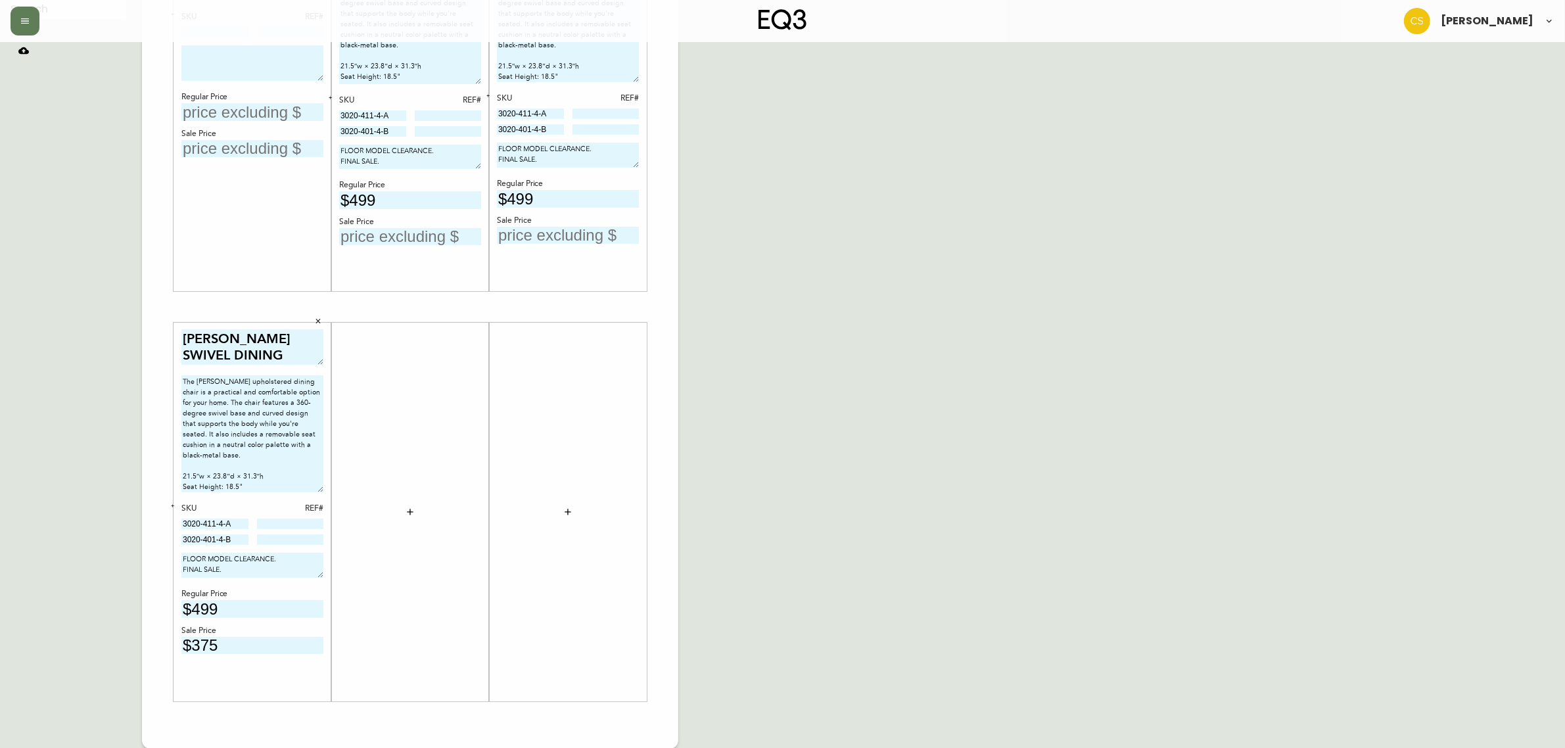
click at [362, 230] on input "text" at bounding box center [410, 237] width 142 height 18
type input "$375"
click at [551, 231] on input "text" at bounding box center [568, 236] width 142 height 18
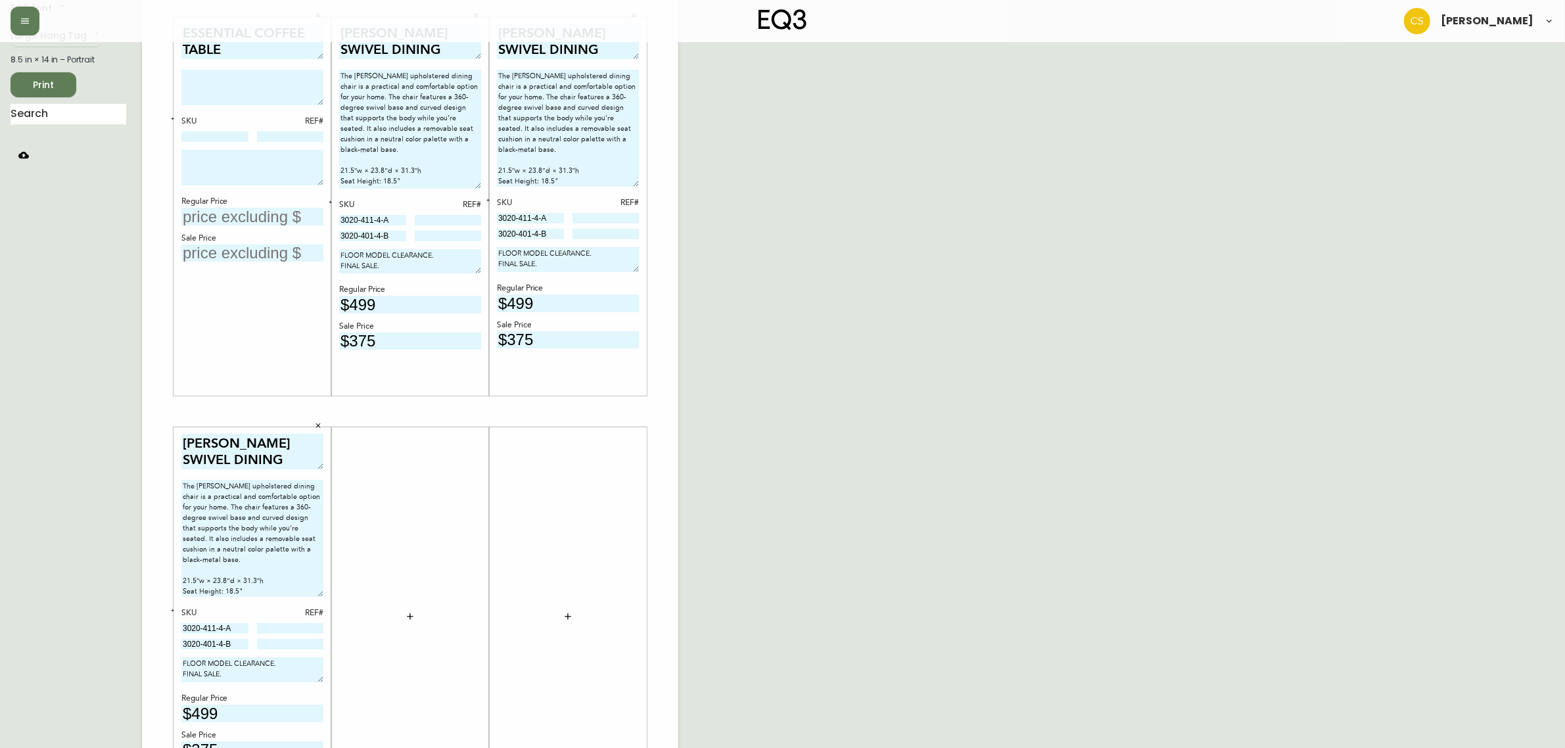
scroll to position [0, 0]
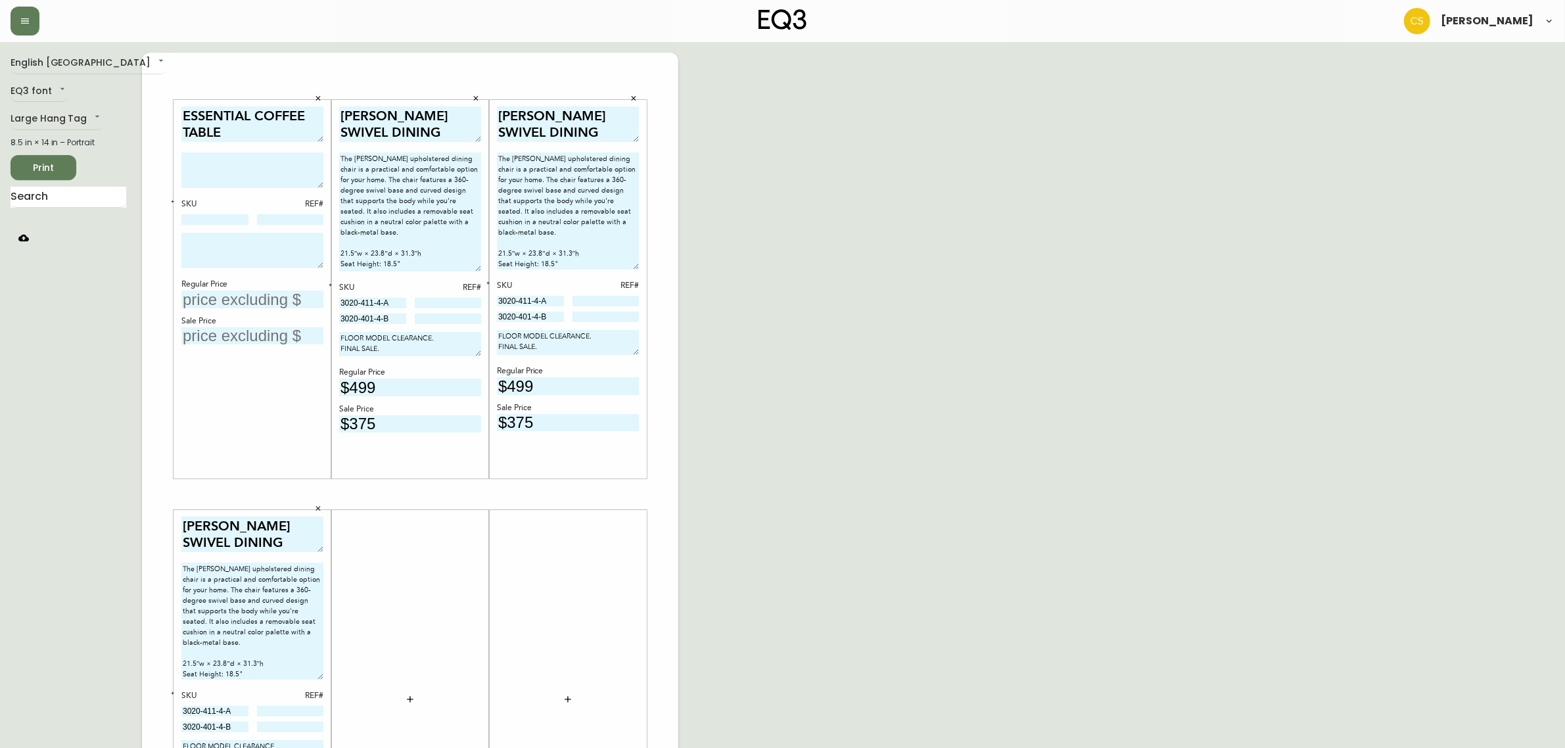
type input "$375"
click at [215, 298] on input "text" at bounding box center [252, 299] width 142 height 18
type input "$849"
click at [225, 169] on textarea at bounding box center [252, 169] width 142 height 35
paste textarea "Featuring a monolithic and minimal silhouette, the Essential coffee table contr…"
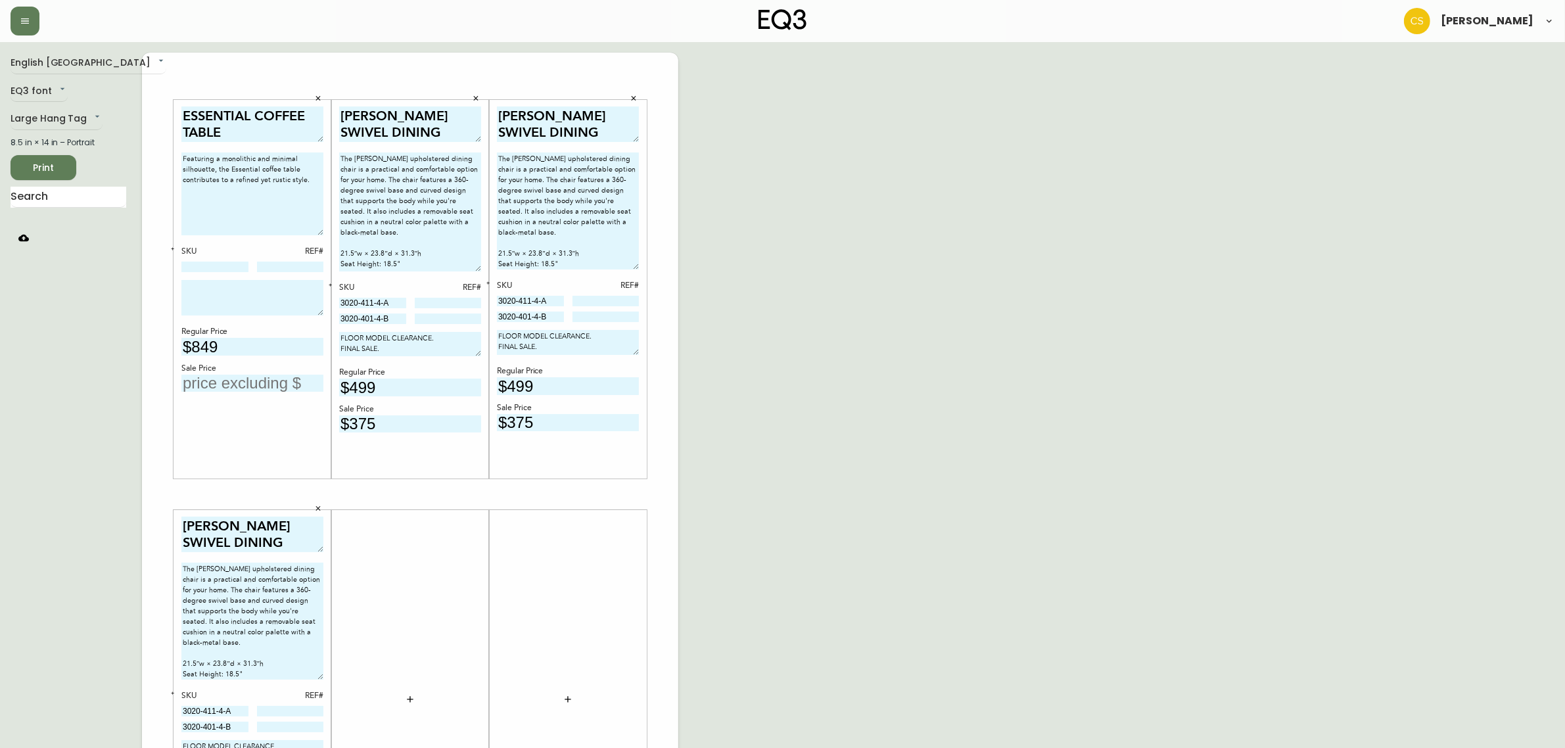
drag, startPoint x: 316, startPoint y: 182, endPoint x: 313, endPoint y: 231, distance: 48.7
click at [313, 231] on textarea "Featuring a monolithic and minimal silhouette, the Essential coffee table contr…" at bounding box center [252, 193] width 142 height 83
click at [322, 182] on textarea "Featuring a monolithic and minimal silhouette, the Essential coffee table contr…" at bounding box center [252, 193] width 142 height 83
paste textarea "38" w x 38" d x 15" h"
drag, startPoint x: 323, startPoint y: 235, endPoint x: 314, endPoint y: 212, distance: 24.5
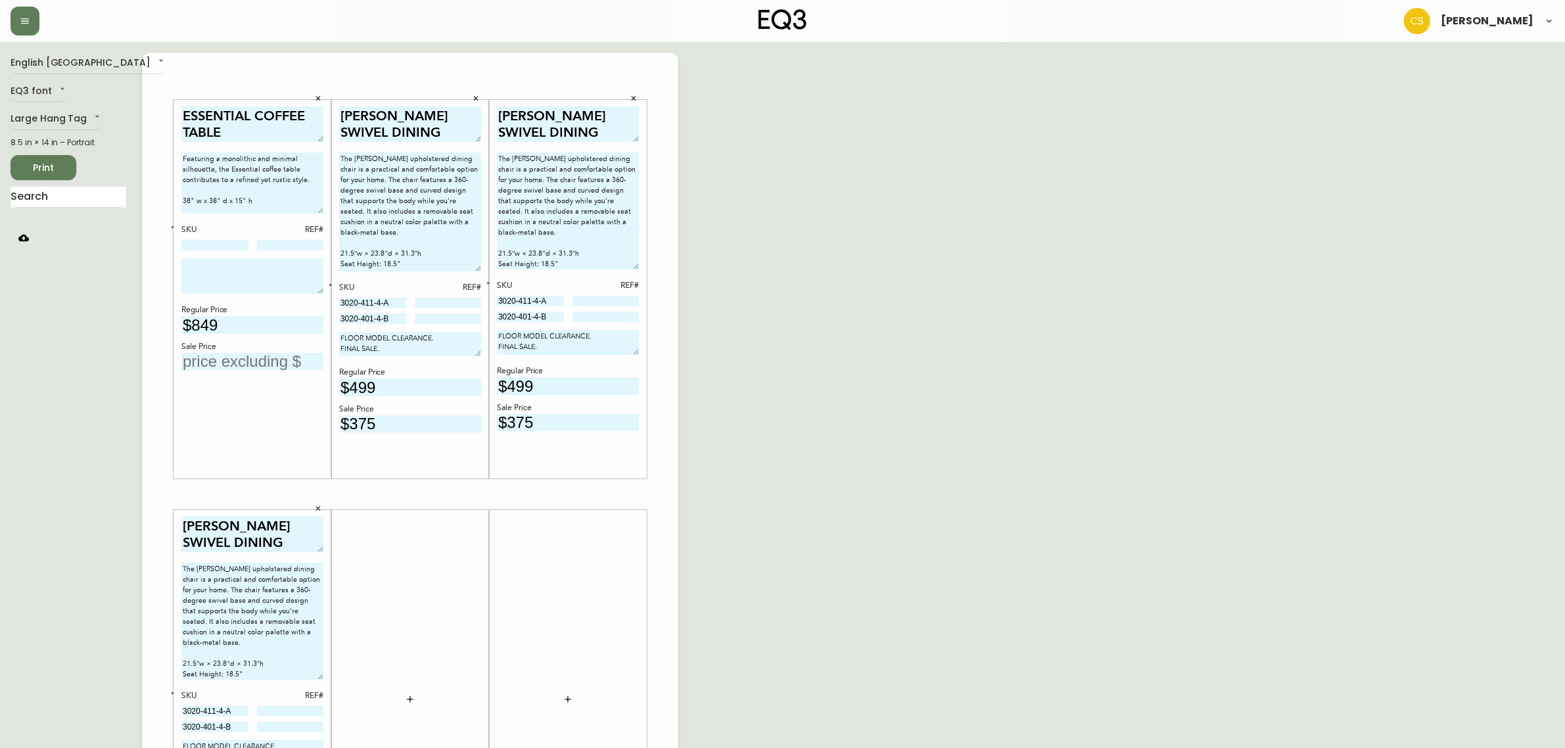
click at [314, 212] on textarea "Featuring a monolithic and minimal silhouette, the Essential coffee table contr…" at bounding box center [252, 182] width 142 height 61
type textarea "Featuring a monolithic and minimal silhouette, the Essential coffee table contr…"
click at [214, 242] on input at bounding box center [214, 244] width 67 height 11
paste input "2020-111-13"
type input "2020-111-13"
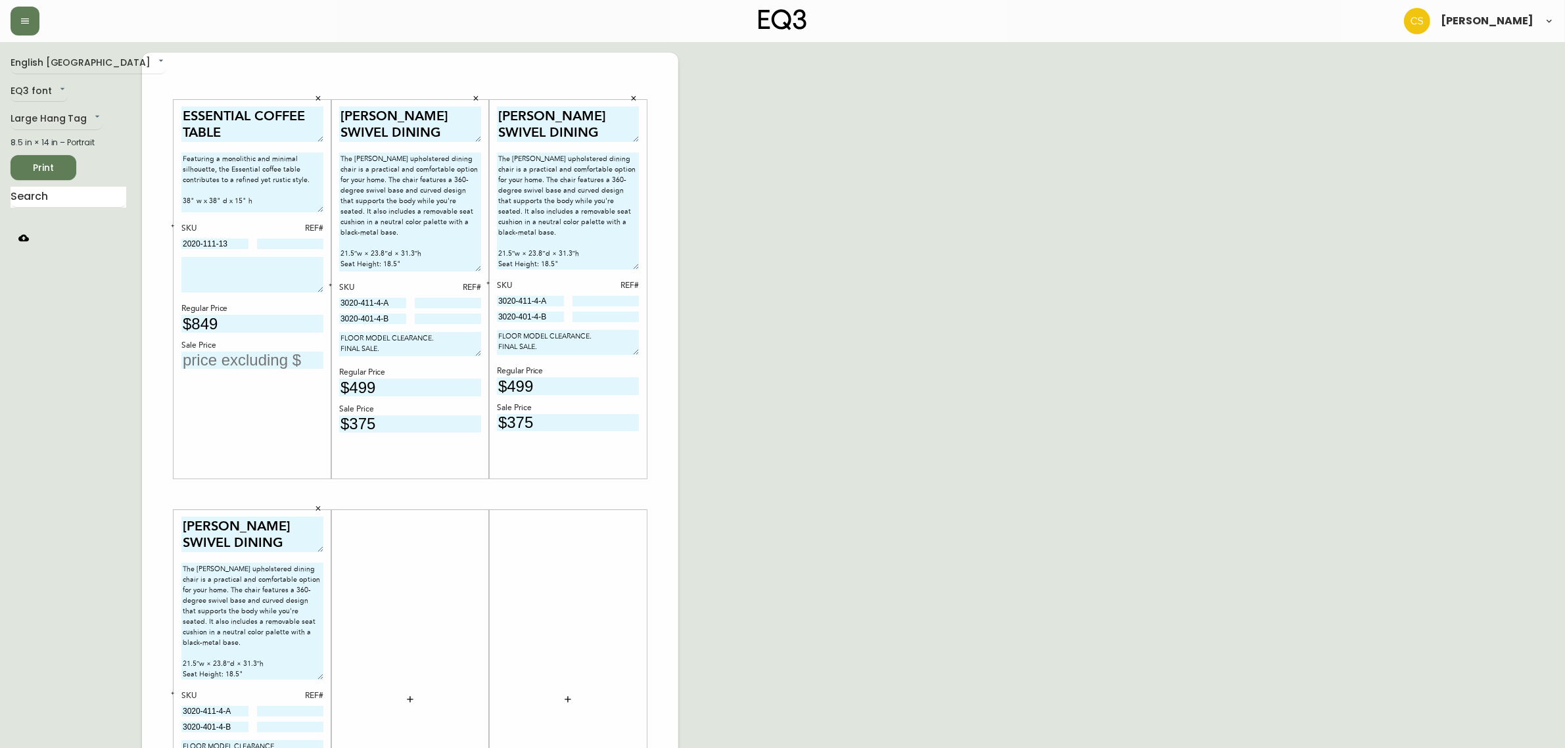
drag, startPoint x: 389, startPoint y: 346, endPoint x: 300, endPoint y: 313, distance: 95.2
click at [300, 313] on div "ESSENTIAL COFFEE TABLE Featuring a monolithic and minimal silhouette, the Essen…" at bounding box center [410, 494] width 536 height 883
click at [177, 250] on div "ESSENTIAL COFFEE TABLE Featuring a monolithic and minimal silhouette, the Essen…" at bounding box center [252, 289] width 158 height 379
click at [197, 262] on textarea at bounding box center [252, 274] width 142 height 35
paste textarea "FLOOR MODEL CLEARANCE. FINAL SALE."
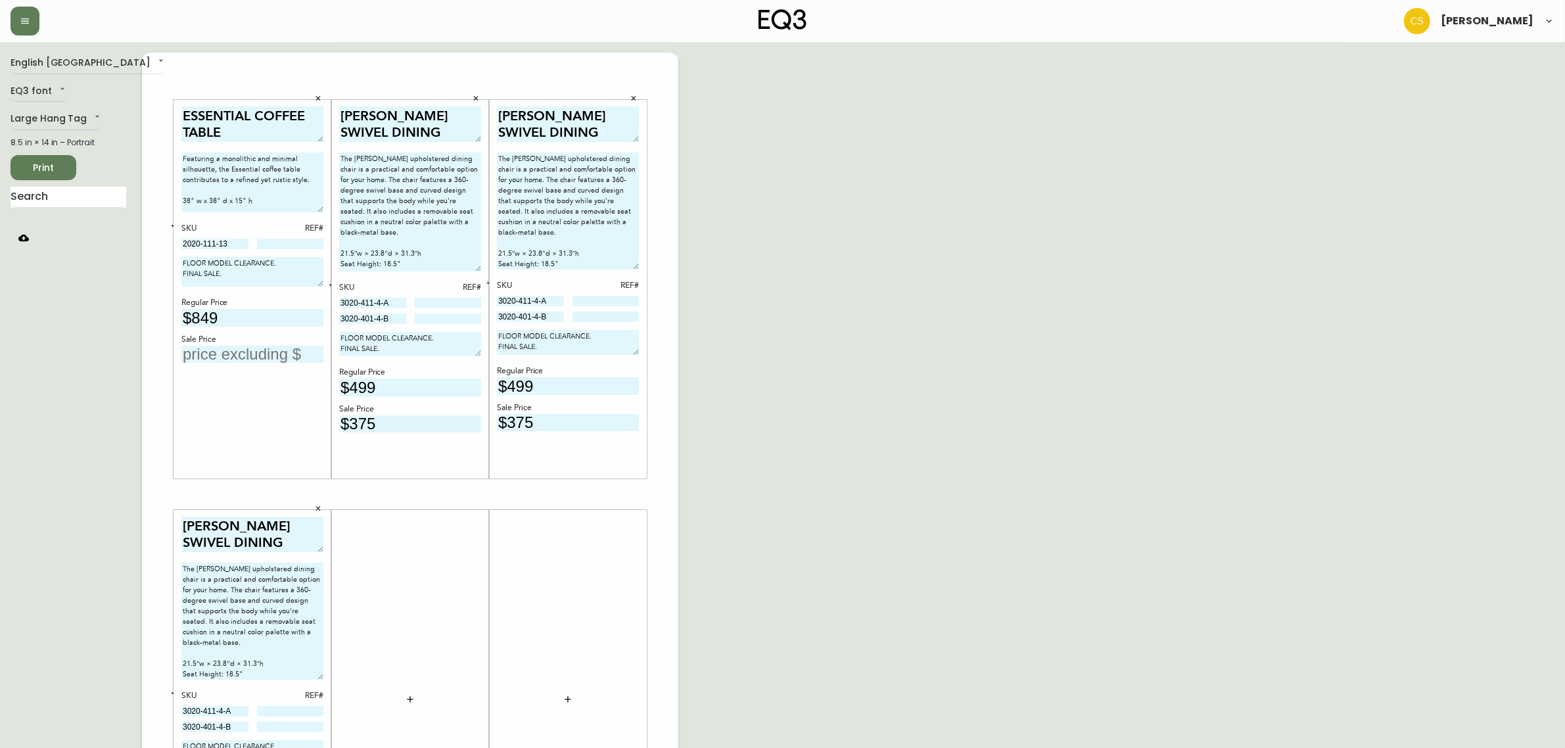
drag, startPoint x: 313, startPoint y: 285, endPoint x: 313, endPoint y: 276, distance: 8.6
click at [313, 276] on textarea "FLOOR MODEL CLEARANCE. FINAL SALE." at bounding box center [252, 272] width 142 height 30
type textarea "FLOOR MODEL CLEARANCE. FINAL SALE."
click at [220, 349] on input "text" at bounding box center [252, 351] width 142 height 18
type input "$549"
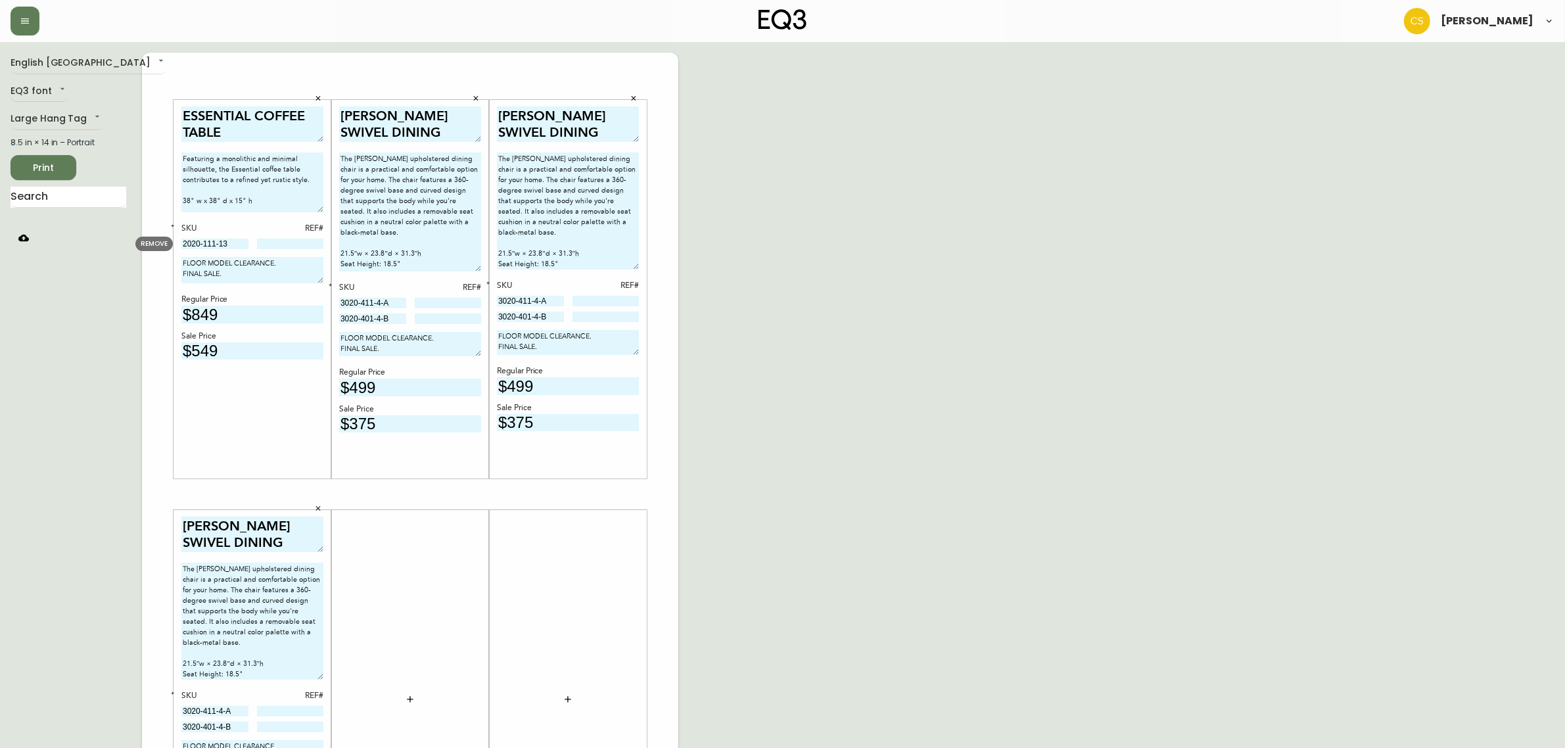
drag, startPoint x: 238, startPoint y: 242, endPoint x: 166, endPoint y: 242, distance: 72.3
click at [166, 242] on body "Claire Soubry English Canada en_CA EQ3 font EQ3 Large Hang Tag large 8.5 in × 1…" at bounding box center [782, 468] width 1565 height 936
click at [441, 314] on input at bounding box center [448, 318] width 67 height 11
type input "2920"
click at [589, 319] on input at bounding box center [605, 316] width 67 height 11
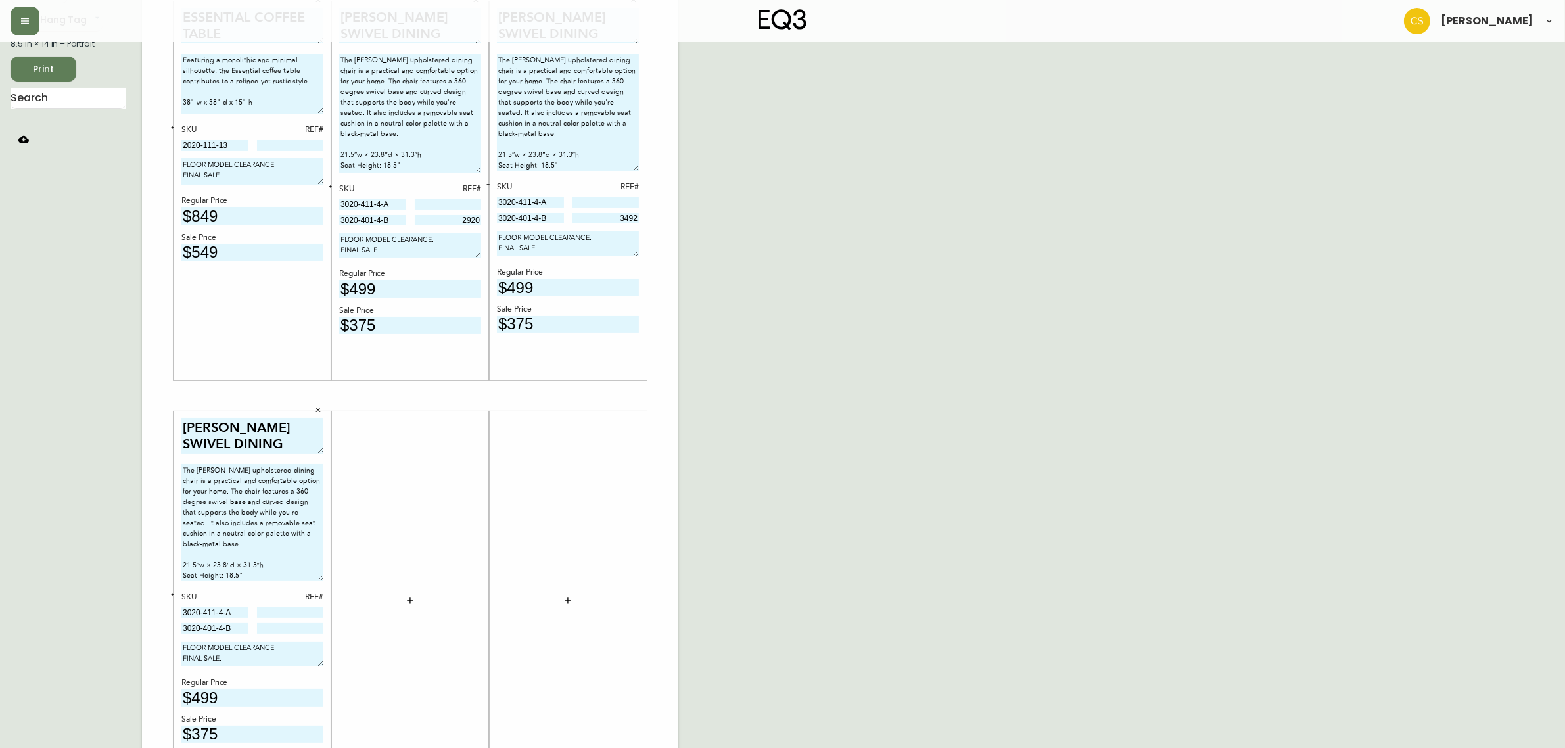
scroll to position [187, 0]
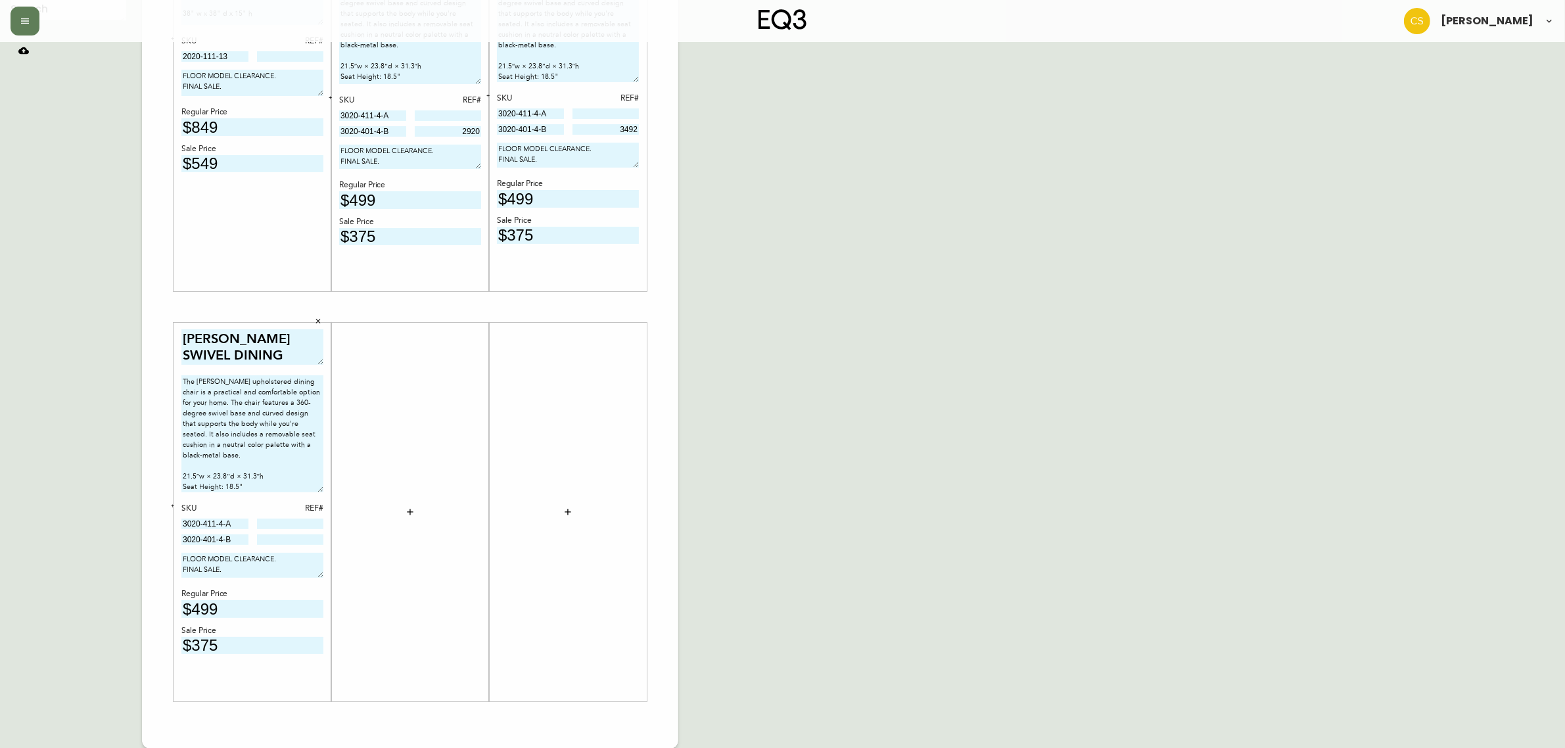
type input "3492"
click at [291, 539] on input at bounding box center [290, 539] width 67 height 11
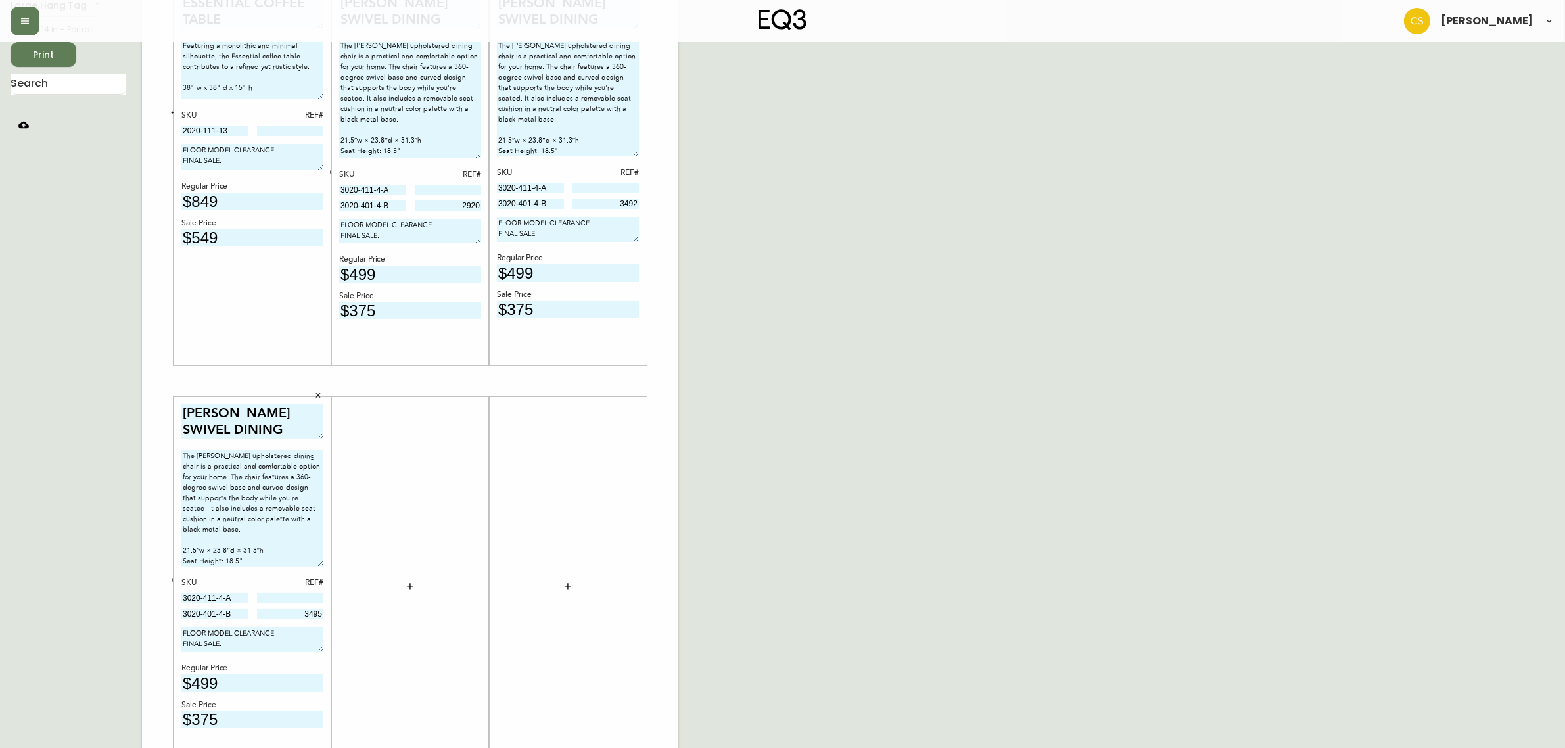
scroll to position [0, 0]
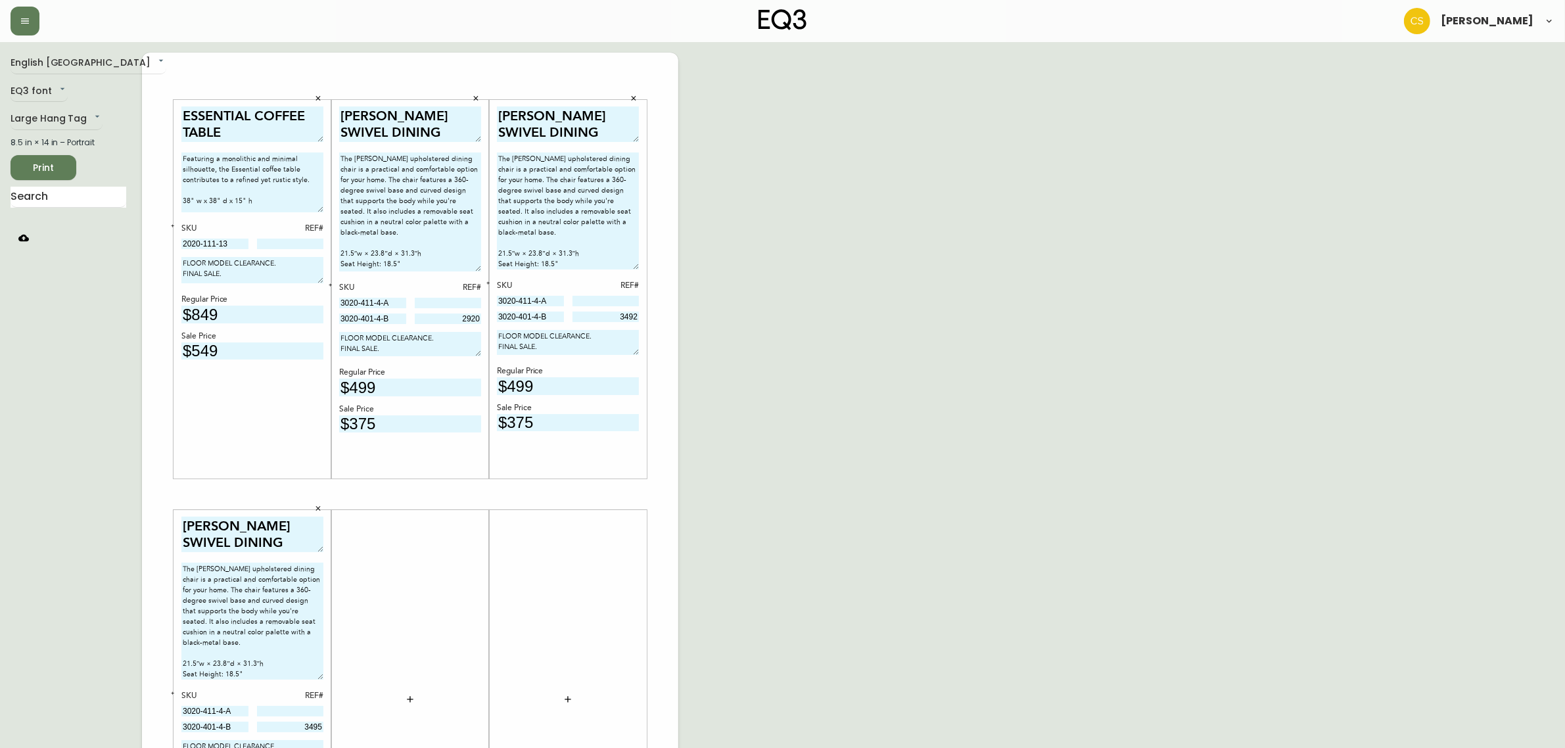
type input "3495"
drag, startPoint x: 396, startPoint y: 302, endPoint x: 253, endPoint y: 296, distance: 143.4
click at [253, 296] on div "ESSENTIAL COFFEE TABLE Featuring a monolithic and minimal silhouette, the Essen…" at bounding box center [410, 494] width 536 height 883
click at [461, 304] on input at bounding box center [448, 303] width 67 height 11
type input "493"
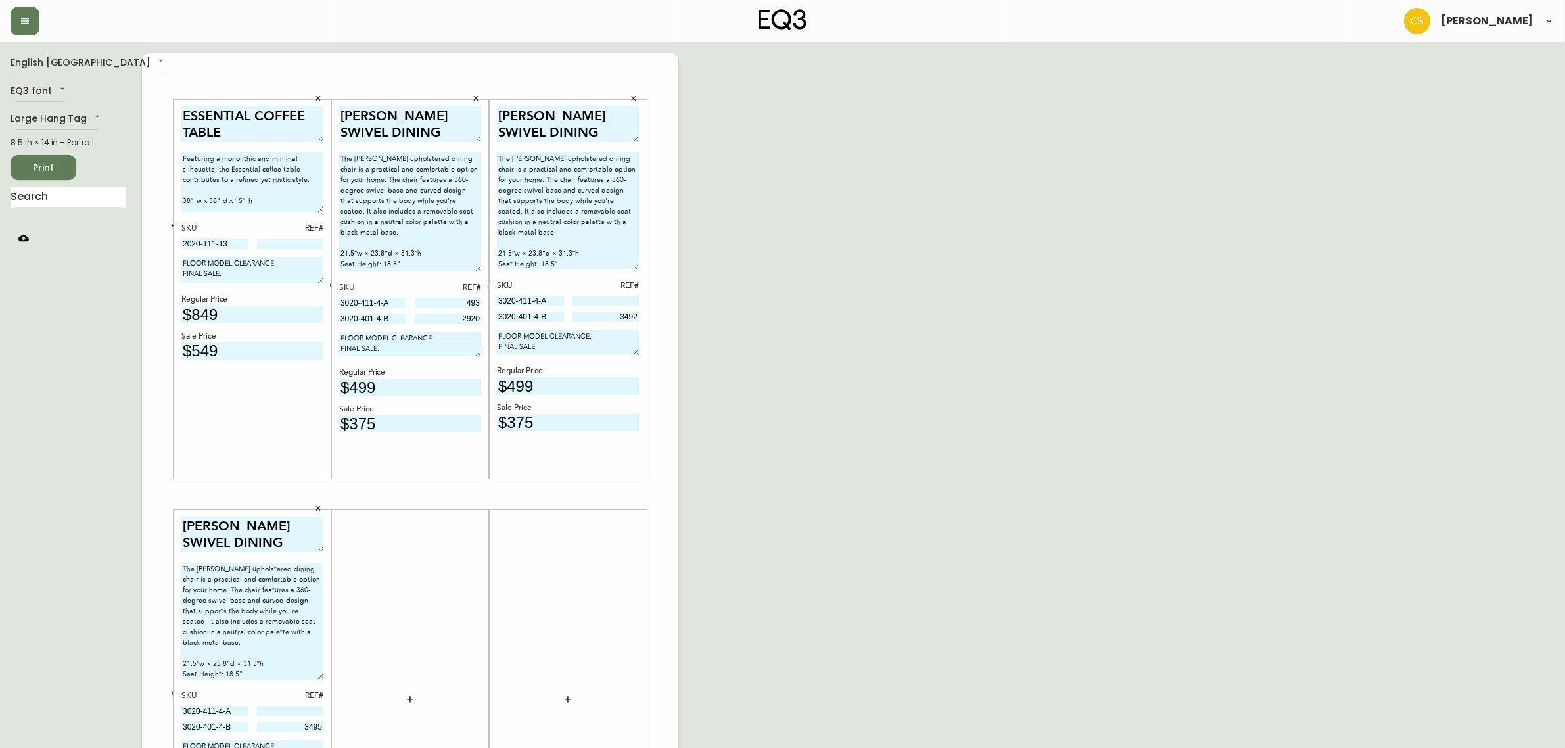
click at [621, 303] on input at bounding box center [605, 301] width 67 height 11
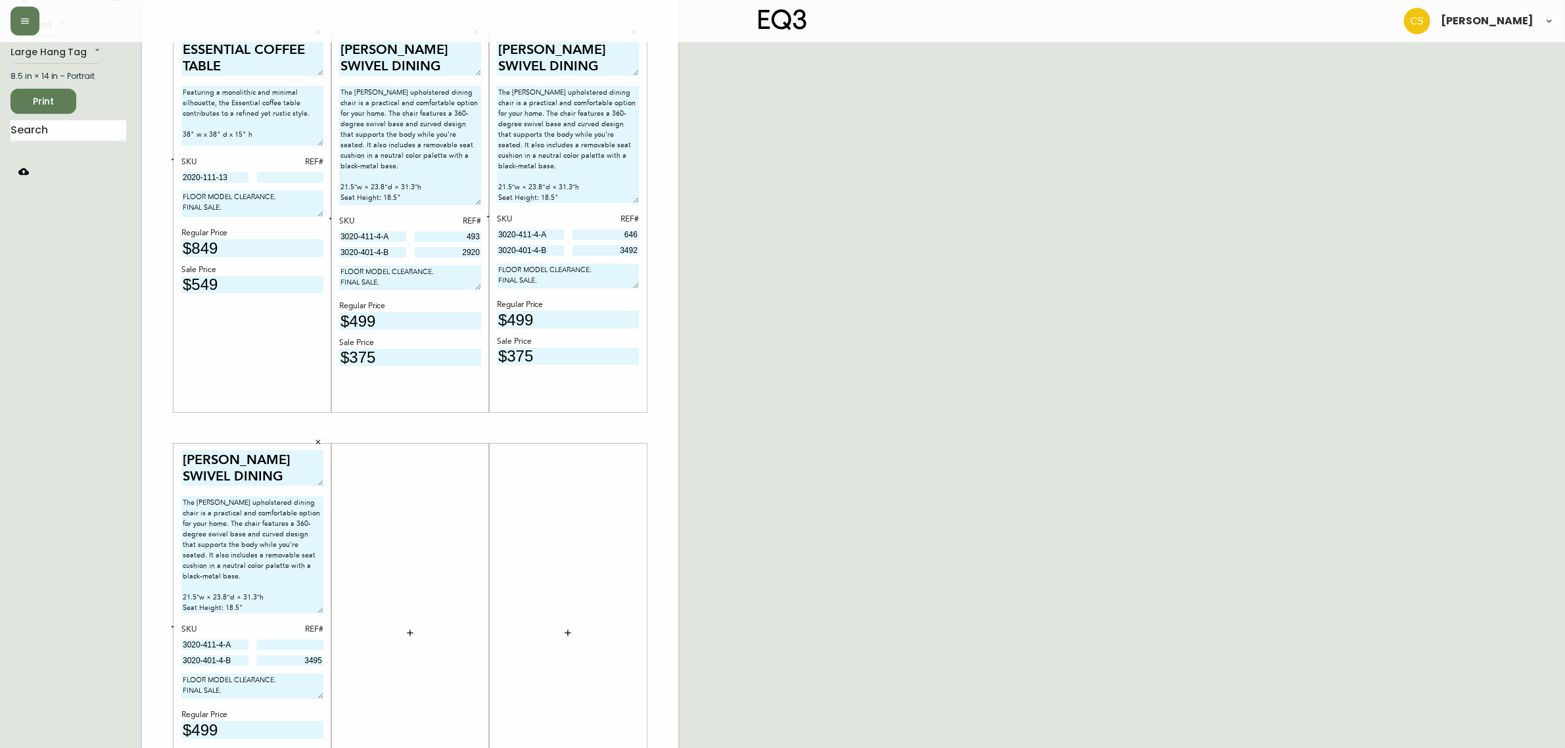
scroll to position [187, 0]
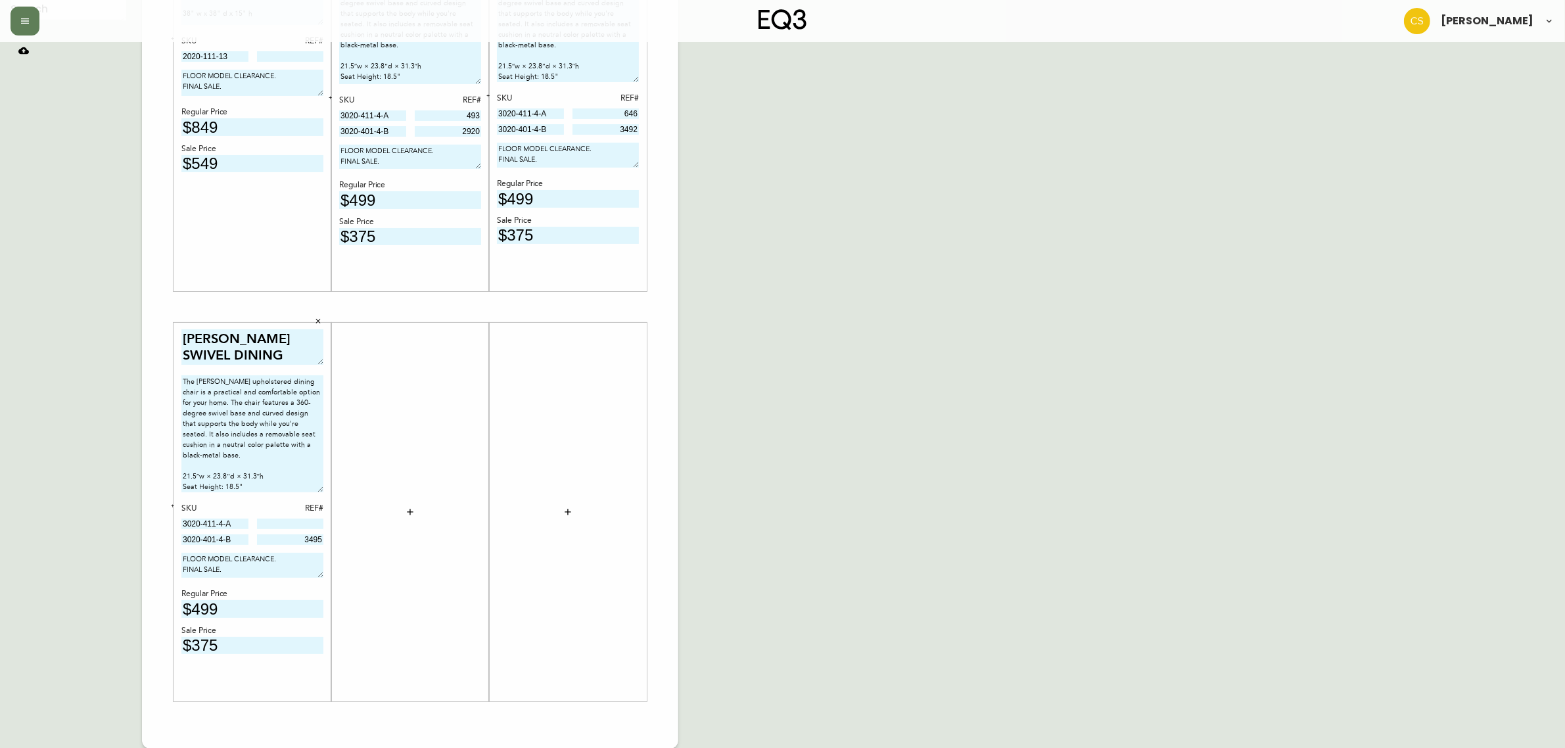
type input "646"
click at [287, 524] on input at bounding box center [290, 523] width 67 height 11
type input "647"
click at [775, 436] on div "English Canada en_CA EQ3 font EQ3 Large Hang Tag large 8.5 in × 14 in – Portrai…" at bounding box center [783, 306] width 1544 height 883
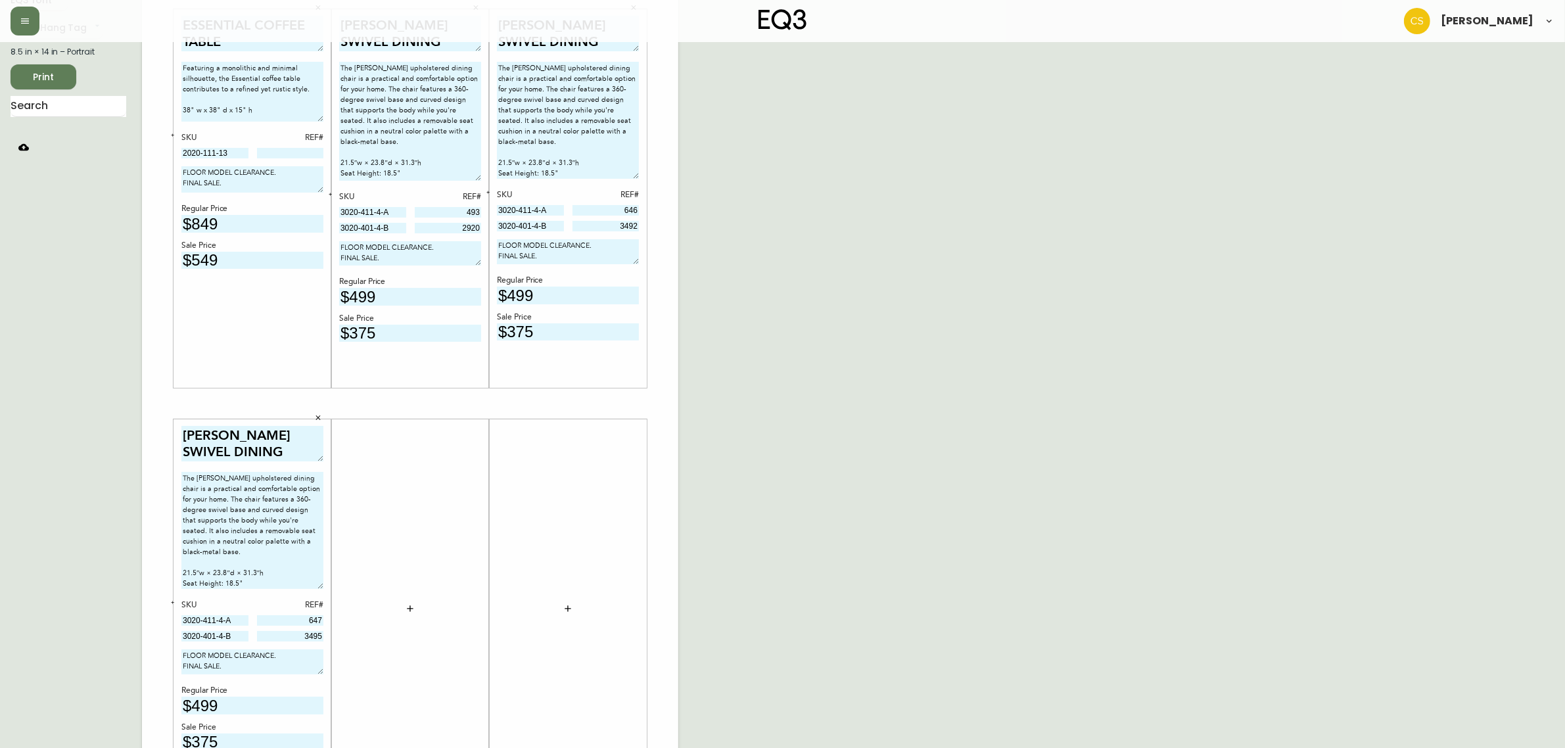
scroll to position [0, 0]
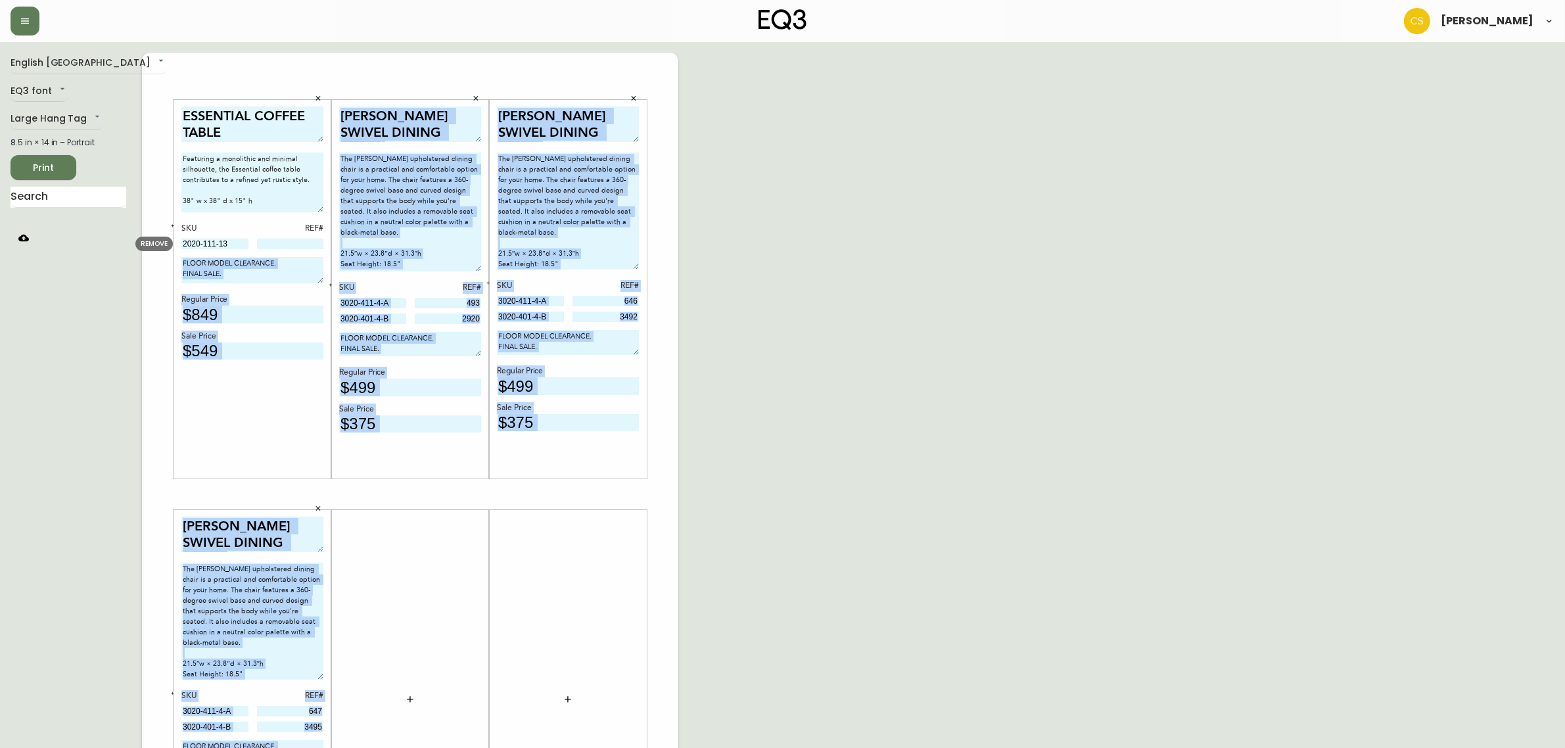
drag, startPoint x: 253, startPoint y: 240, endPoint x: 183, endPoint y: 240, distance: 70.3
click at [174, 239] on body "Claire Soubry English Canada en_CA EQ3 font EQ3 Large Hang Tag large 8.5 in × 1…" at bounding box center [782, 468] width 1565 height 936
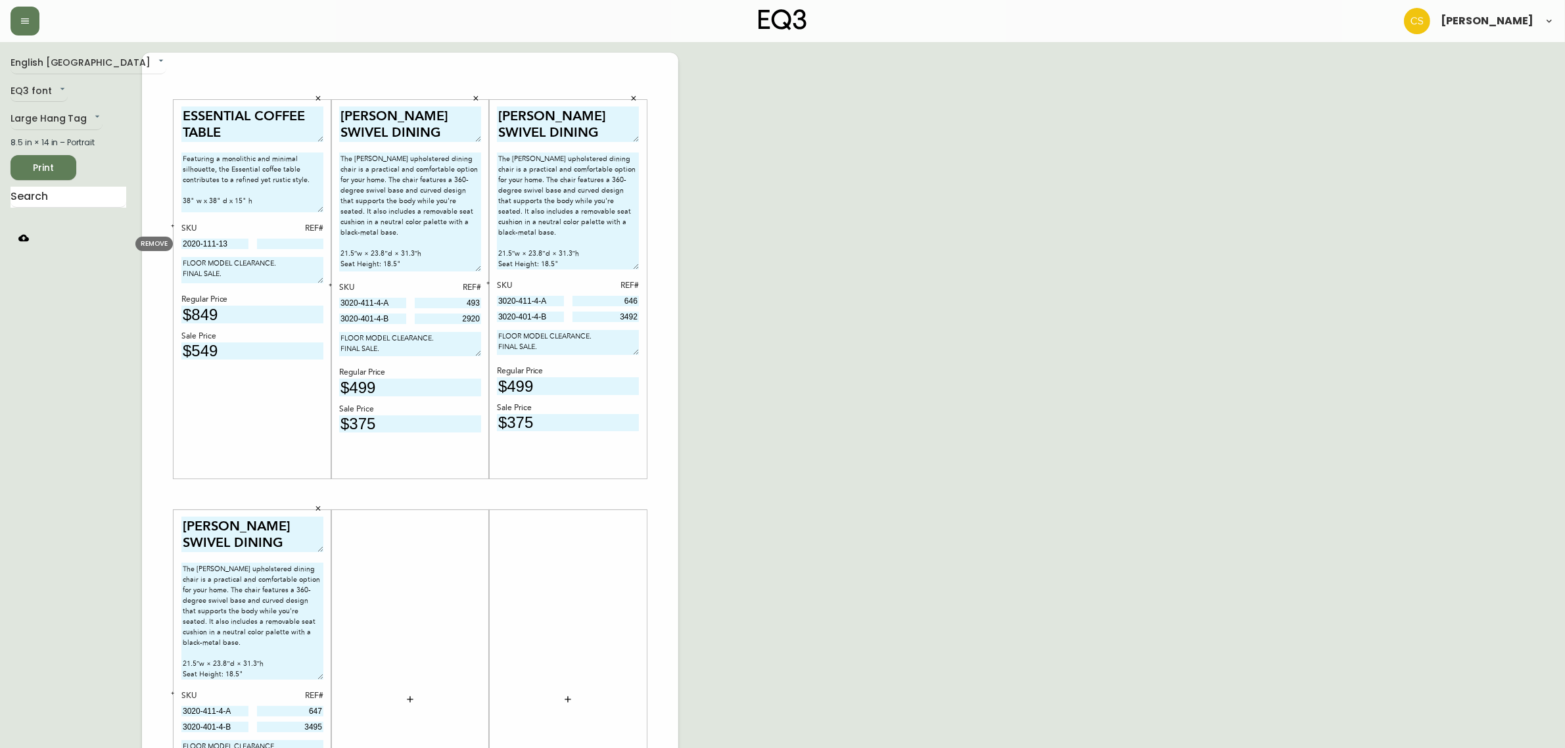
click at [237, 240] on input "2020-111-13" at bounding box center [214, 244] width 67 height 11
drag, startPoint x: 241, startPoint y: 242, endPoint x: 162, endPoint y: 243, distance: 79.5
click at [162, 243] on body "Claire Soubry English Canada en_CA EQ3 font EQ3 Large Hang Tag large 8.5 in × 1…" at bounding box center [782, 468] width 1565 height 936
click at [279, 244] on input at bounding box center [290, 244] width 67 height 11
type input "149"
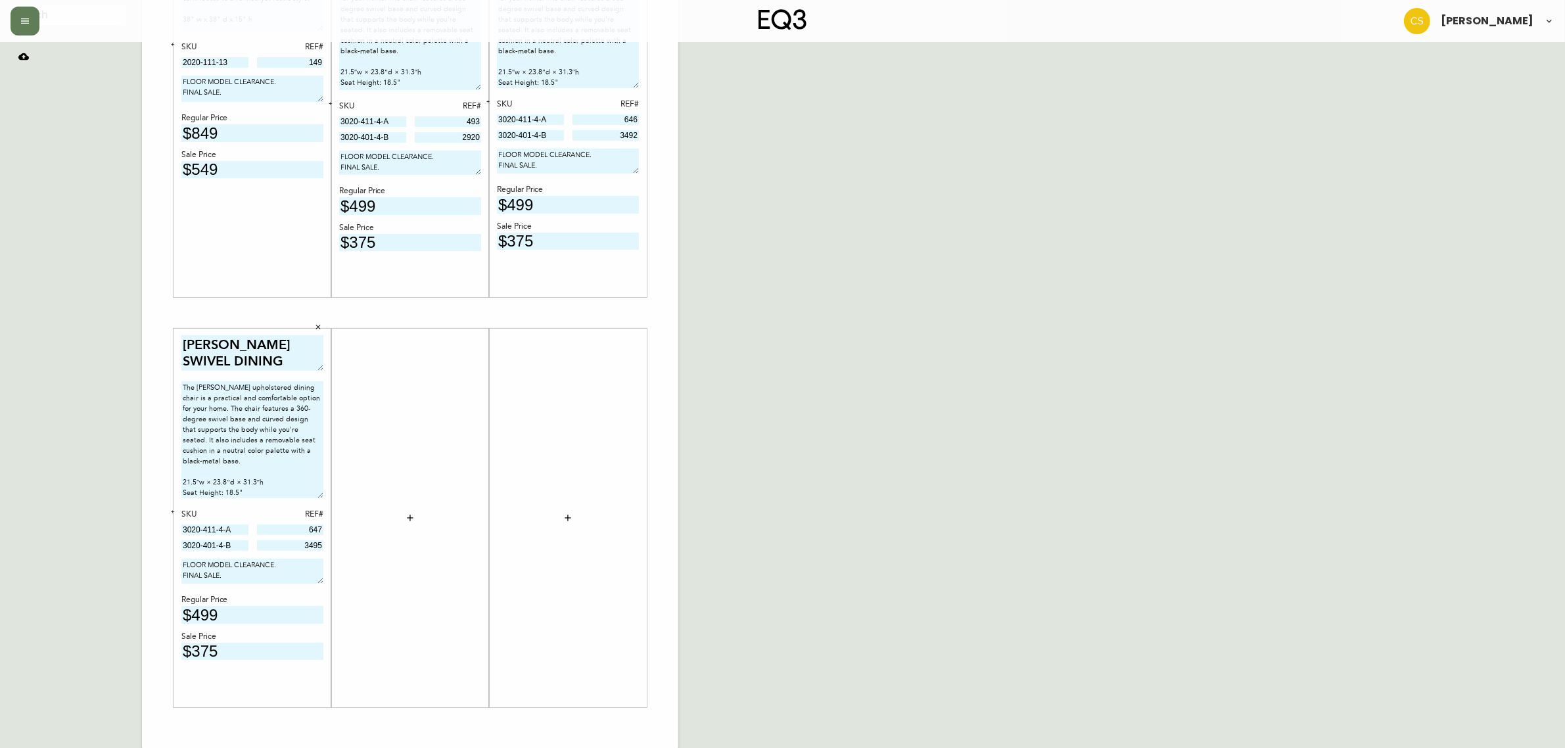
scroll to position [187, 0]
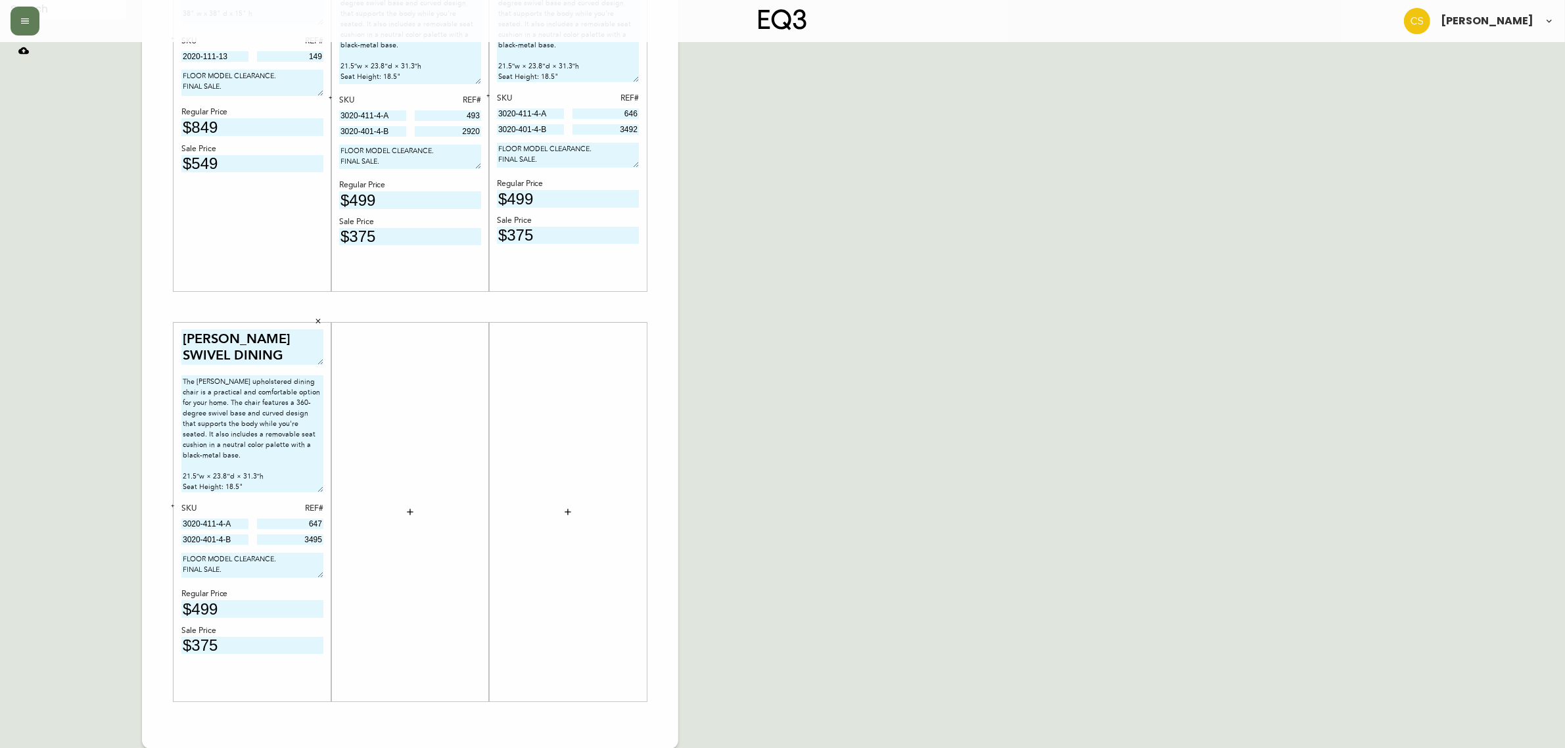
click at [412, 516] on icon "button" at bounding box center [410, 512] width 11 height 11
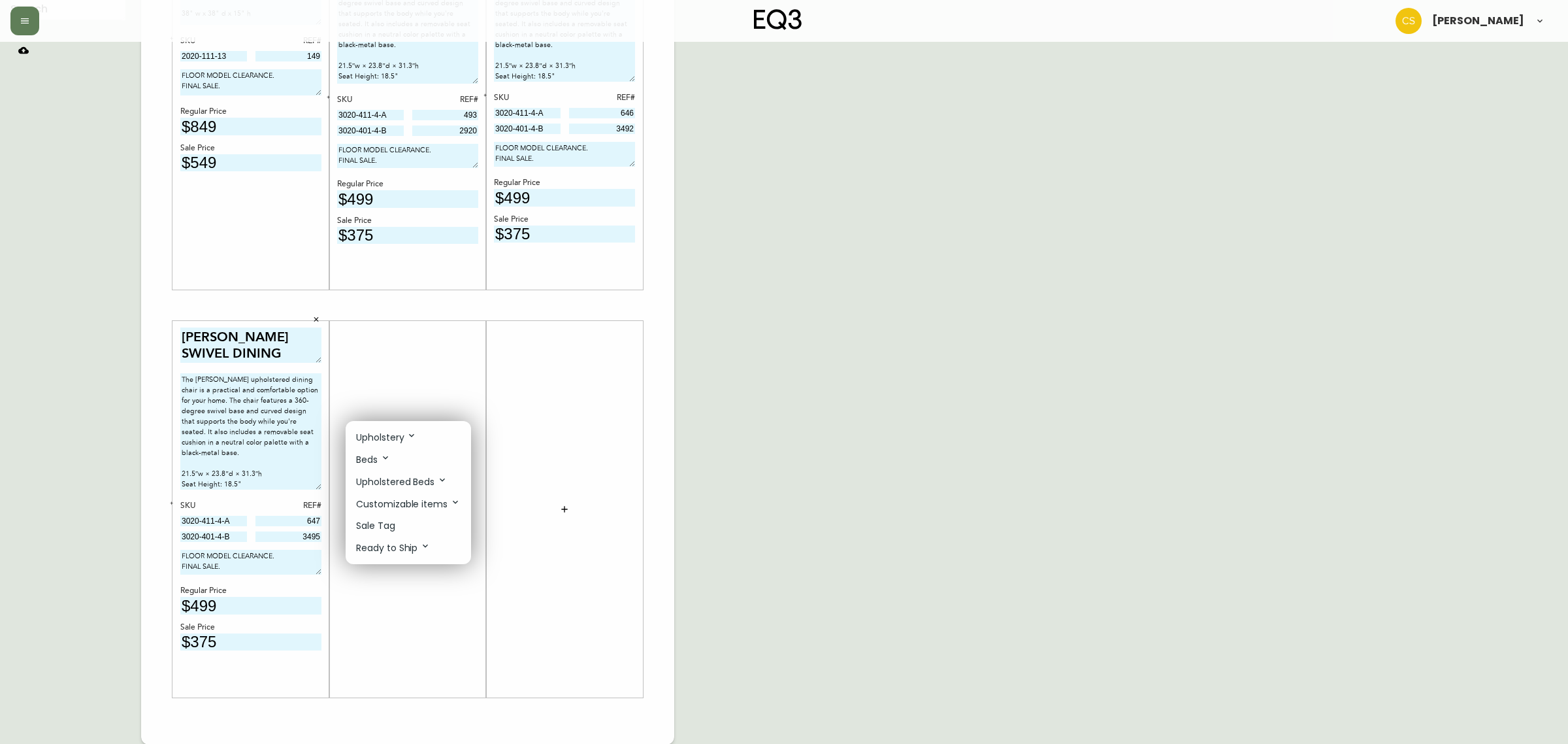
click at [389, 523] on p "Sale Tag" at bounding box center [375, 526] width 39 height 14
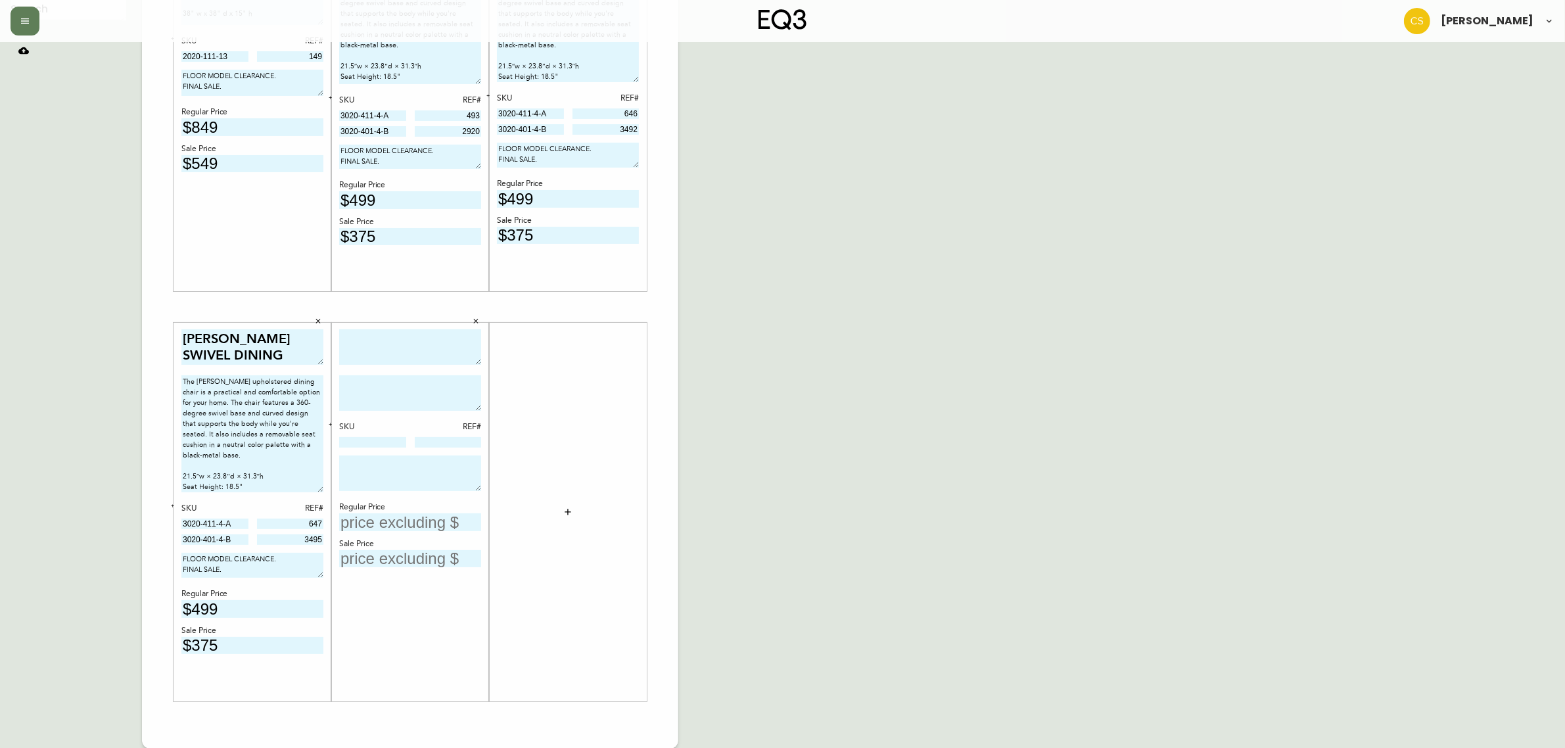
click at [385, 347] on textarea at bounding box center [410, 347] width 142 height 36
type textarea "PLACE COFFEE TABLE"
